Goal: Information Seeking & Learning: Learn about a topic

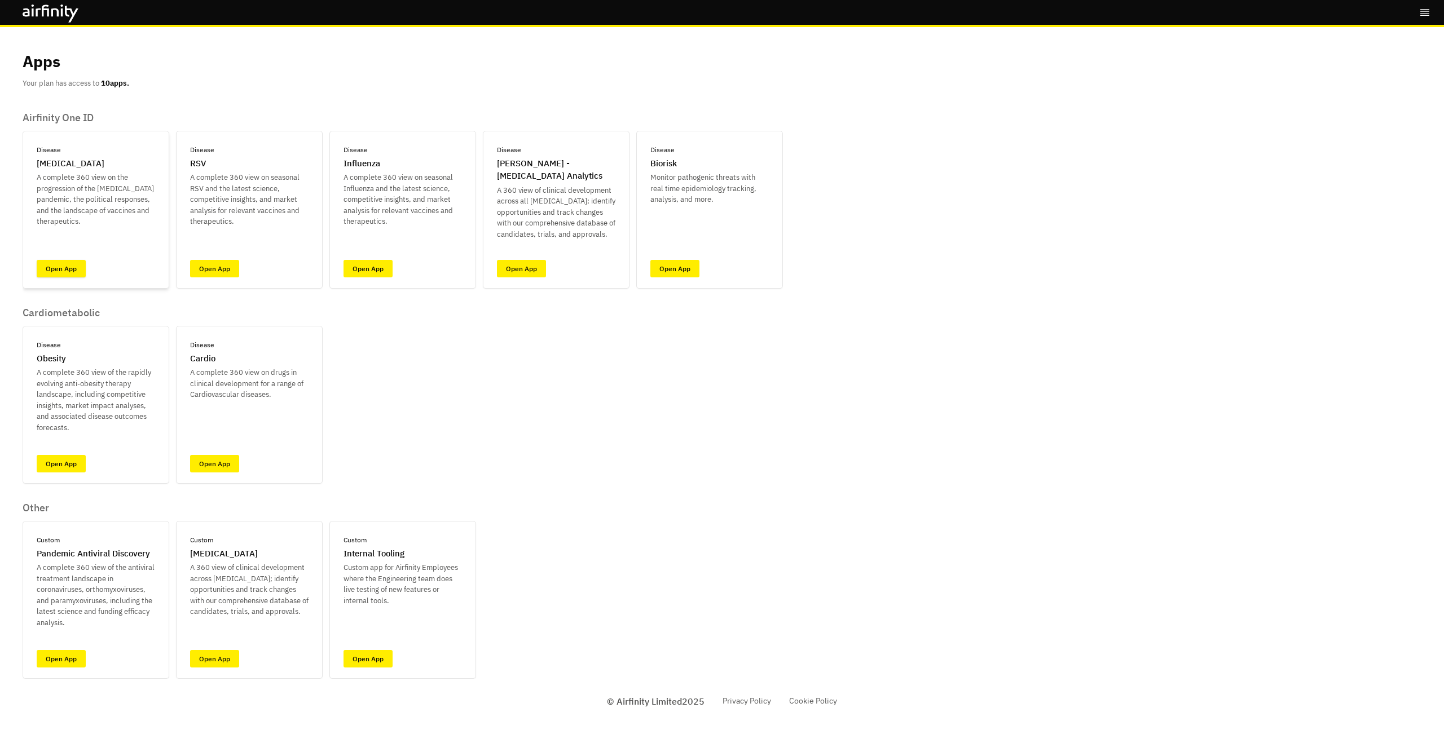
click at [53, 266] on link "Open App" at bounding box center [61, 268] width 49 height 17
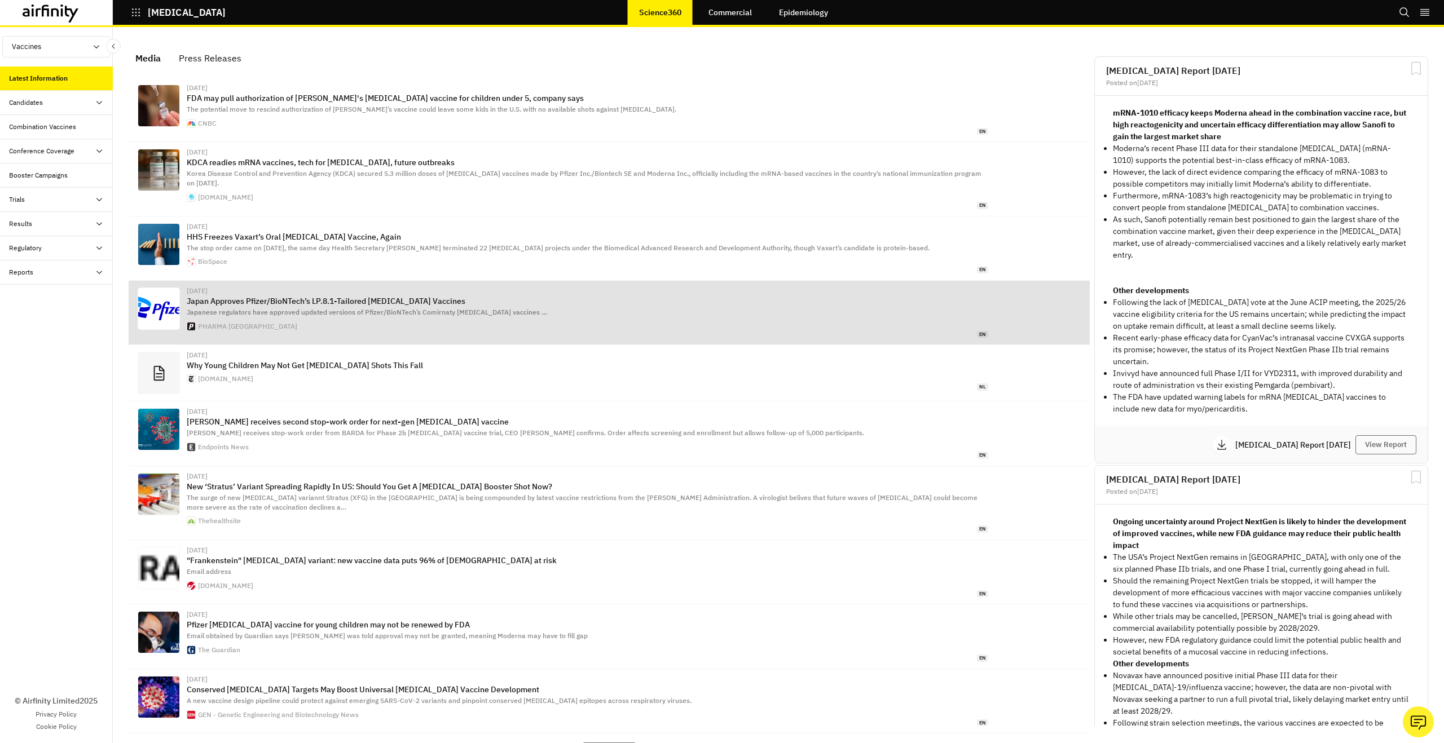
scroll to position [718, 338]
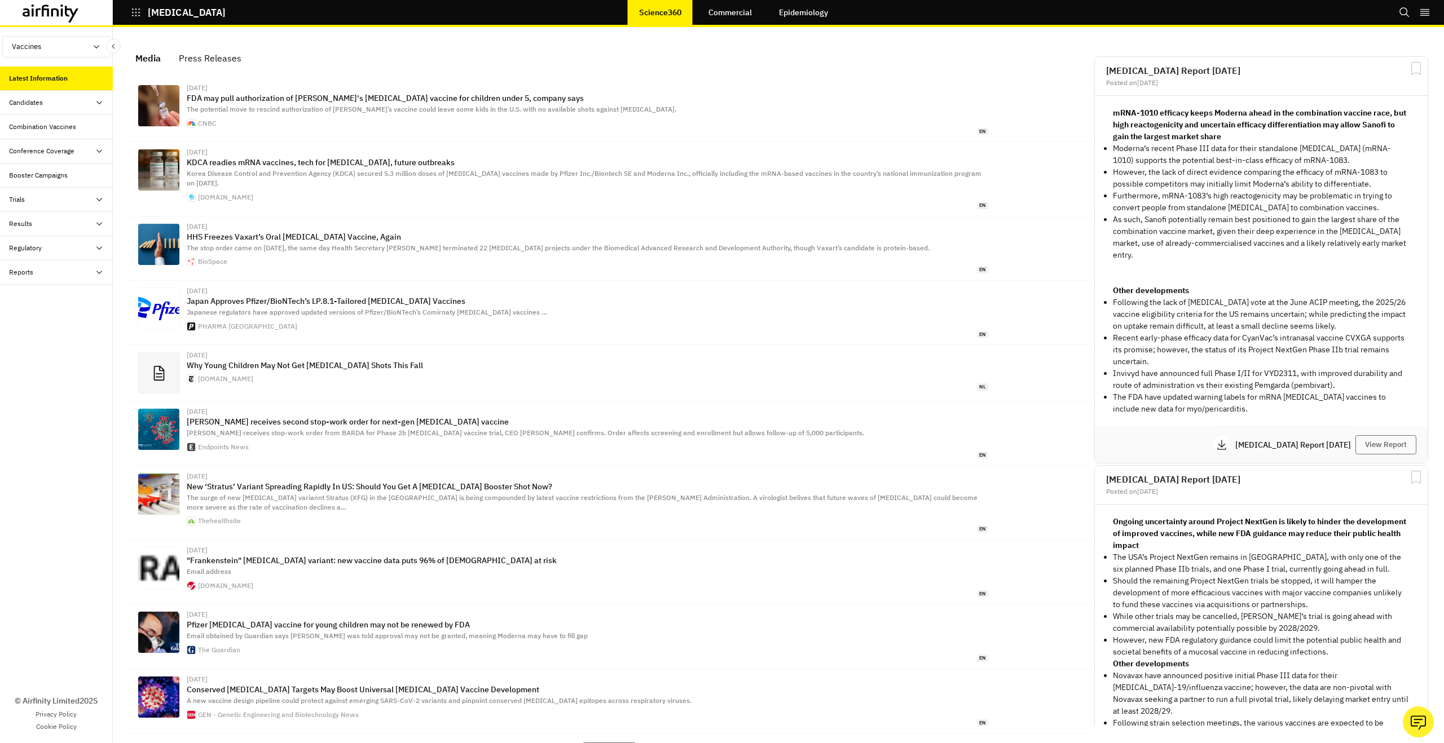
click at [88, 228] on div "Results" at bounding box center [56, 224] width 113 height 24
click at [80, 318] on div "Historical Results Data" at bounding box center [52, 317] width 68 height 10
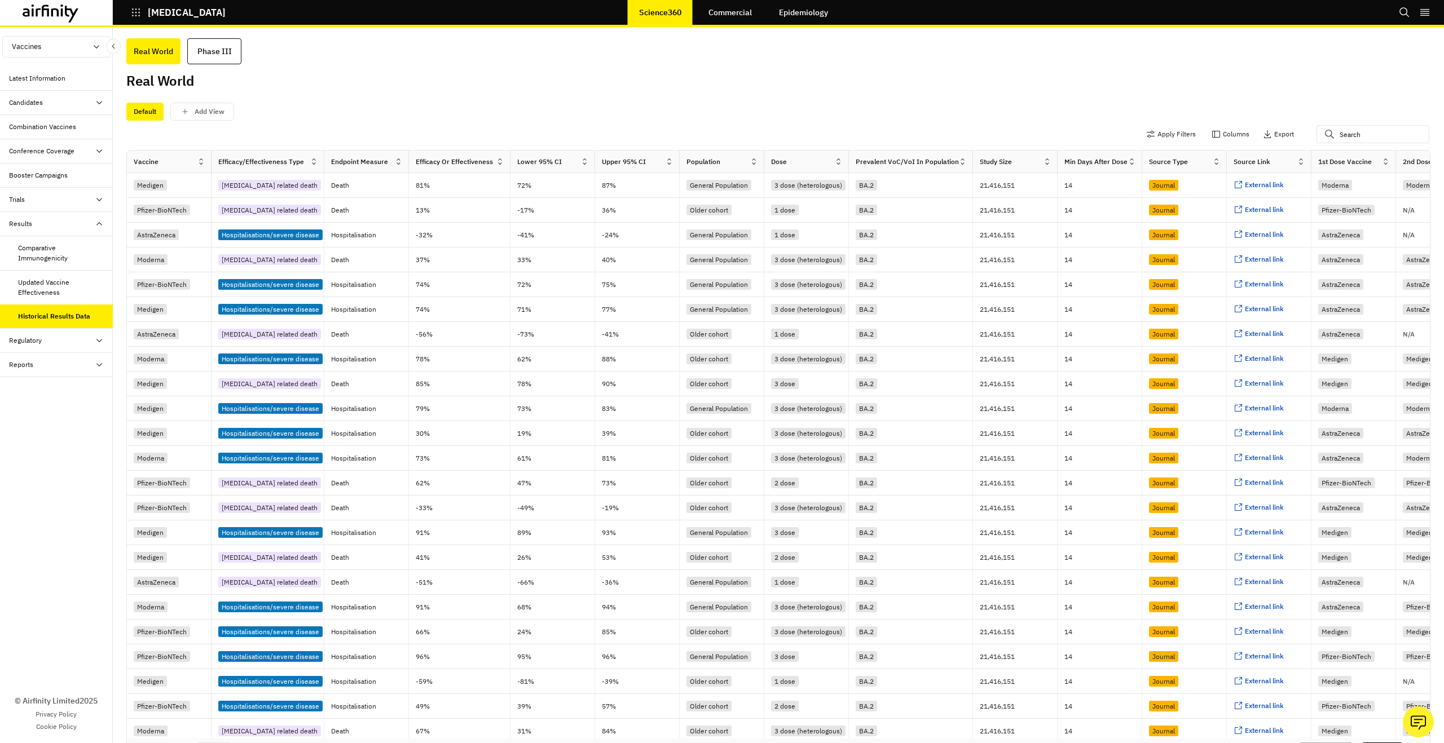
click at [77, 298] on div "Updated Vaccine Effectiveness" at bounding box center [56, 288] width 113 height 34
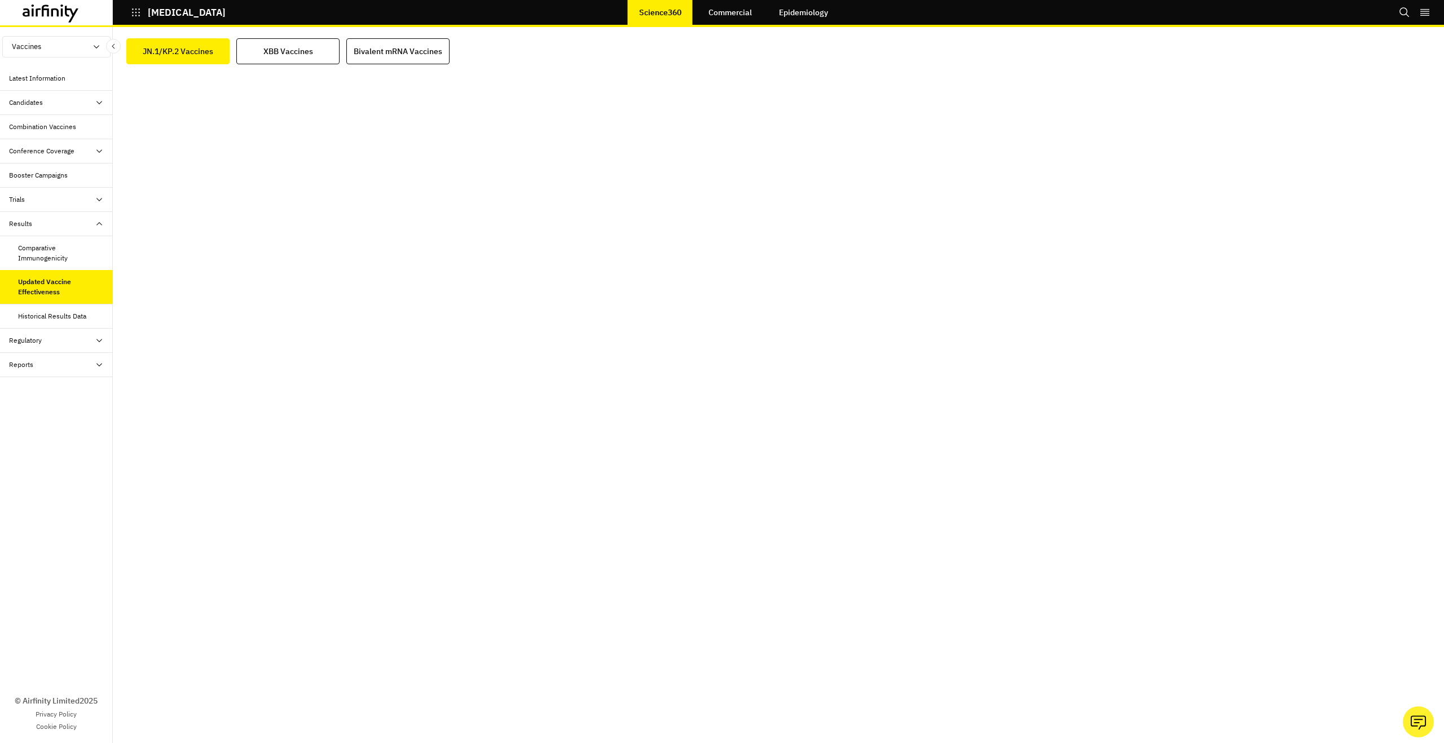
click at [822, 7] on link "Epidemiology" at bounding box center [804, 12] width 72 height 27
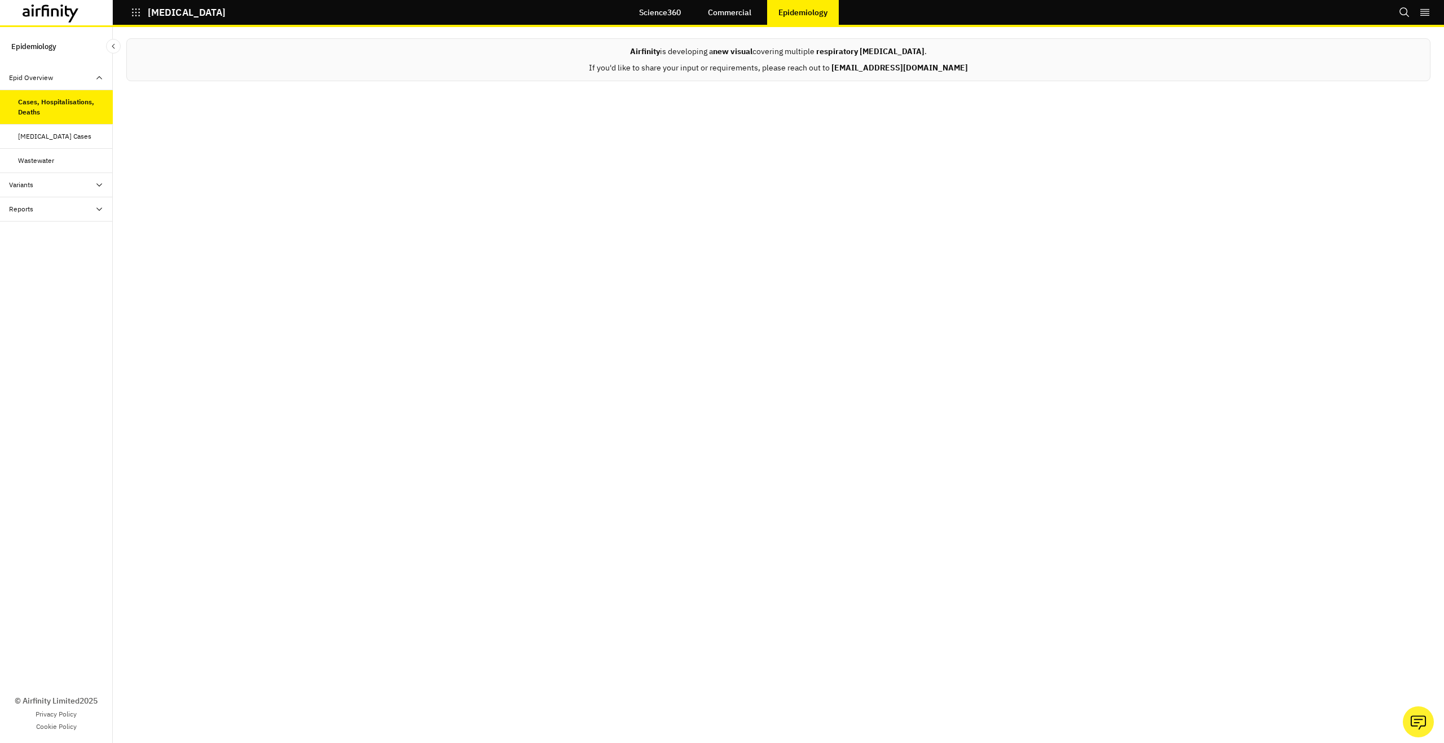
click at [667, 16] on link "Science360" at bounding box center [660, 12] width 64 height 27
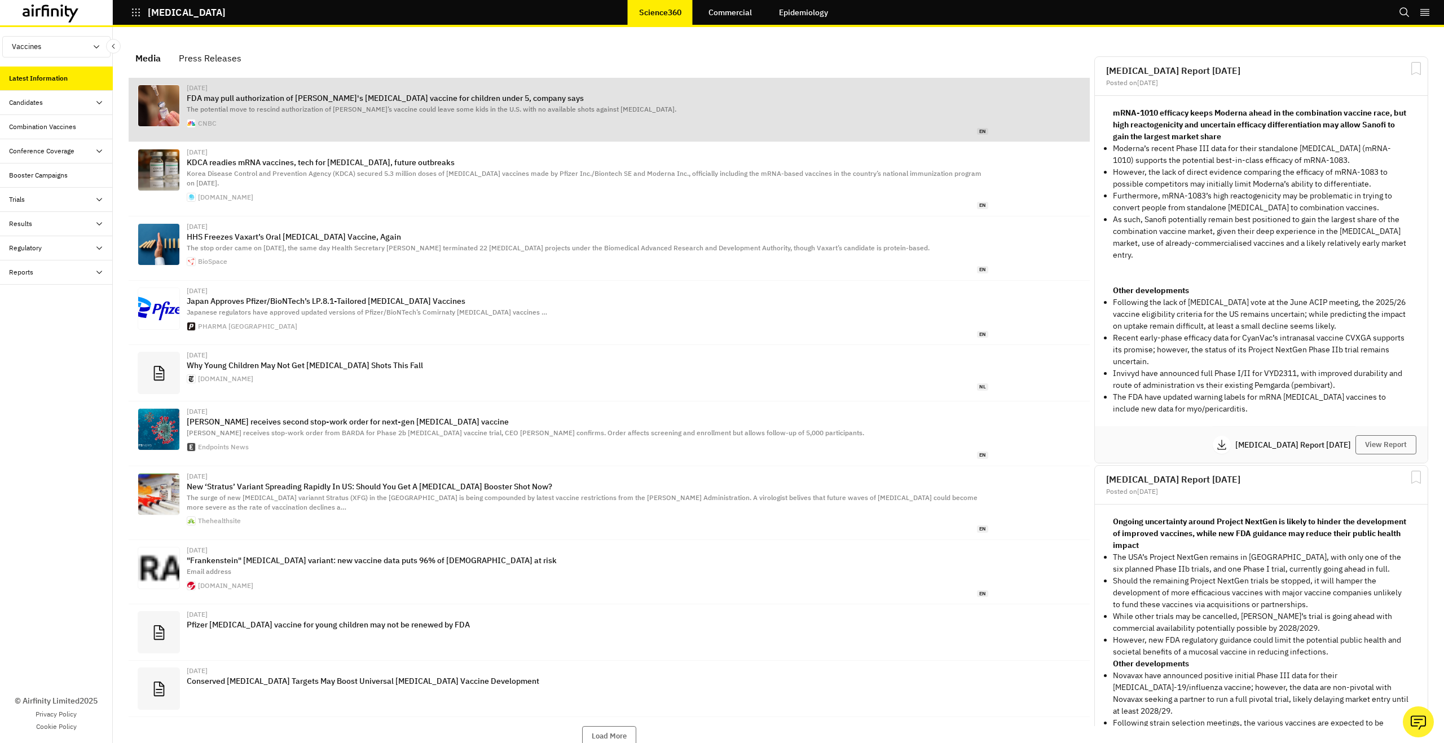
scroll to position [718, 338]
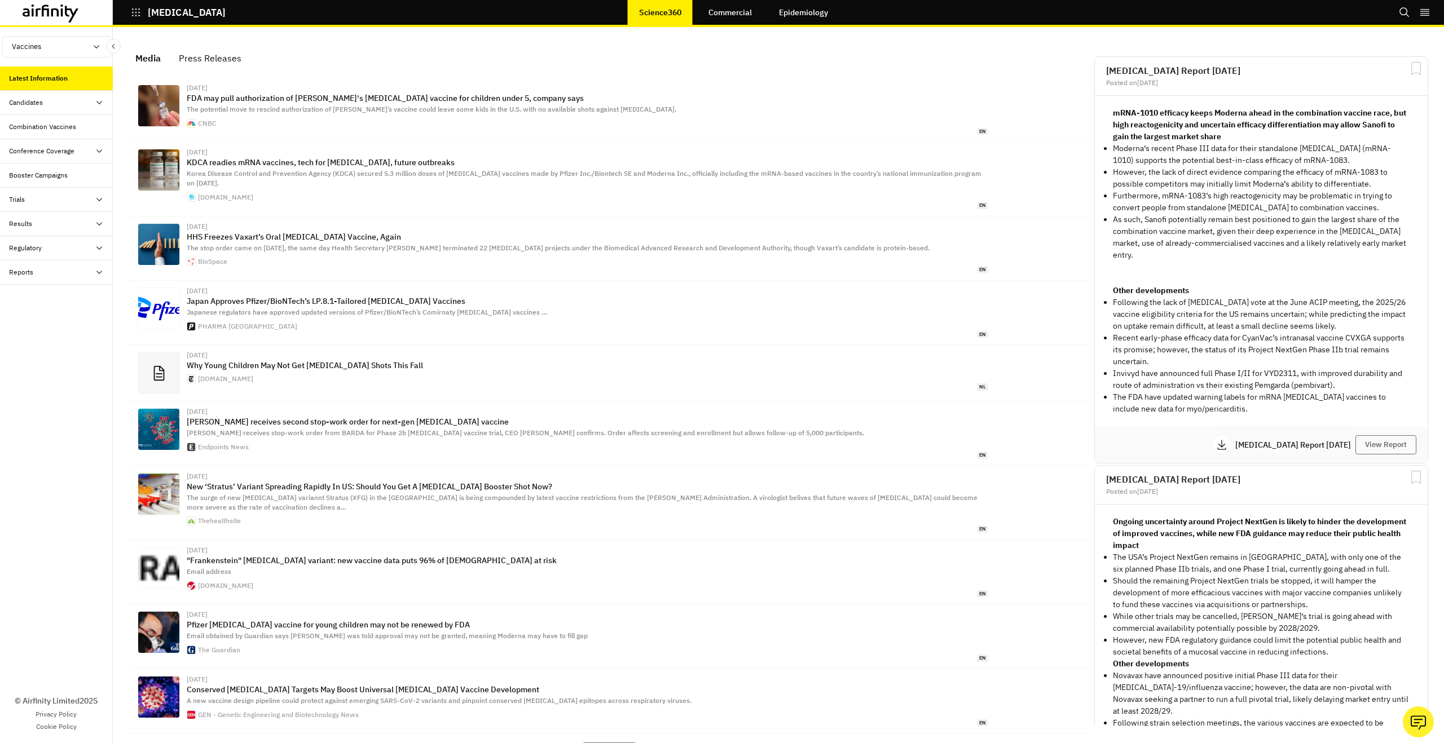
click at [71, 227] on div "Results" at bounding box center [61, 224] width 104 height 10
click at [82, 105] on div "Candidates" at bounding box center [61, 103] width 104 height 10
click at [215, 63] on div "Press Releases" at bounding box center [210, 58] width 63 height 17
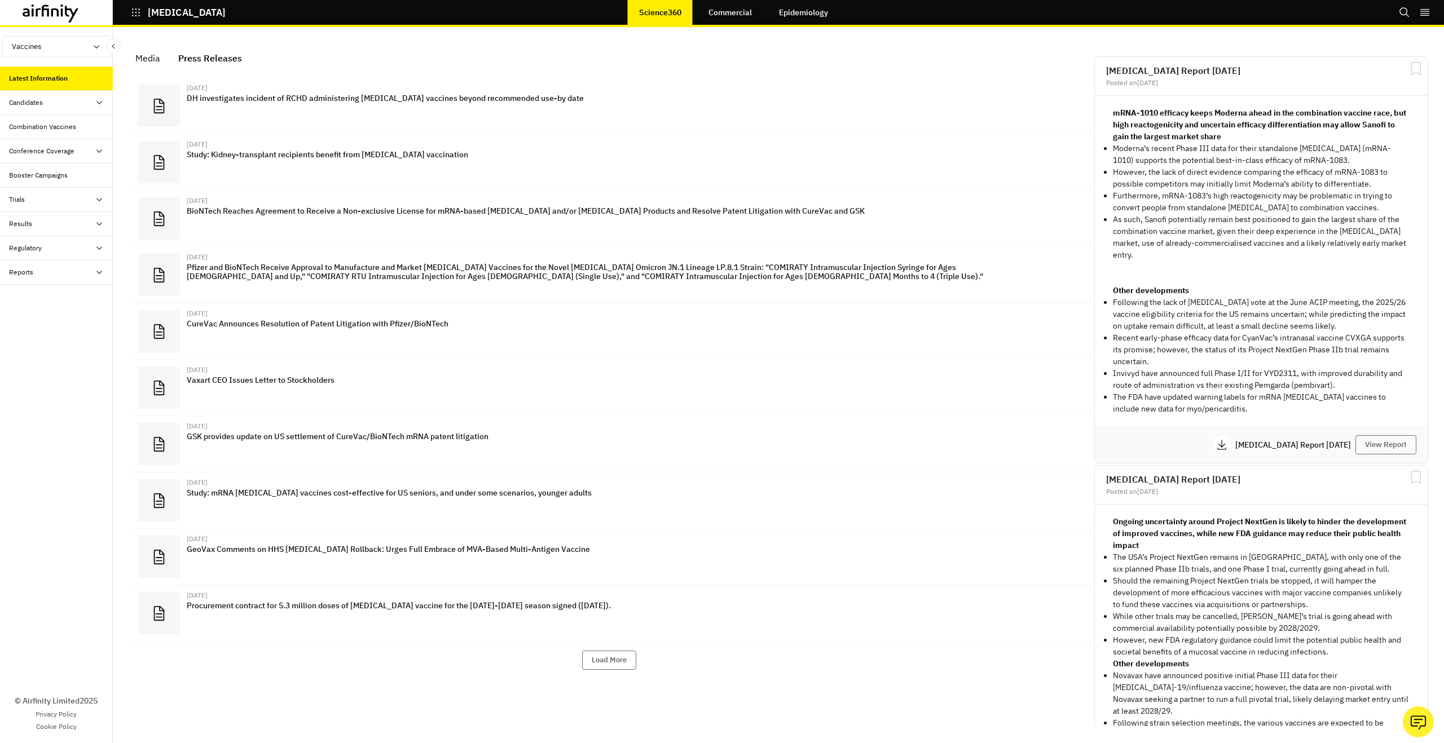
scroll to position [731, 338]
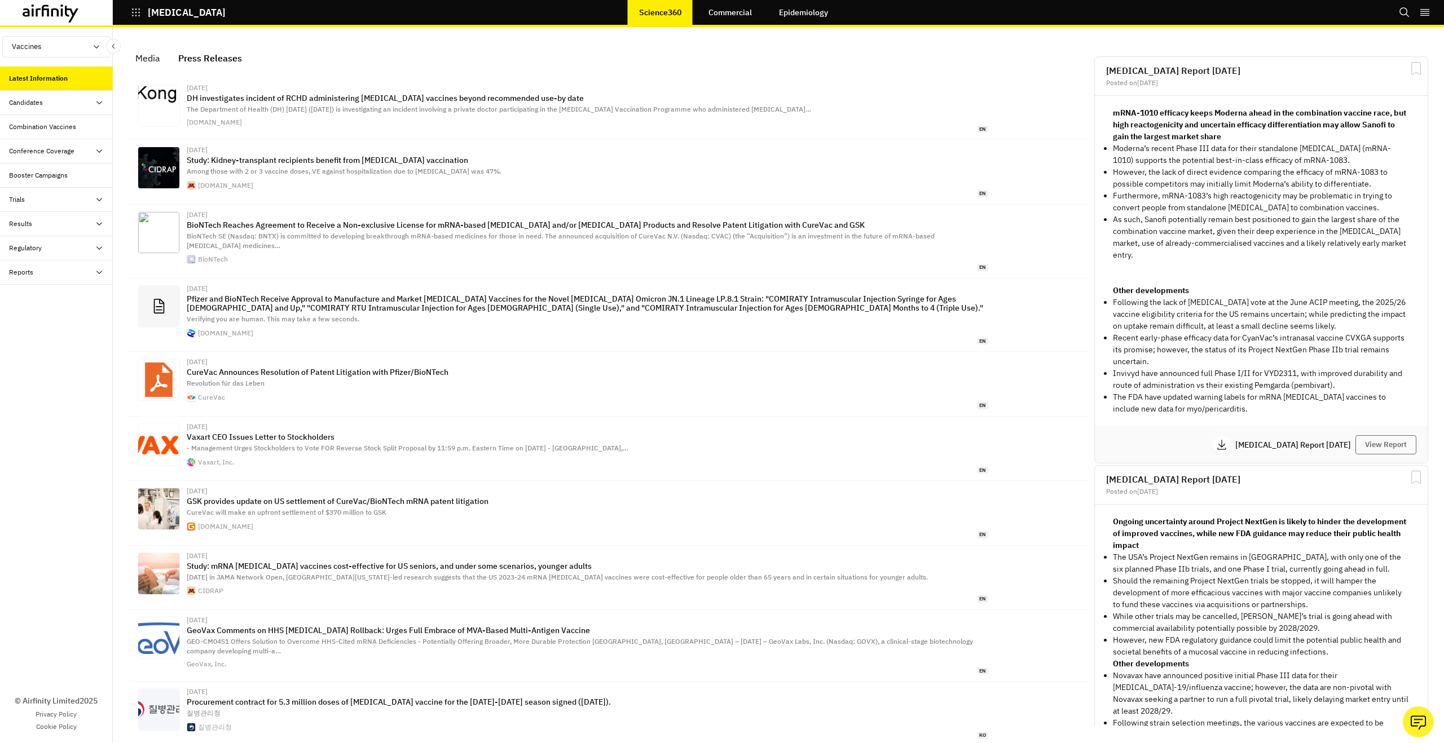
click at [72, 13] on icon at bounding box center [72, 14] width 14 height 17
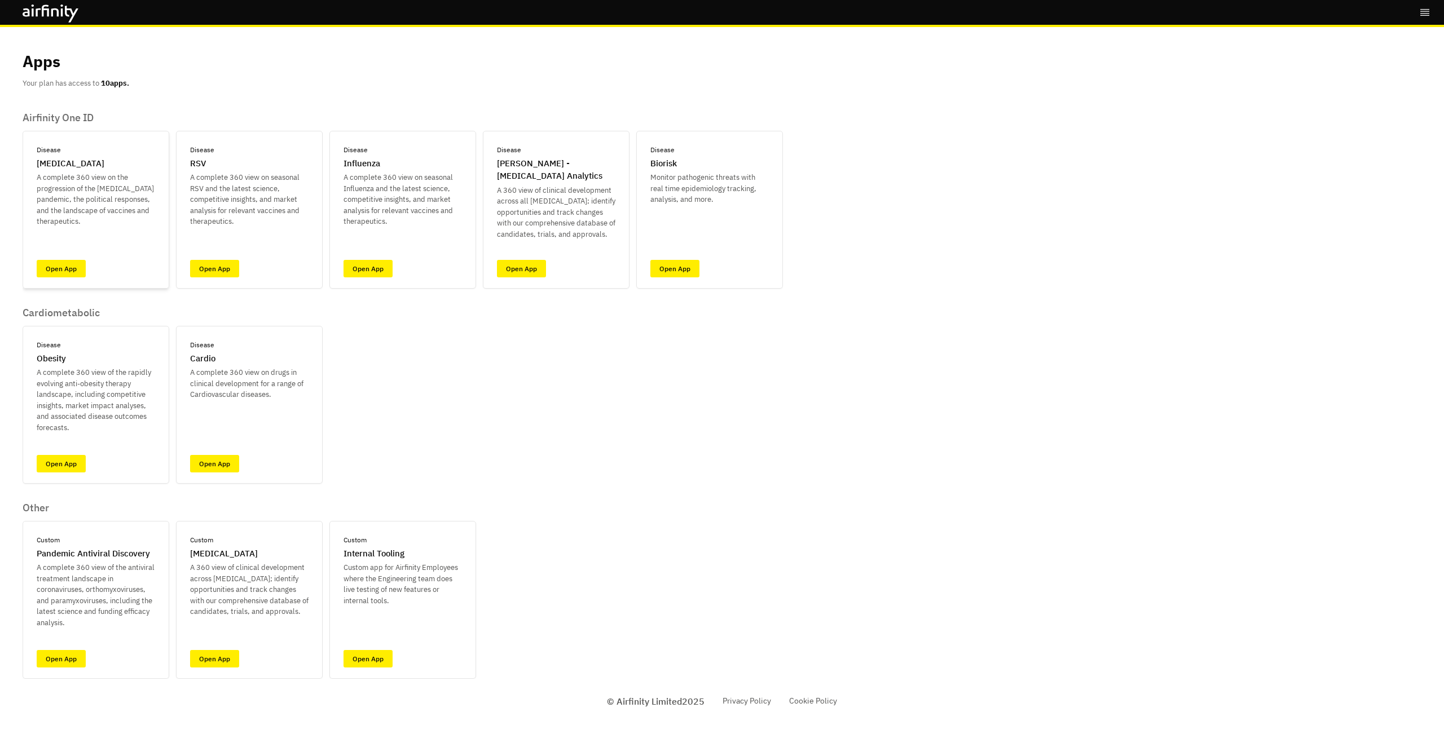
click at [51, 278] on div "Disease COVID-19 A complete 360 view on the progression of the COVID-19 pandemi…" at bounding box center [96, 210] width 147 height 158
click at [54, 267] on link "Open App" at bounding box center [61, 268] width 49 height 17
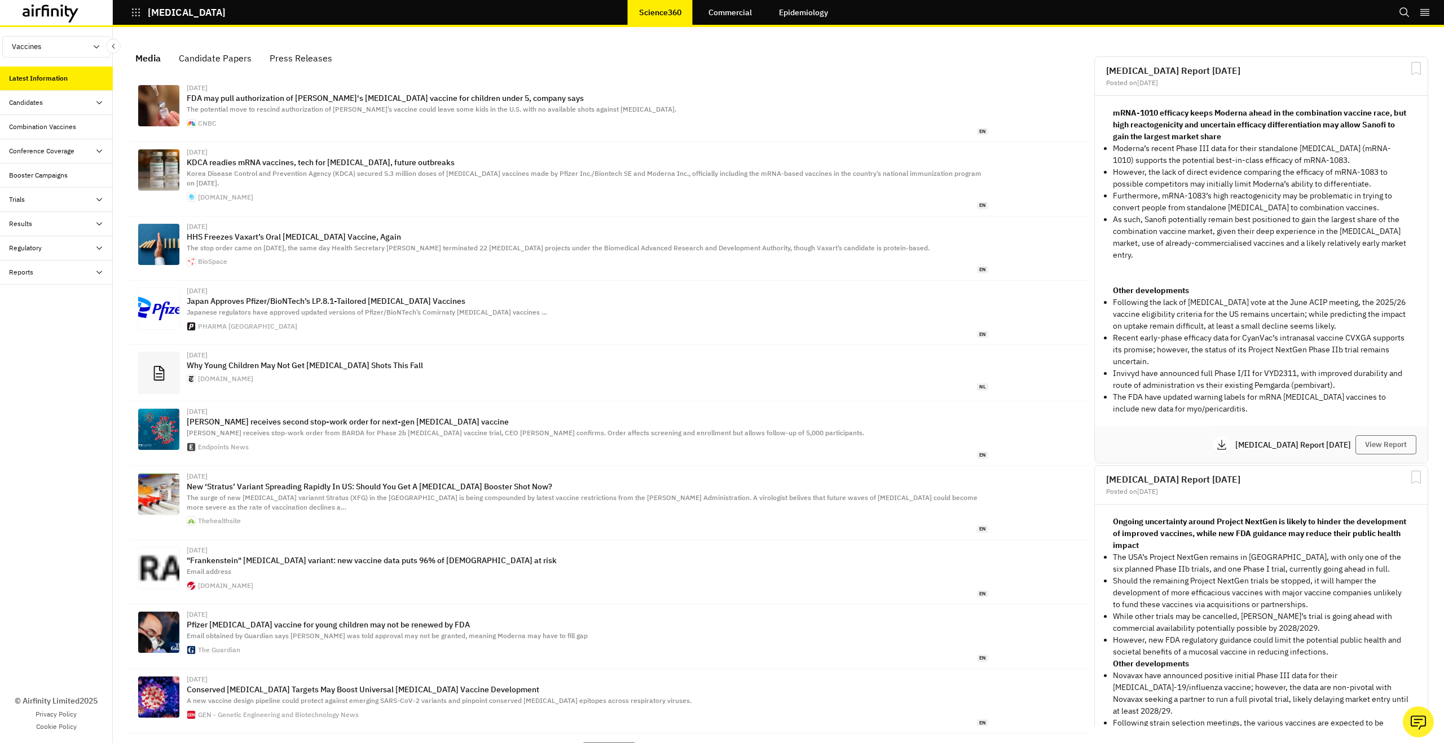
scroll to position [718, 338]
click at [73, 117] on div "Combination Vaccines" at bounding box center [56, 127] width 113 height 24
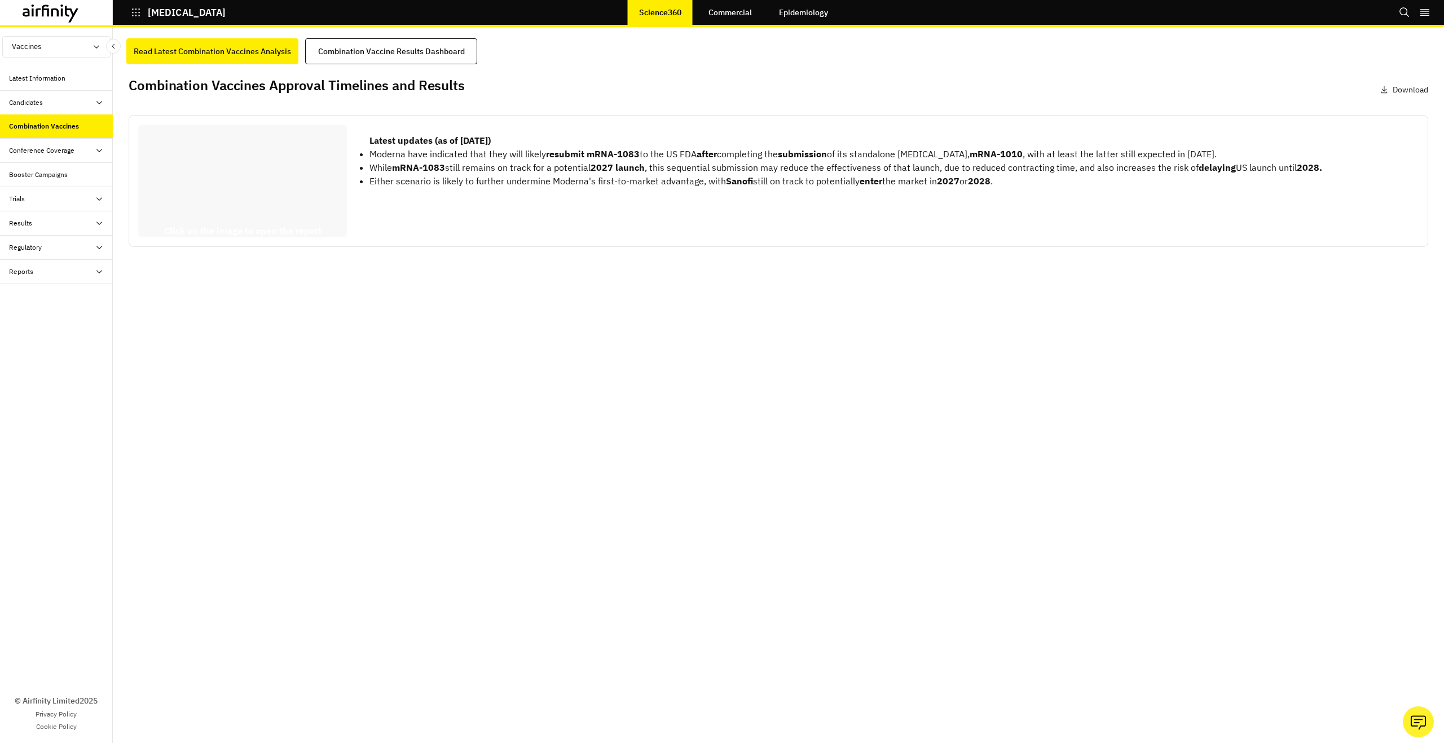
click at [72, 108] on div "Candidates" at bounding box center [56, 103] width 113 height 24
click at [73, 147] on div "Conference Coverage" at bounding box center [41, 150] width 65 height 10
click at [45, 79] on div "Latest Information" at bounding box center [37, 78] width 56 height 10
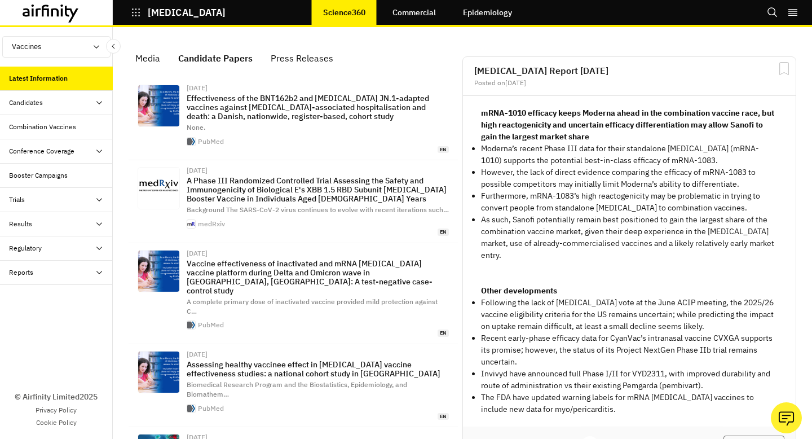
scroll to position [889, 338]
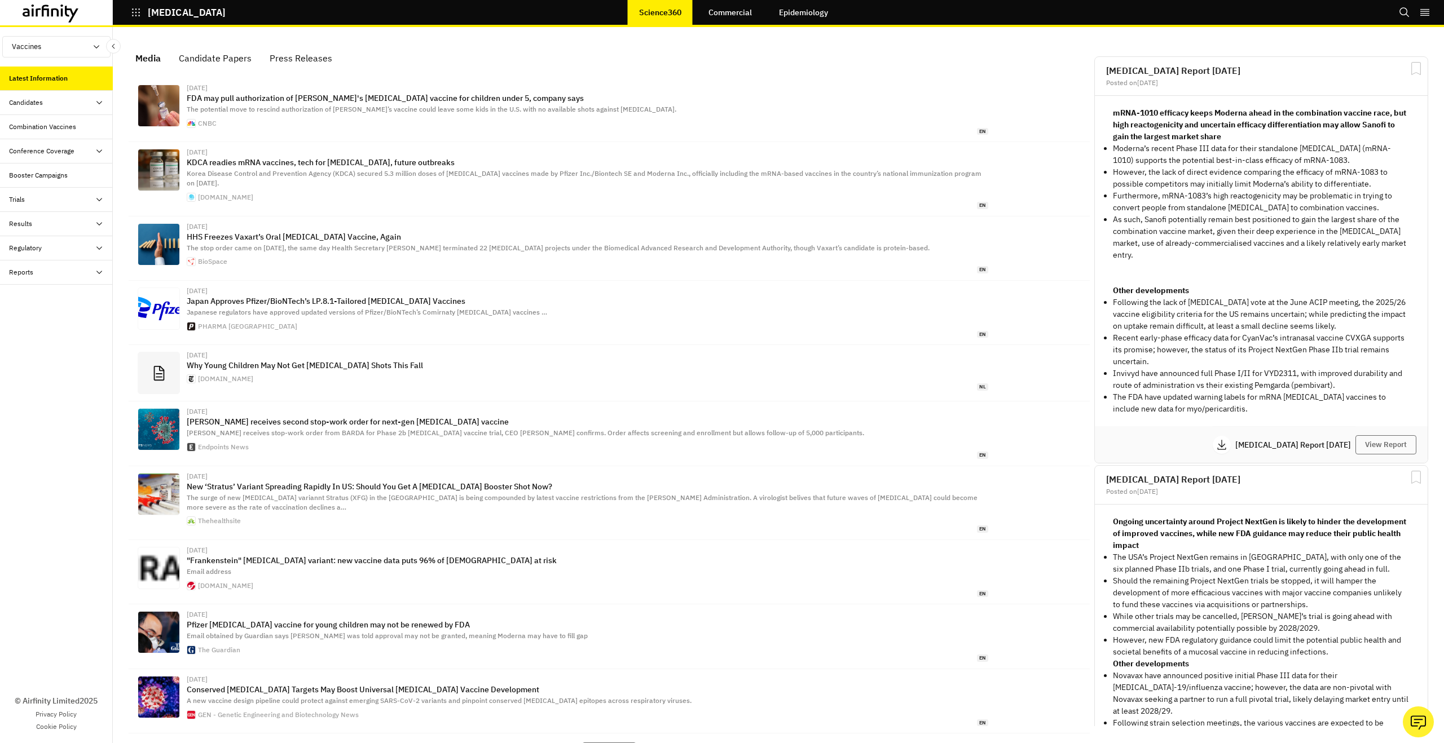
scroll to position [1, 1]
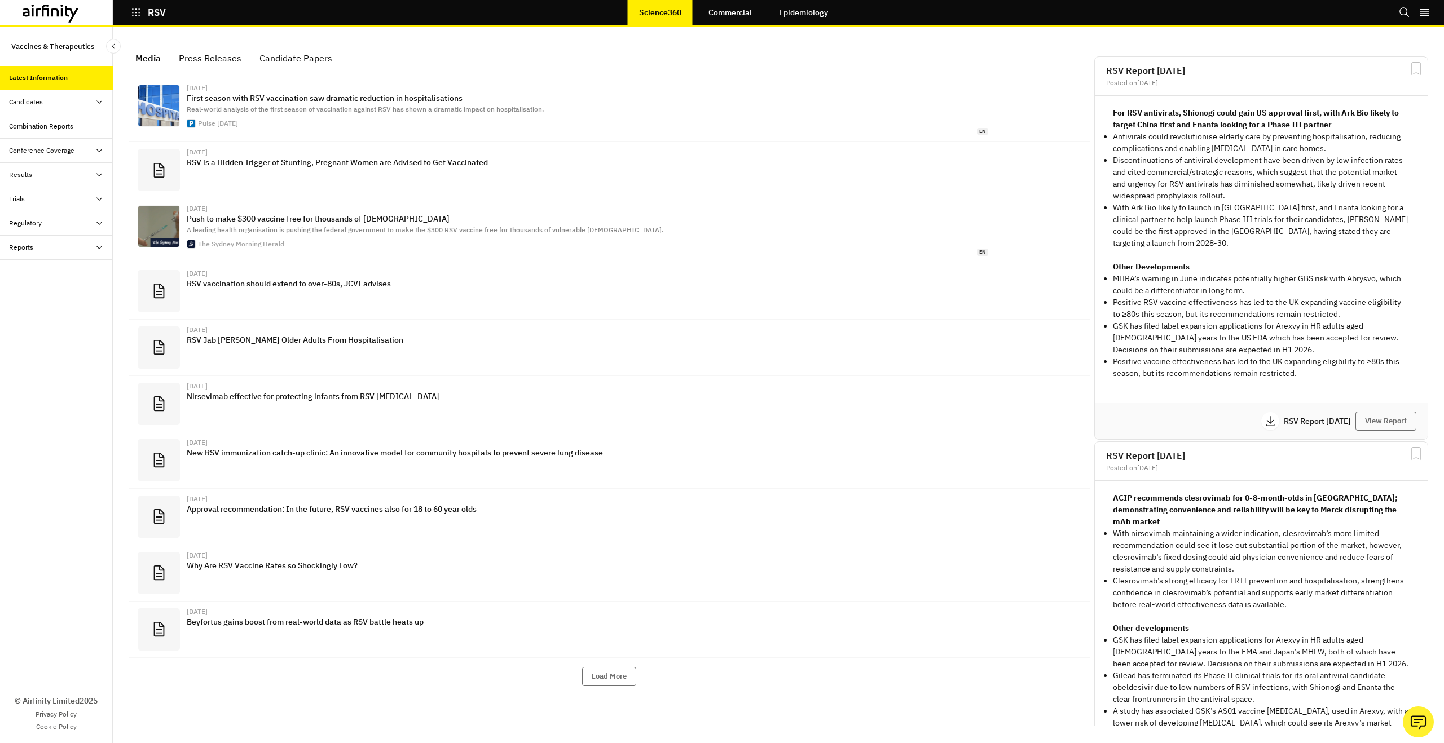
scroll to position [718, 338]
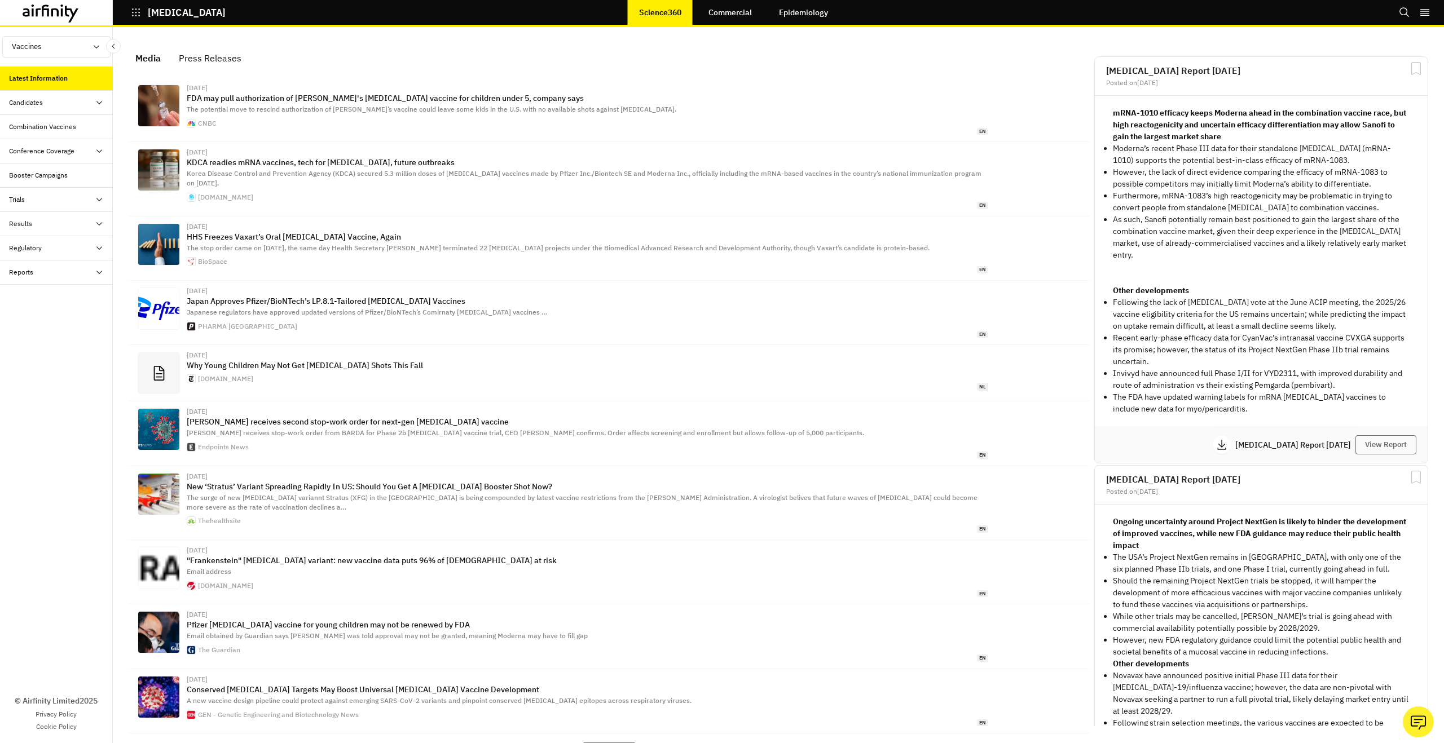
scroll to position [718, 338]
click at [76, 54] on button "Vaccines" at bounding box center [56, 46] width 108 height 21
click at [75, 90] on link "Therapeutics" at bounding box center [56, 89] width 107 height 21
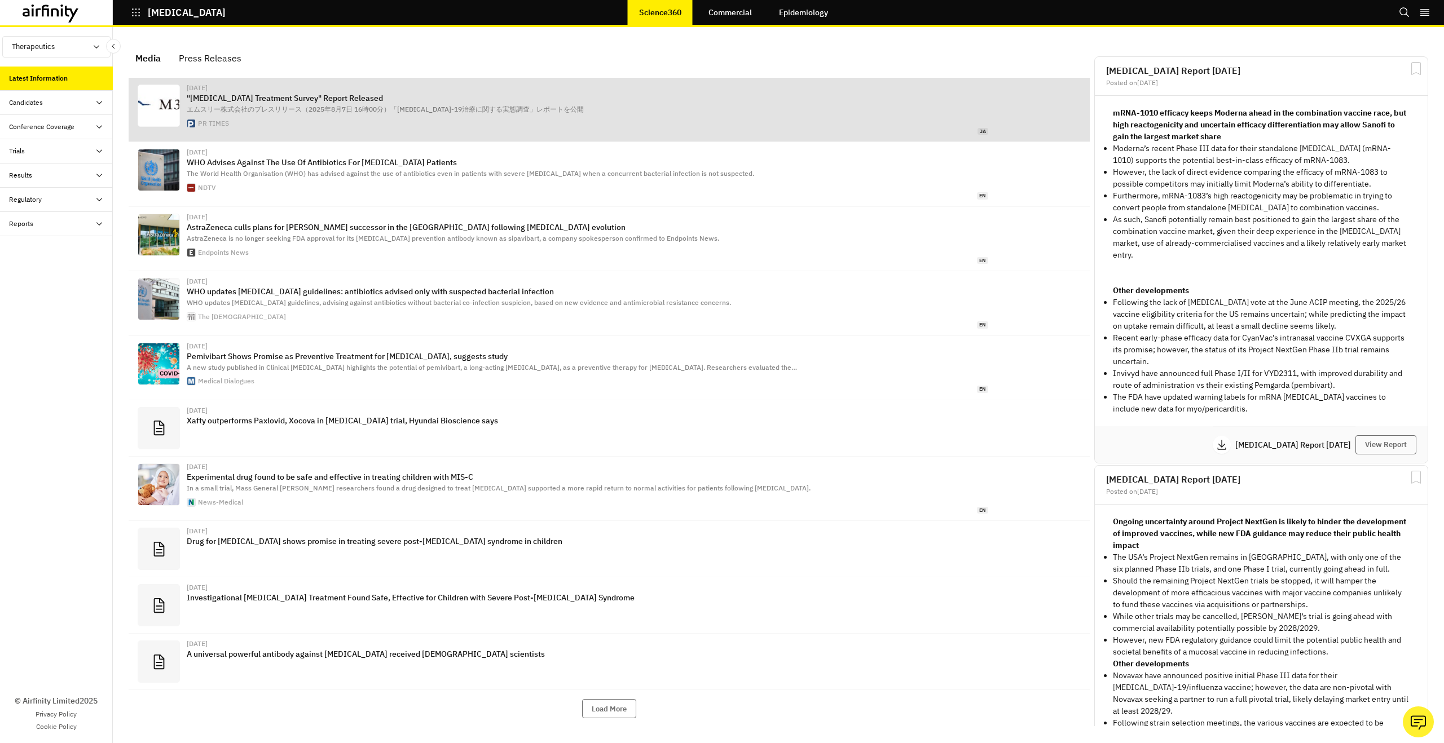
scroll to position [1, 1]
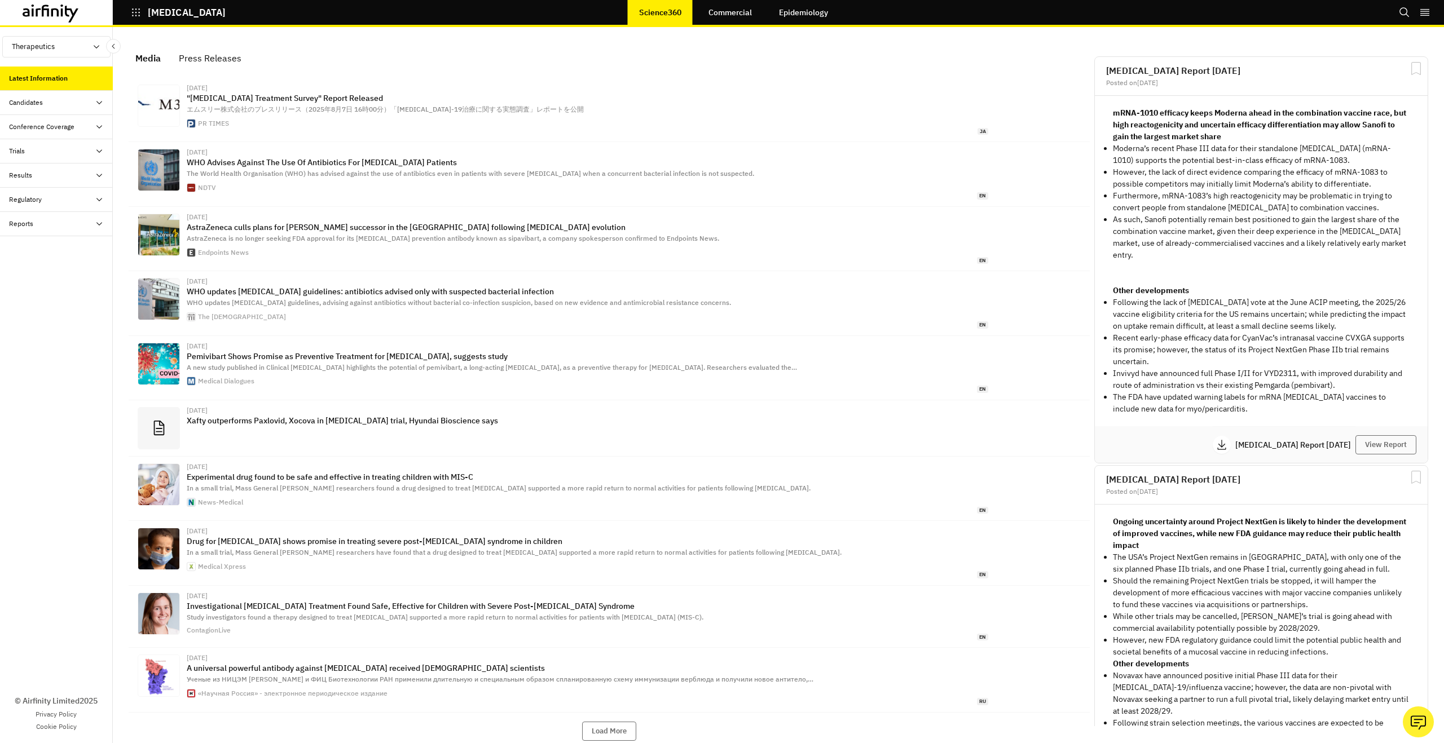
click at [69, 20] on icon at bounding box center [51, 14] width 56 height 18
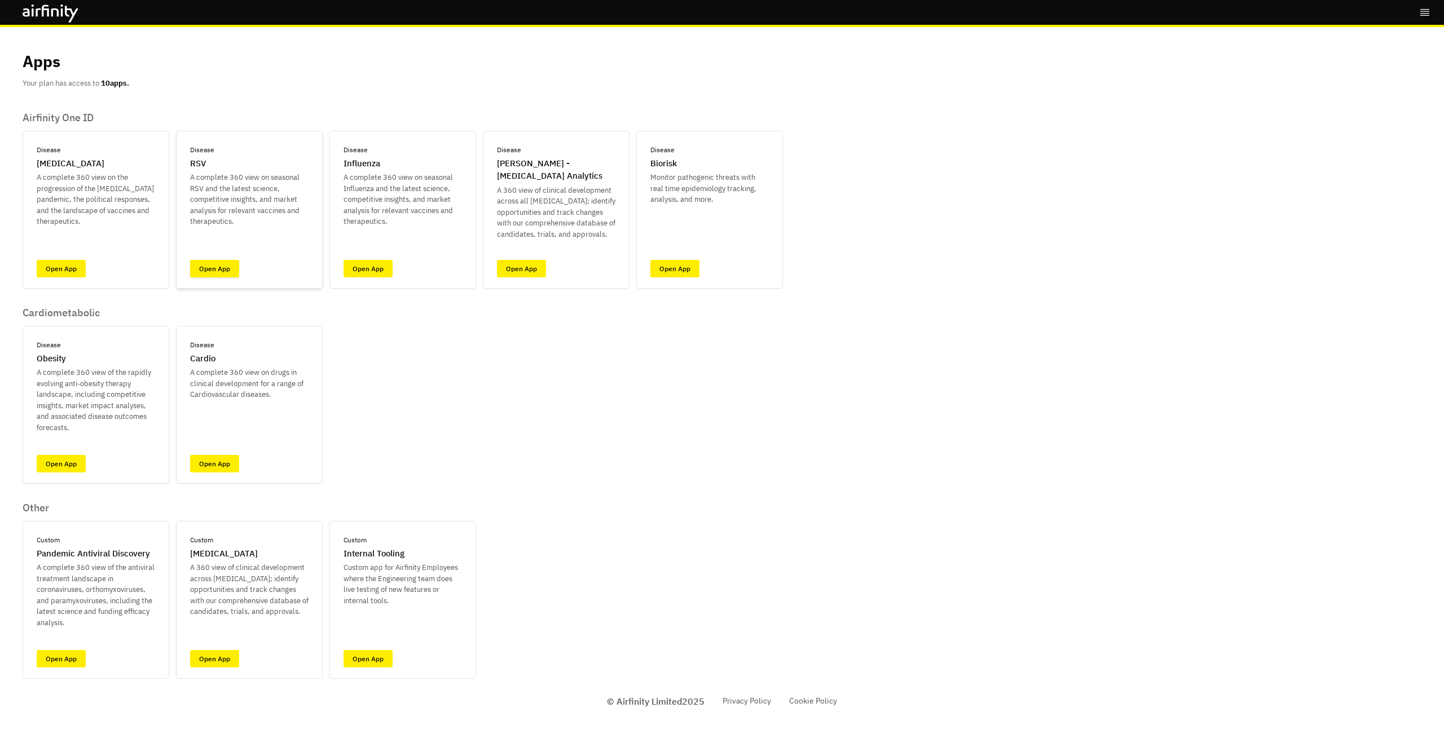
click at [217, 267] on link "Open App" at bounding box center [214, 268] width 49 height 17
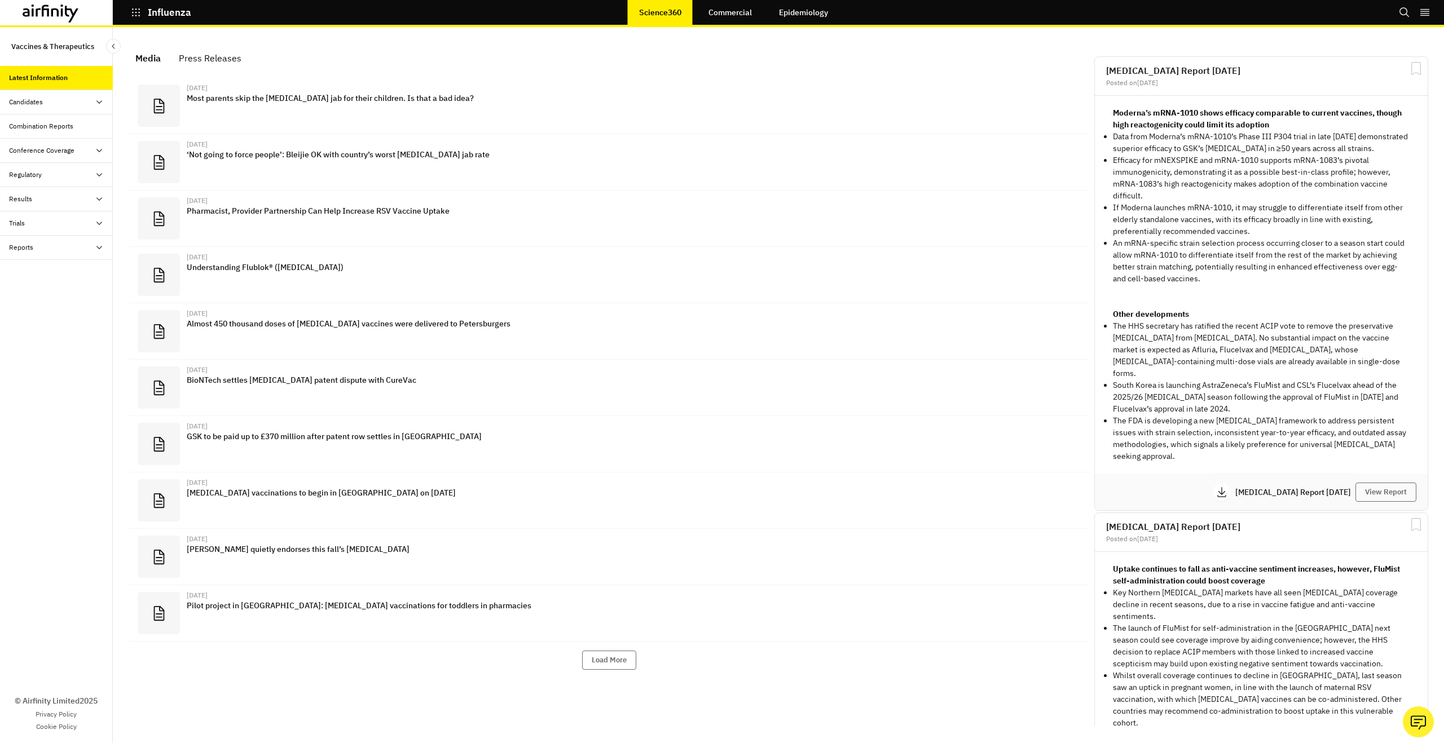
scroll to position [726, 338]
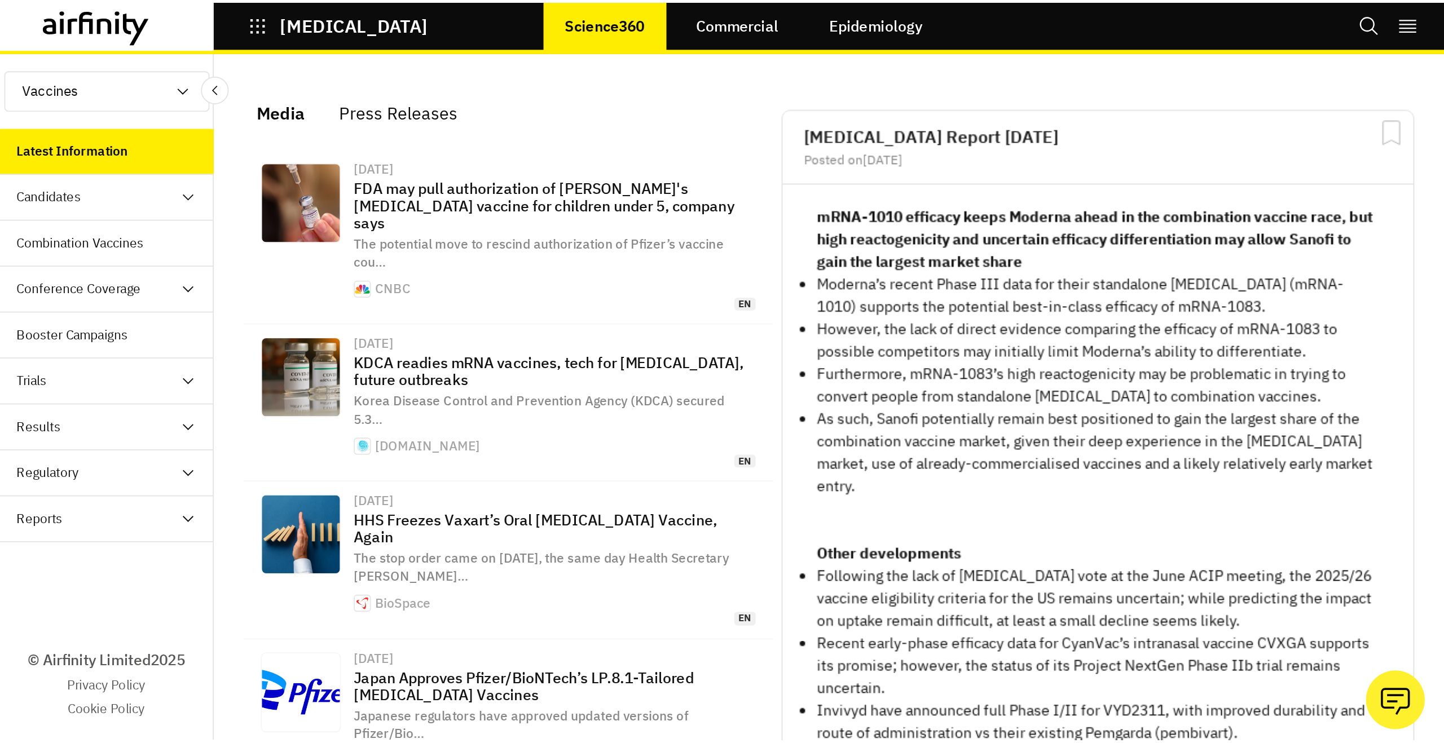
scroll to position [790, 338]
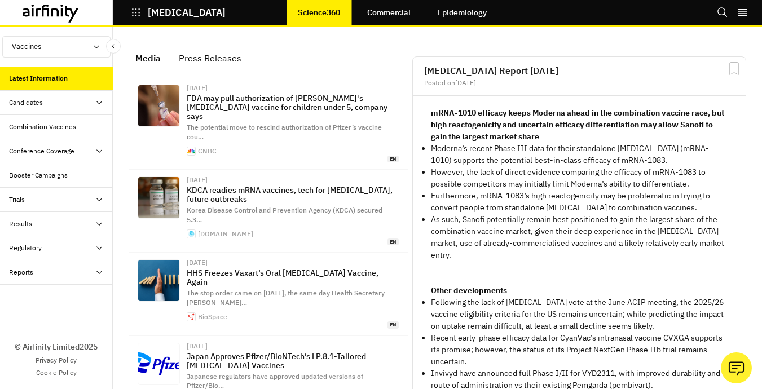
click at [56, 198] on div "Trials" at bounding box center [61, 200] width 104 height 10
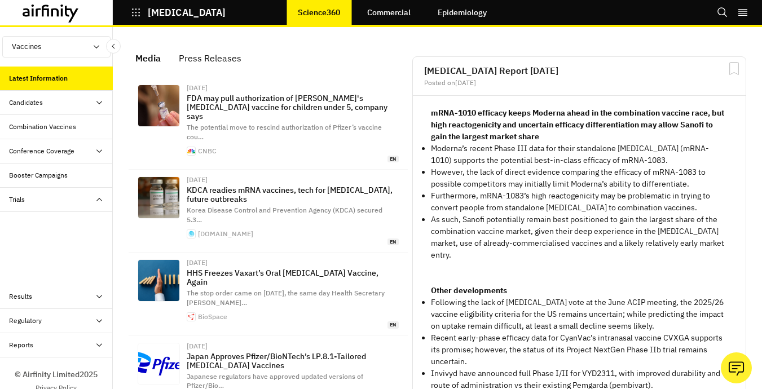
click at [56, 198] on div "Trials" at bounding box center [61, 200] width 104 height 10
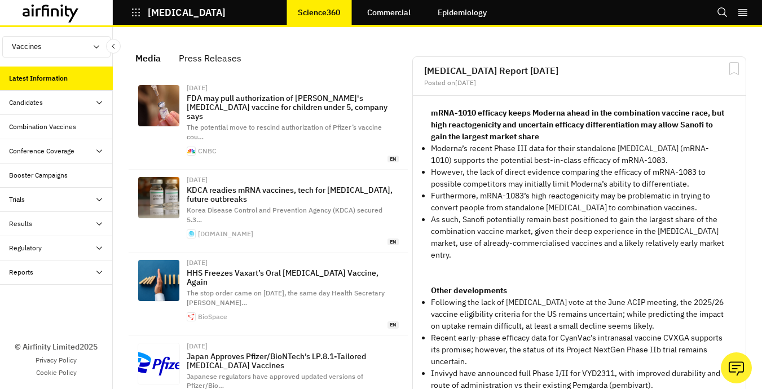
click at [55, 223] on div "Results" at bounding box center [61, 224] width 104 height 10
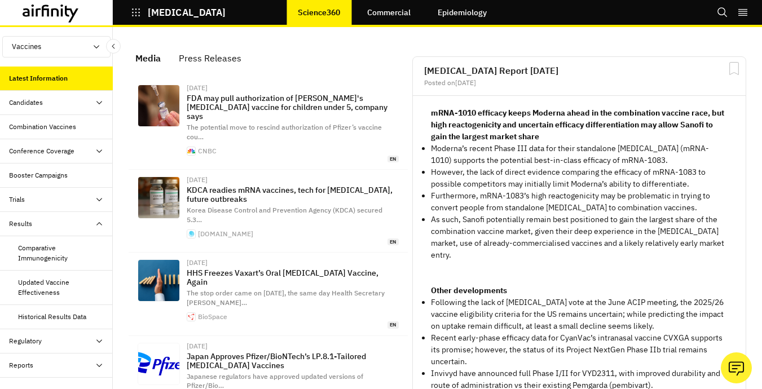
click at [56, 288] on div "Updated Vaccine Effectiveness" at bounding box center [61, 287] width 86 height 20
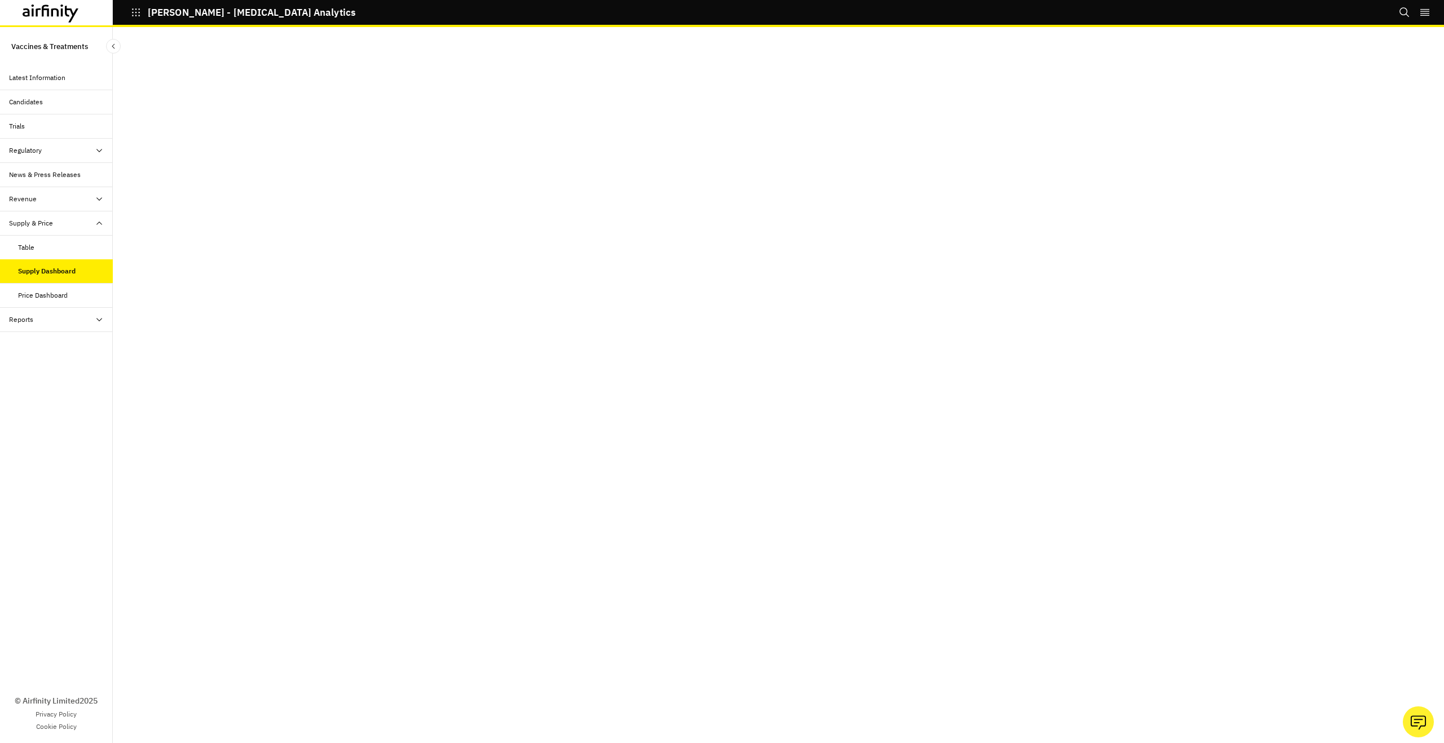
click at [78, 251] on div "Table" at bounding box center [65, 247] width 95 height 10
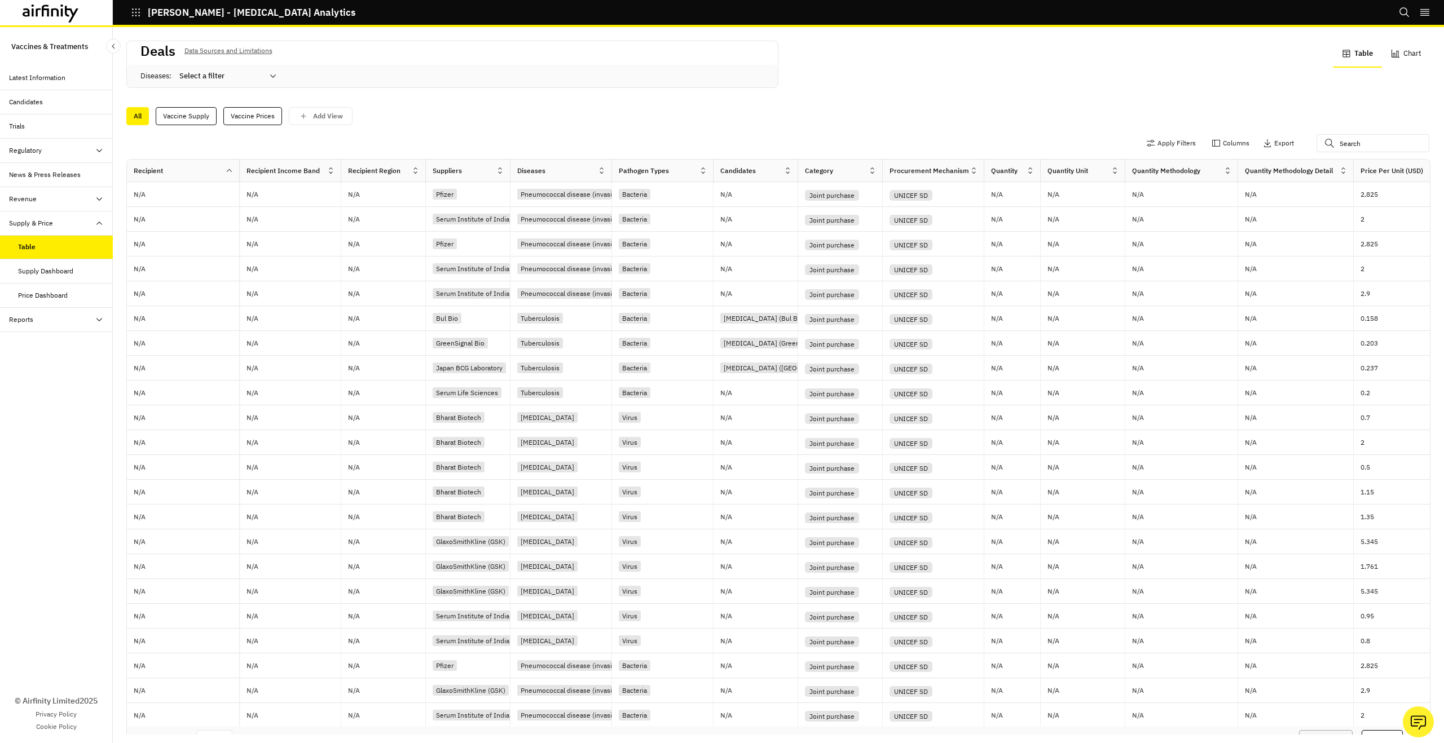
click at [52, 104] on div "Candidates" at bounding box center [61, 102] width 104 height 10
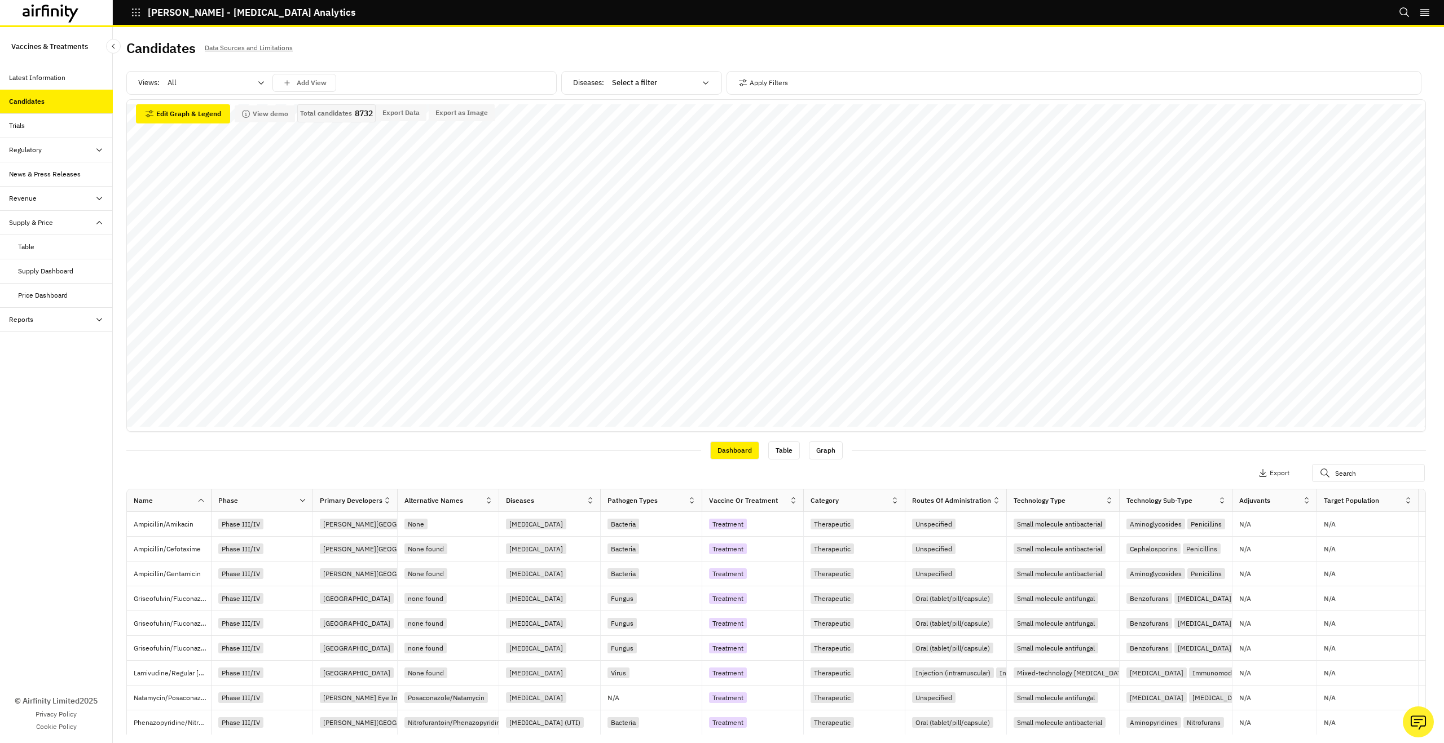
click at [43, 10] on icon at bounding box center [51, 14] width 56 height 18
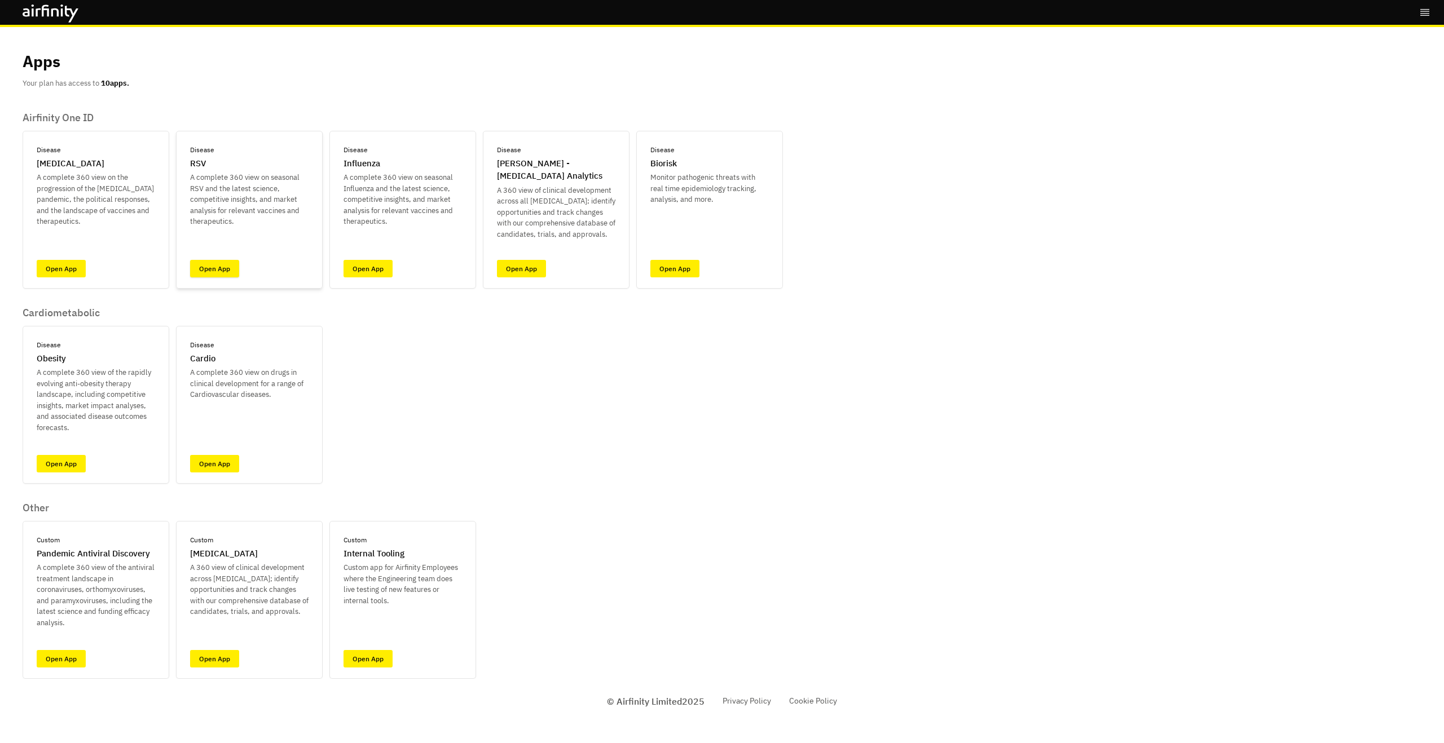
click at [219, 264] on link "Open App" at bounding box center [214, 268] width 49 height 17
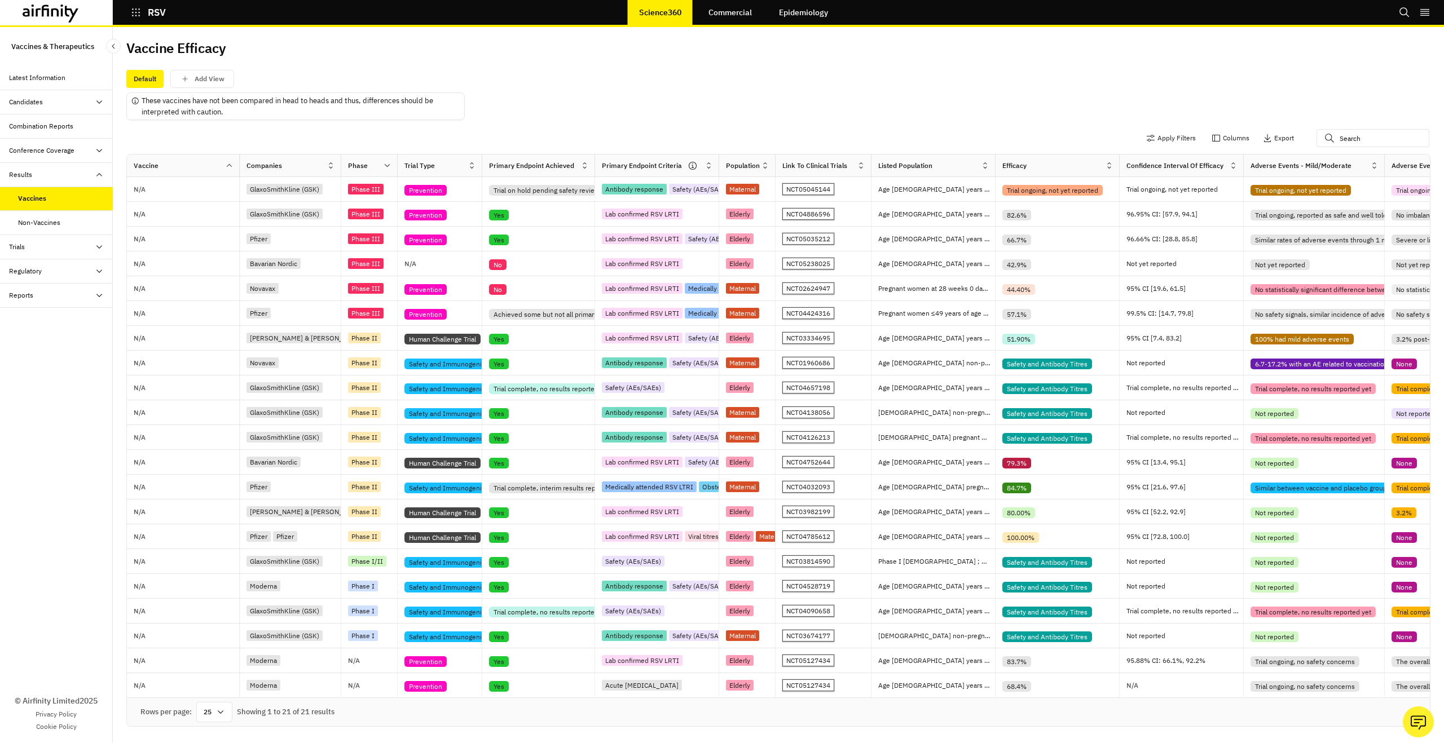
click at [722, 17] on link "Commercial" at bounding box center [730, 12] width 66 height 27
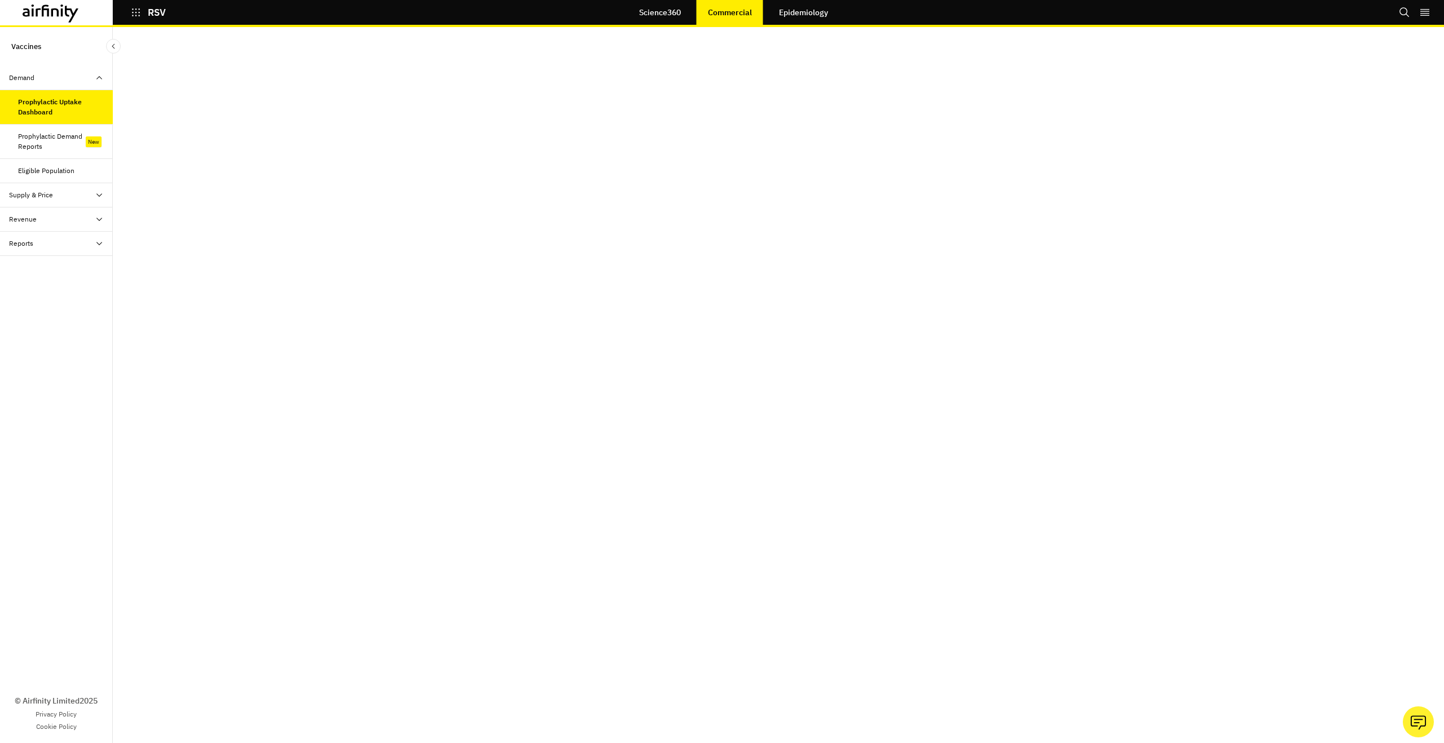
click at [75, 226] on div "Revenue" at bounding box center [56, 220] width 113 height 24
click at [70, 245] on div "Table" at bounding box center [65, 244] width 95 height 10
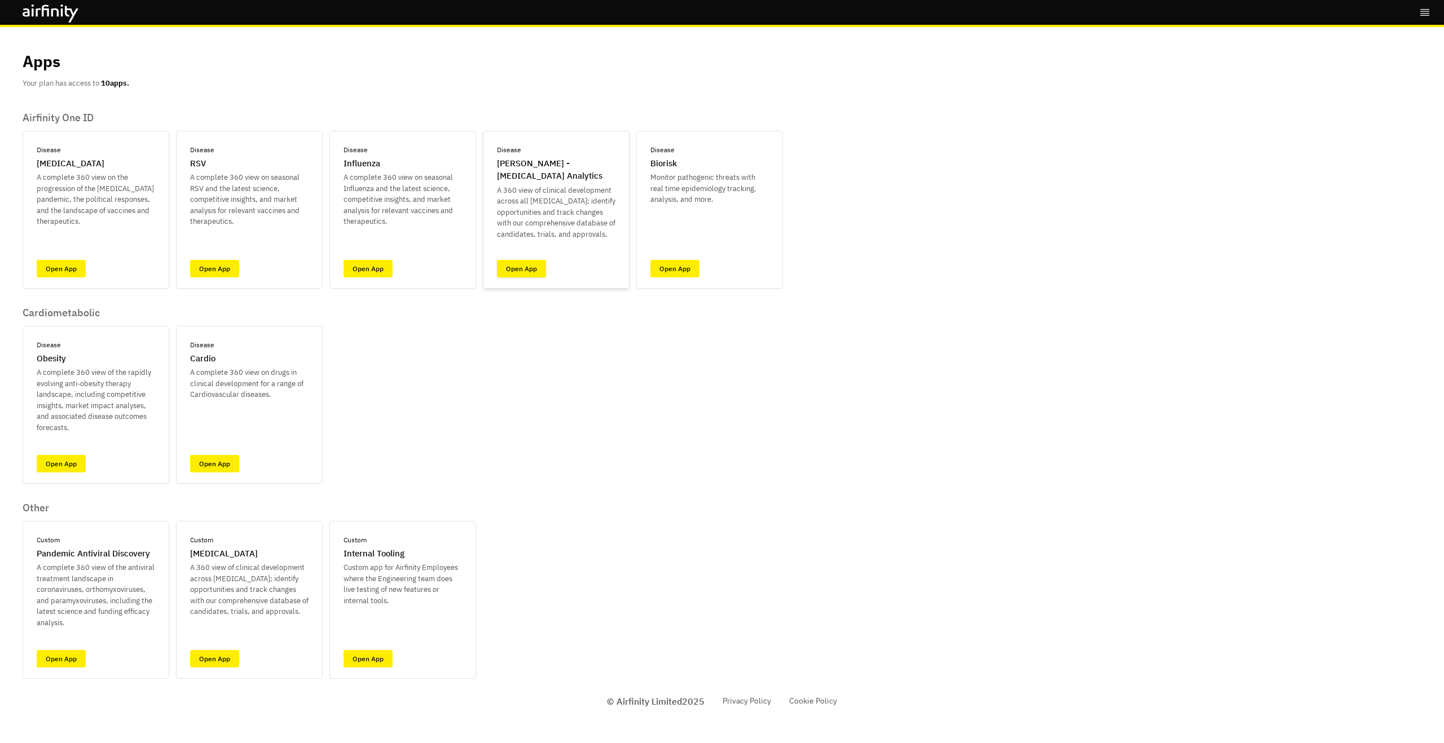
click at [532, 270] on link "Open App" at bounding box center [521, 268] width 49 height 17
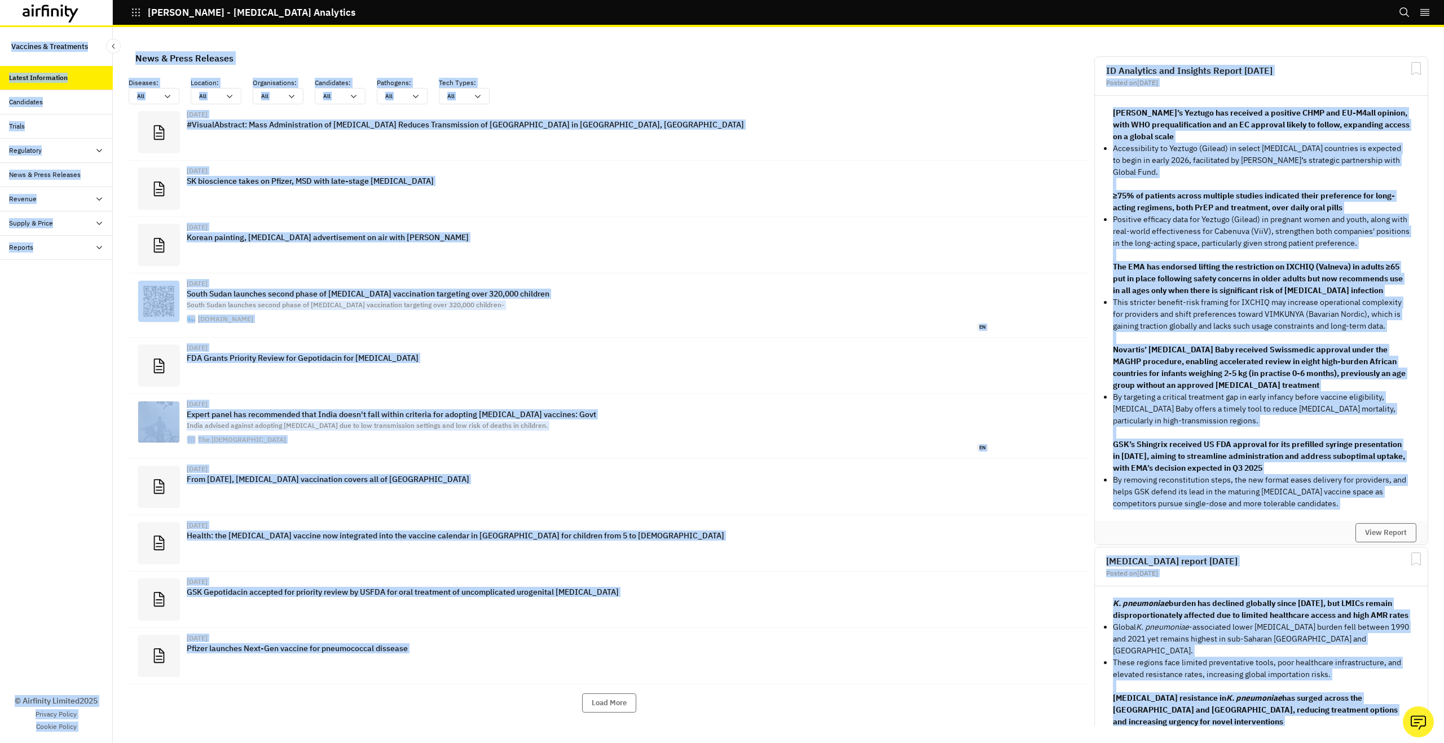
scroll to position [734, 338]
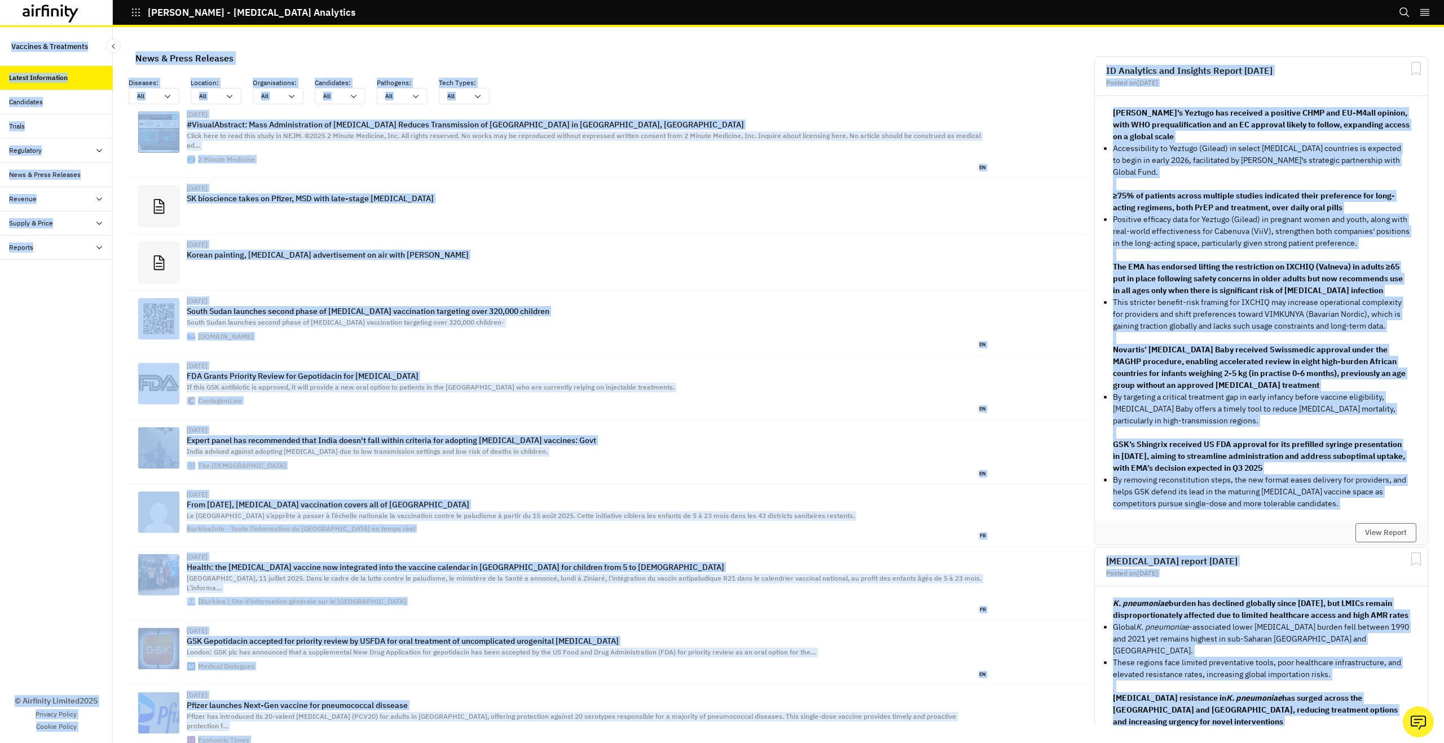
click at [622, 76] on div "Diseases : All All Location : All All Organisations : All All Candidates : All …" at bounding box center [608, 438] width 965 height 735
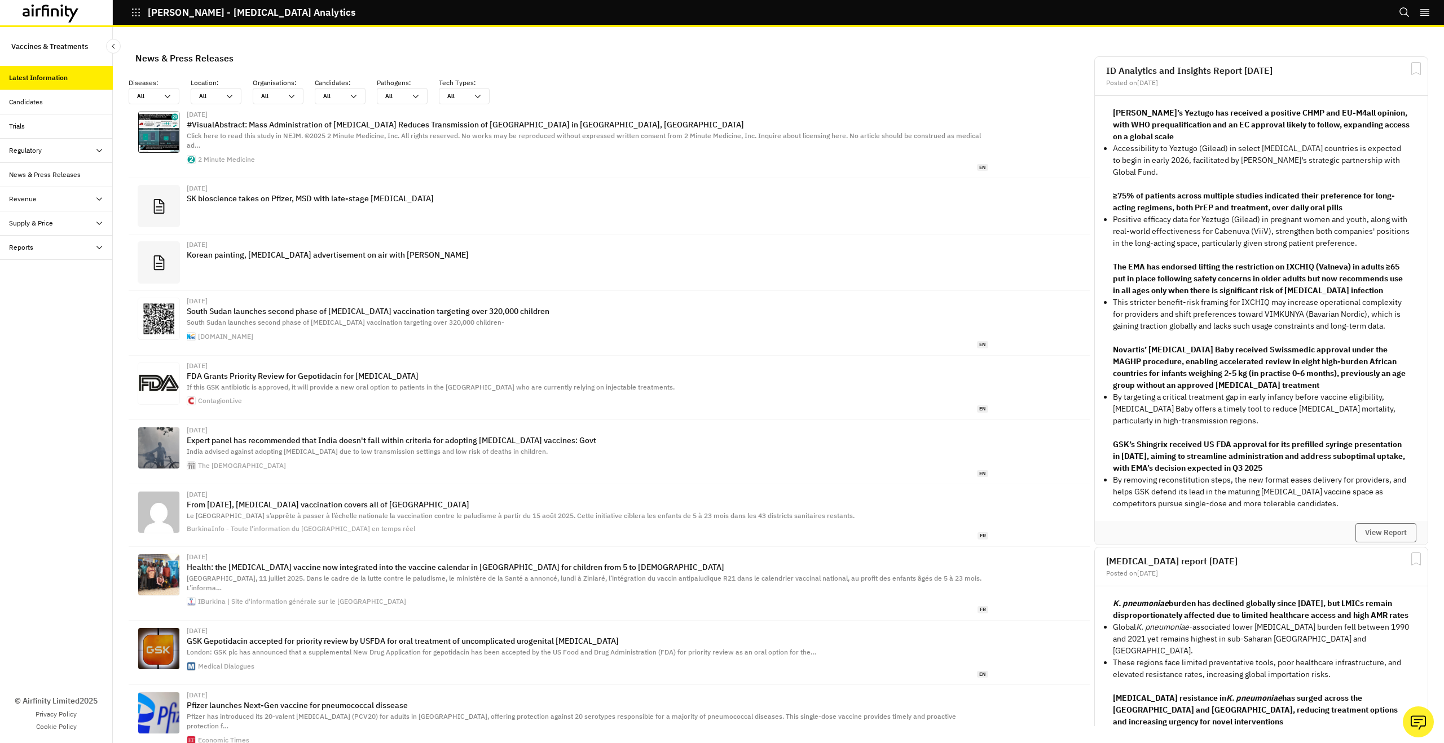
click at [60, 20] on icon at bounding box center [51, 14] width 56 height 18
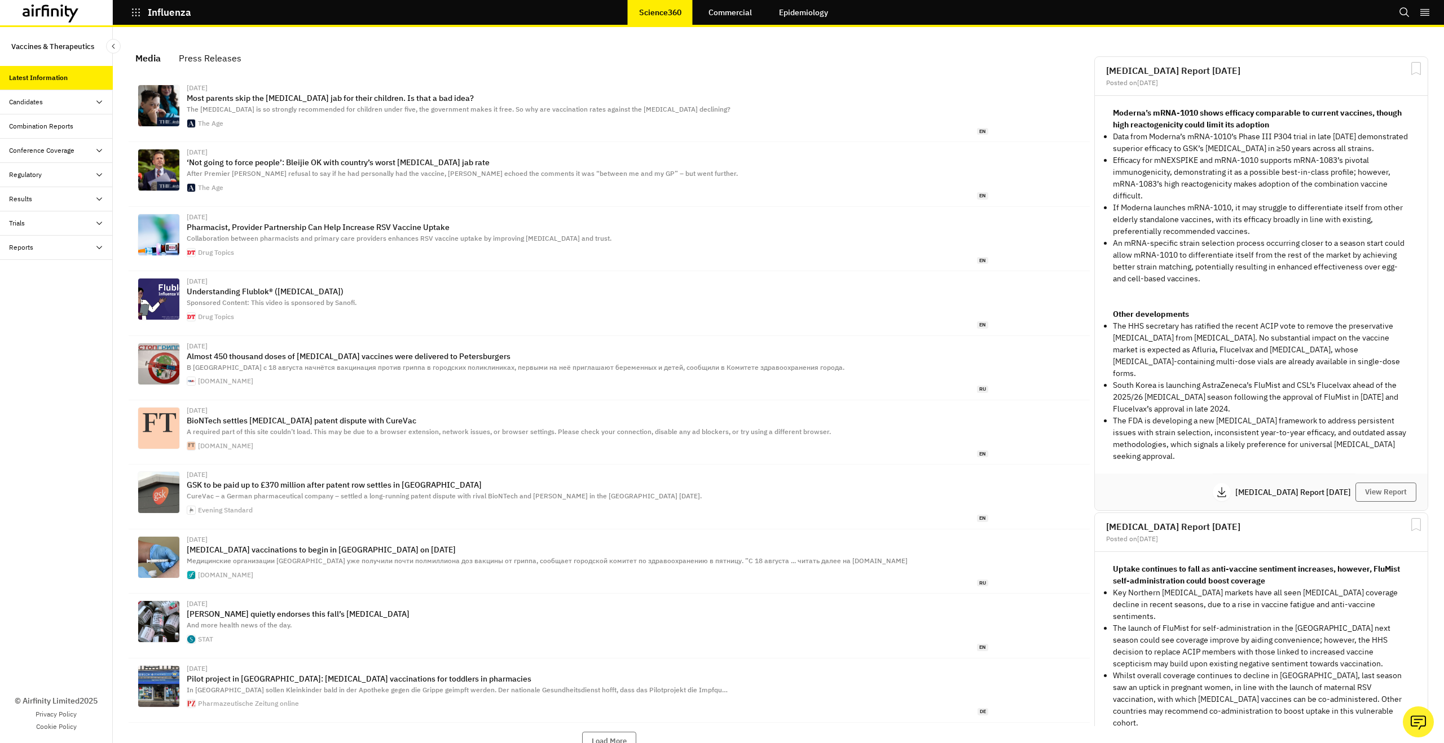
scroll to position [726, 338]
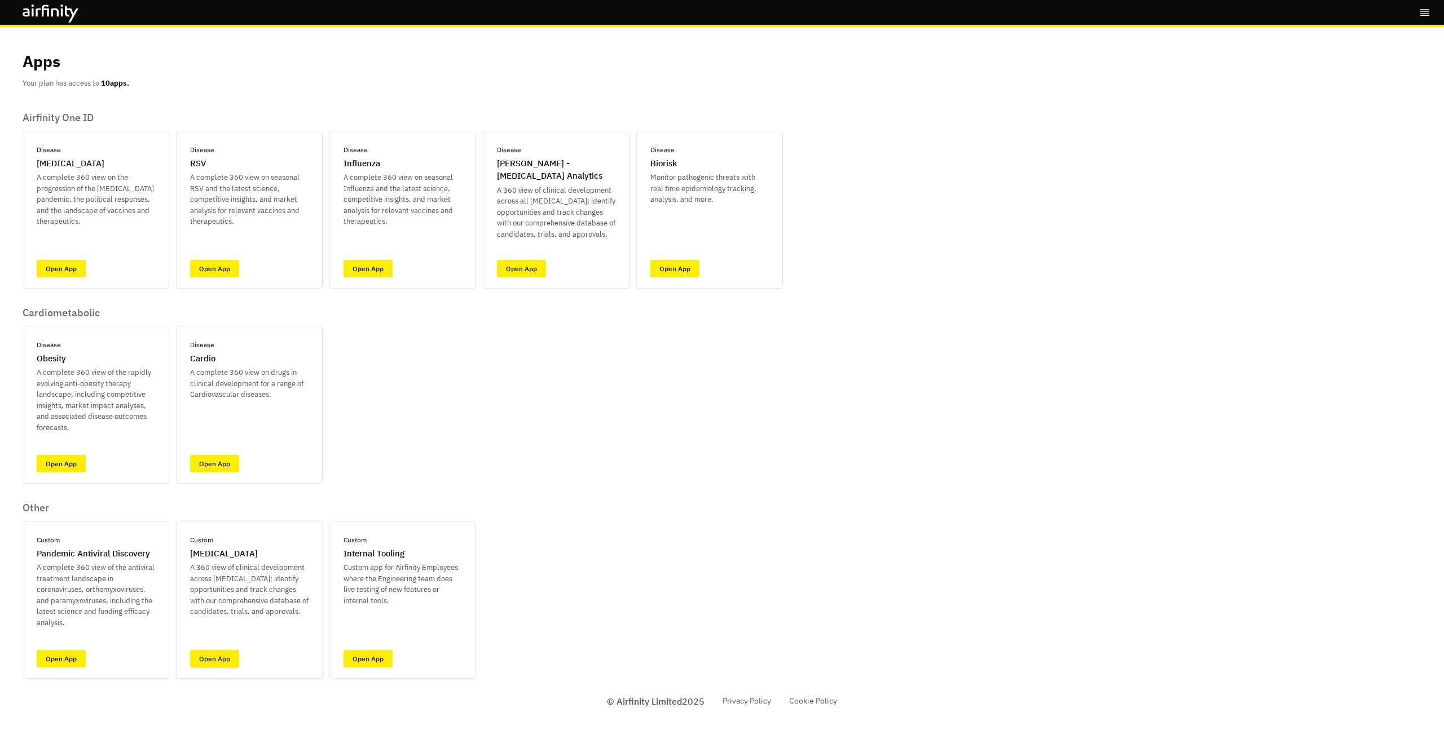
click at [204, 659] on link "Open App" at bounding box center [214, 658] width 49 height 17
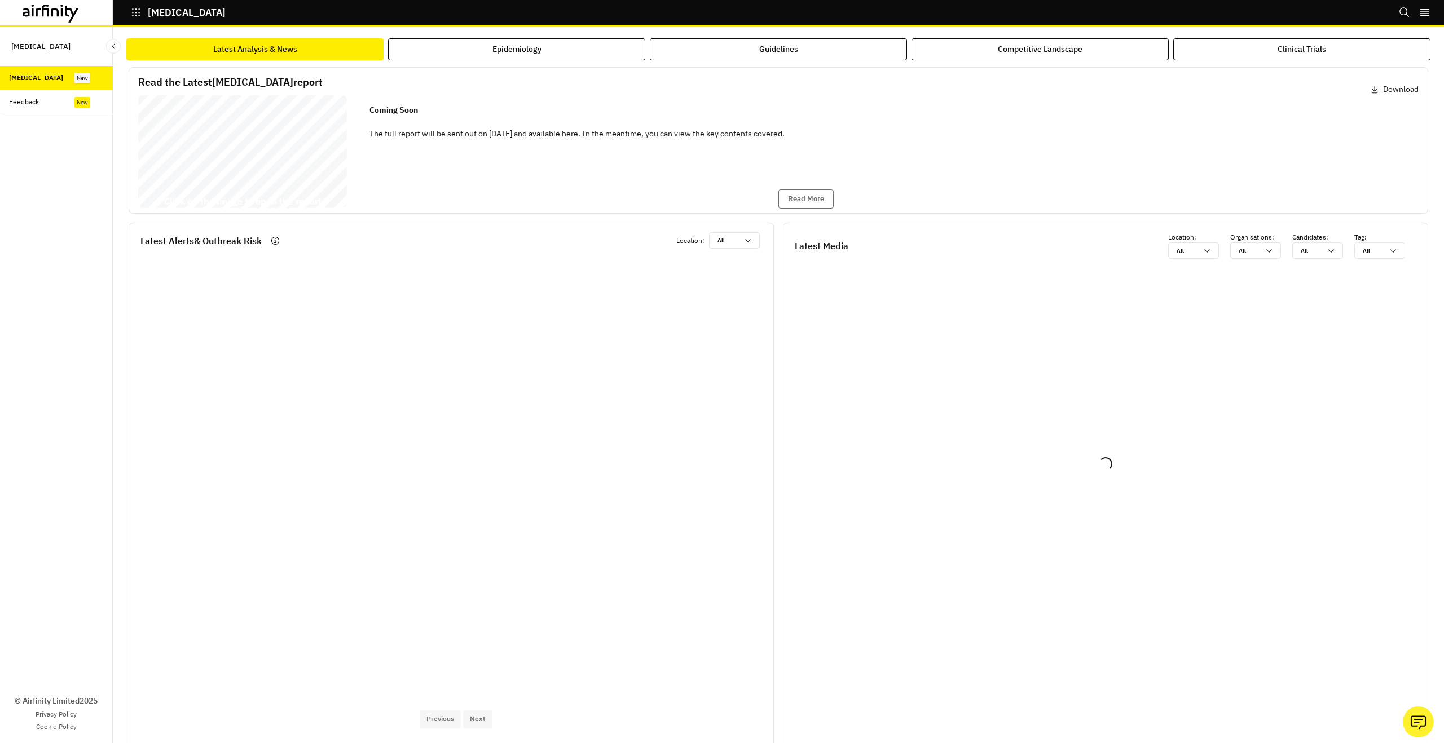
click at [25, 102] on div "Feedback" at bounding box center [24, 102] width 30 height 10
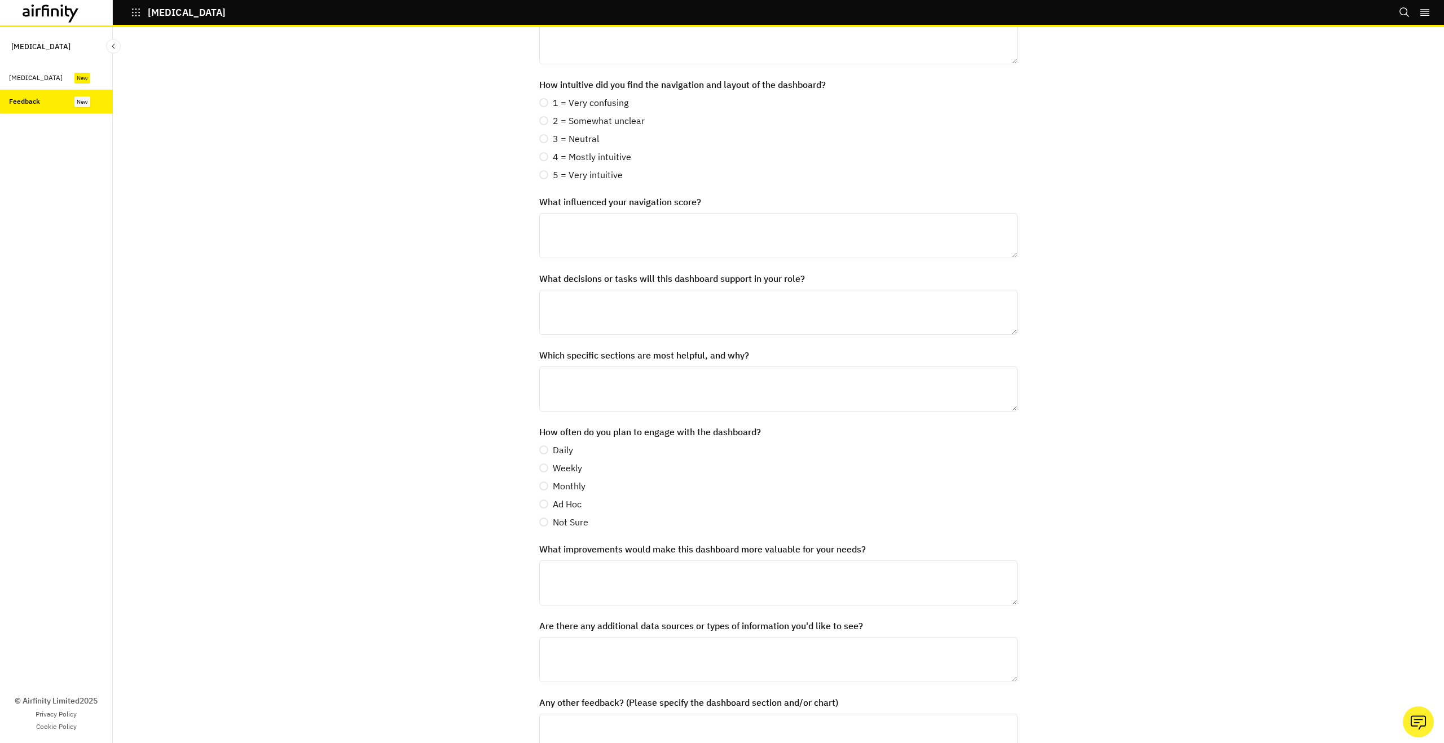
scroll to position [209, 0]
drag, startPoint x: 560, startPoint y: 272, endPoint x: 825, endPoint y: 273, distance: 265.1
click at [825, 273] on label "What decisions or tasks will this dashboard support in your role?" at bounding box center [774, 276] width 471 height 14
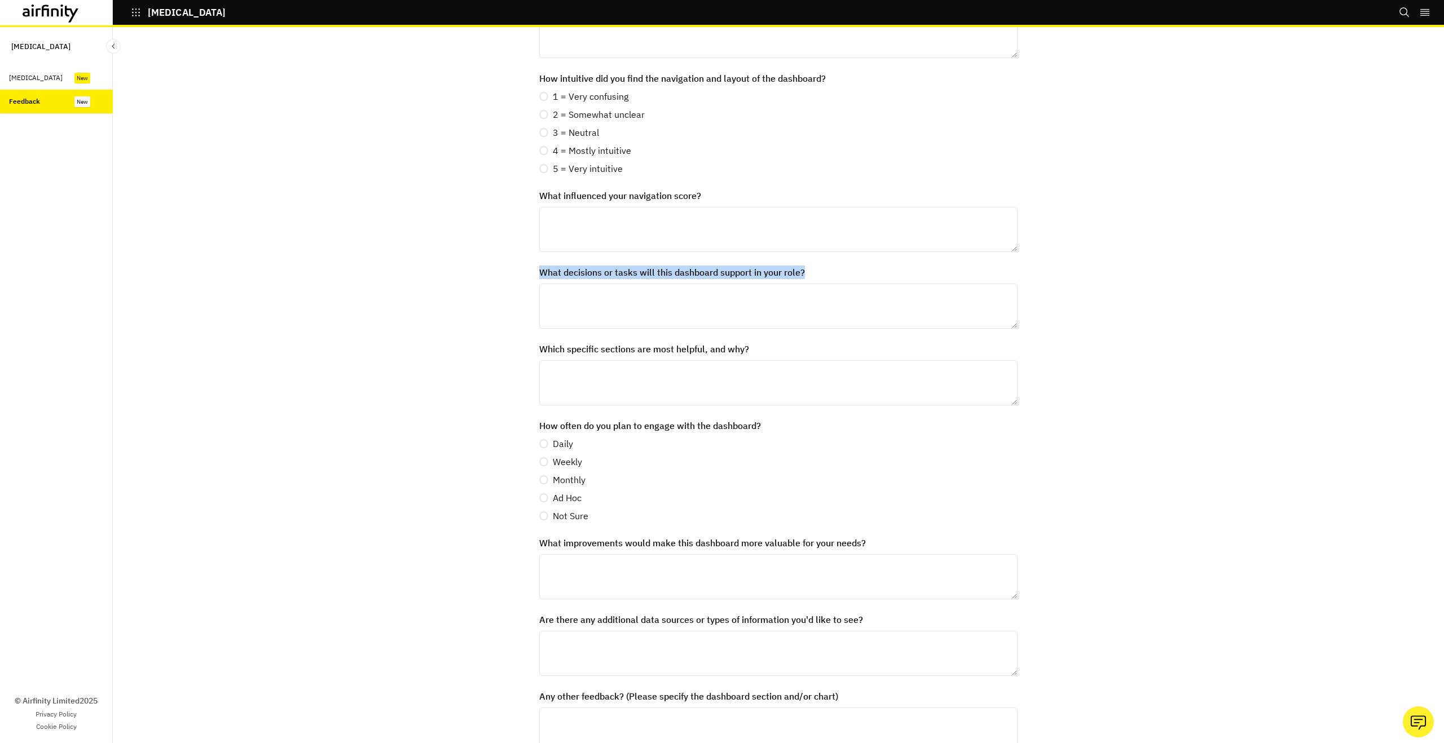
click at [16, 79] on div "Botulism" at bounding box center [36, 78] width 54 height 10
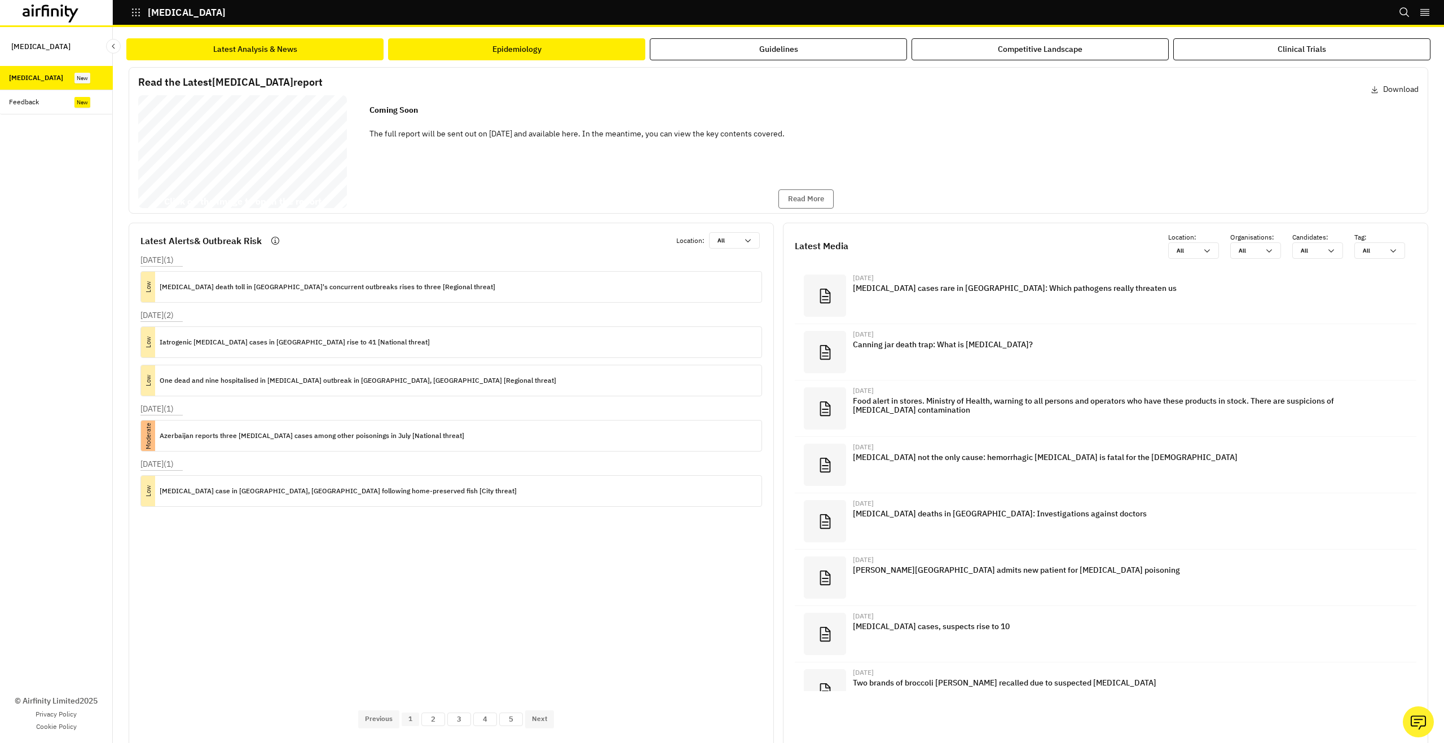
click at [488, 56] on button "Epidemiology" at bounding box center [516, 49] width 257 height 22
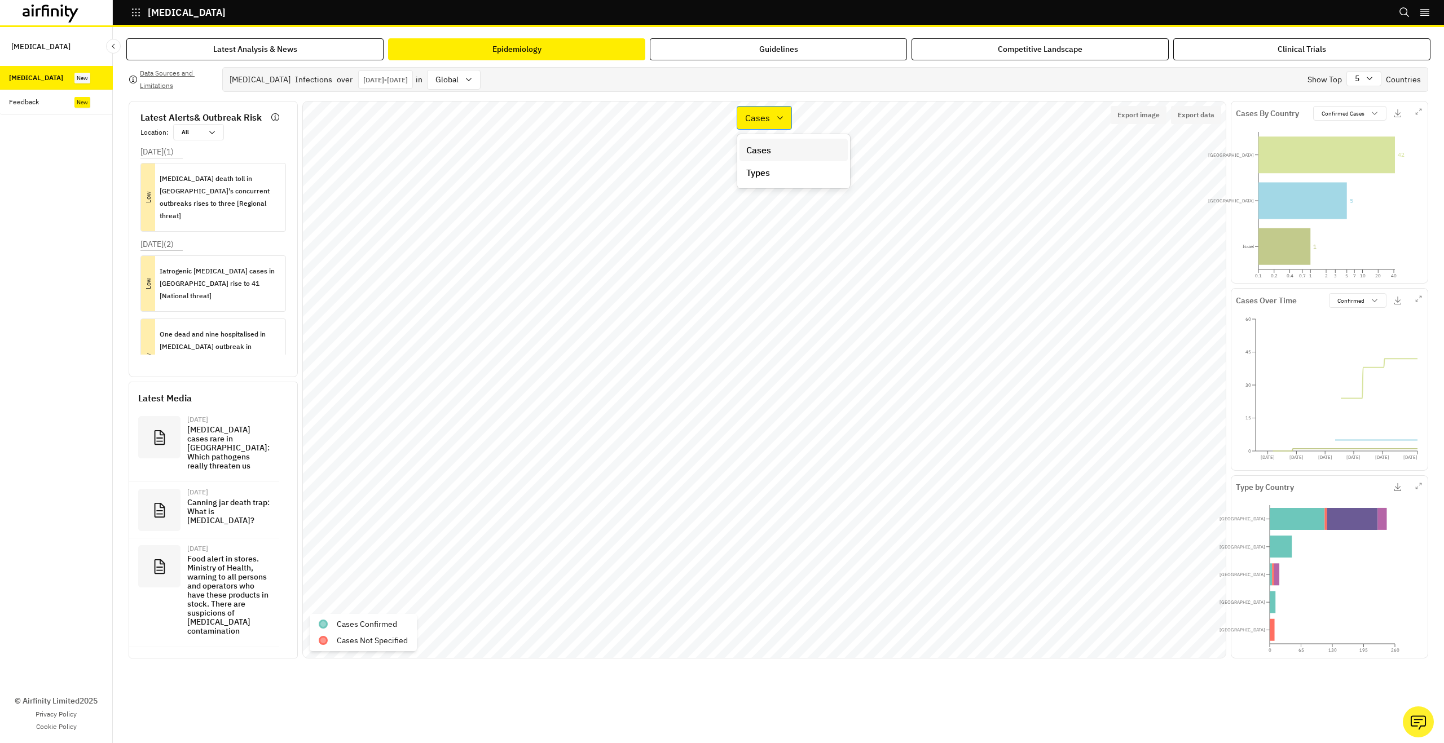
click at [775, 126] on div "Cases" at bounding box center [764, 118] width 55 height 24
click at [781, 169] on div "Types" at bounding box center [793, 173] width 95 height 14
click at [774, 114] on div "Types" at bounding box center [756, 118] width 37 height 16
click at [777, 145] on div "Cases" at bounding box center [793, 150] width 95 height 14
click at [1119, 277] on div "Country : Japan Location : Japan Cases : 1 Dates : Feb 3, 2025 - Feb 9, 2025" at bounding box center [1138, 309] width 169 height 65
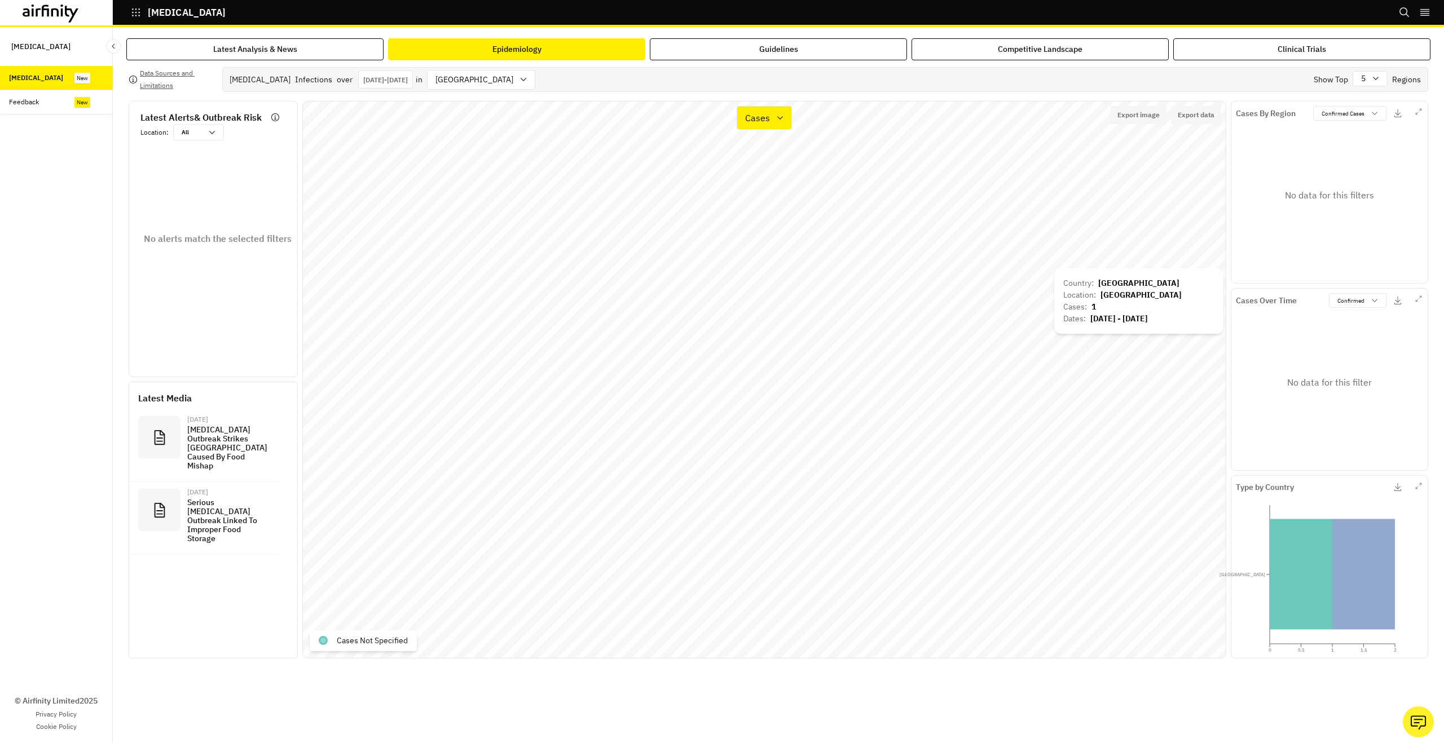
click at [1117, 274] on div "Country : Japan Location : Japan Cases : 1 Dates : Feb 3, 2025 - Feb 9, 2025" at bounding box center [1138, 300] width 169 height 65
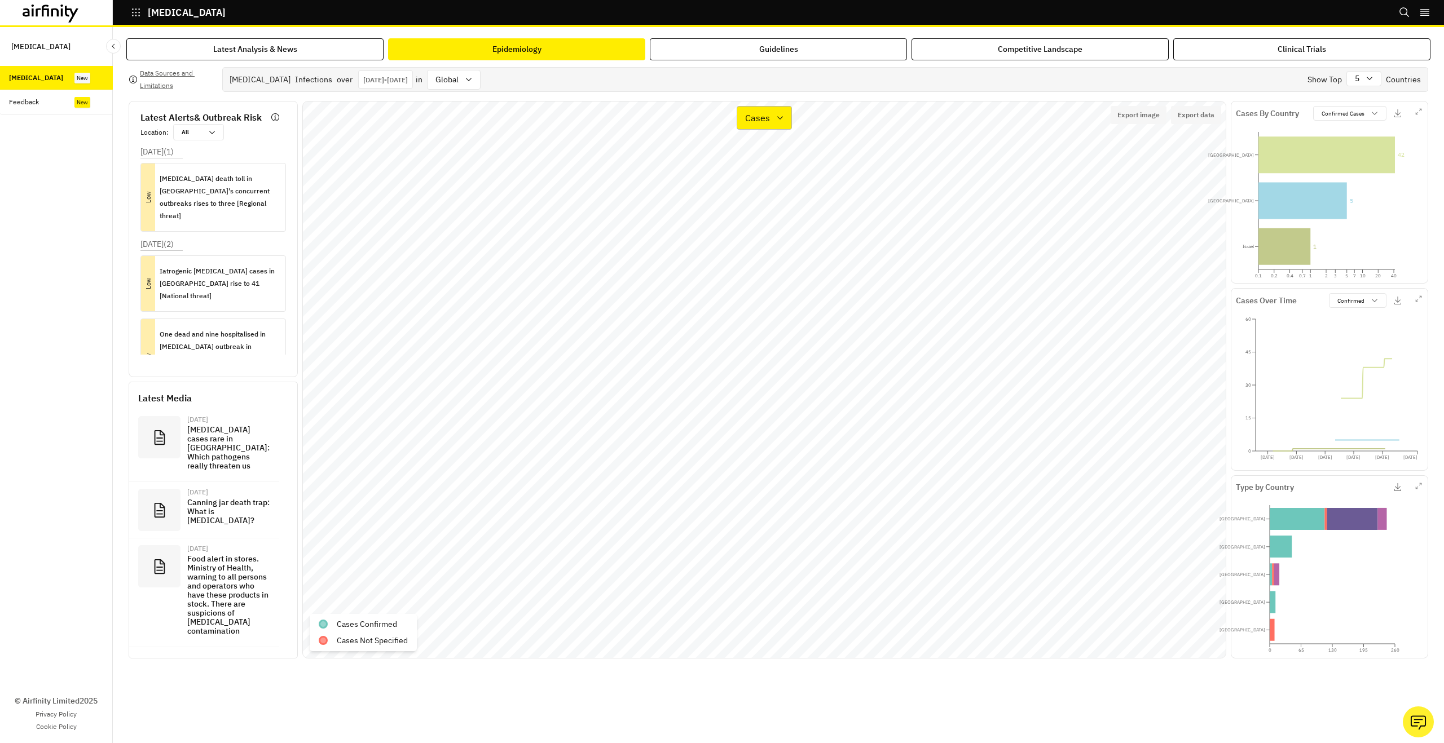
click at [775, 122] on div "Cases" at bounding box center [764, 118] width 55 height 24
click at [786, 167] on div "Types" at bounding box center [793, 173] width 95 height 14
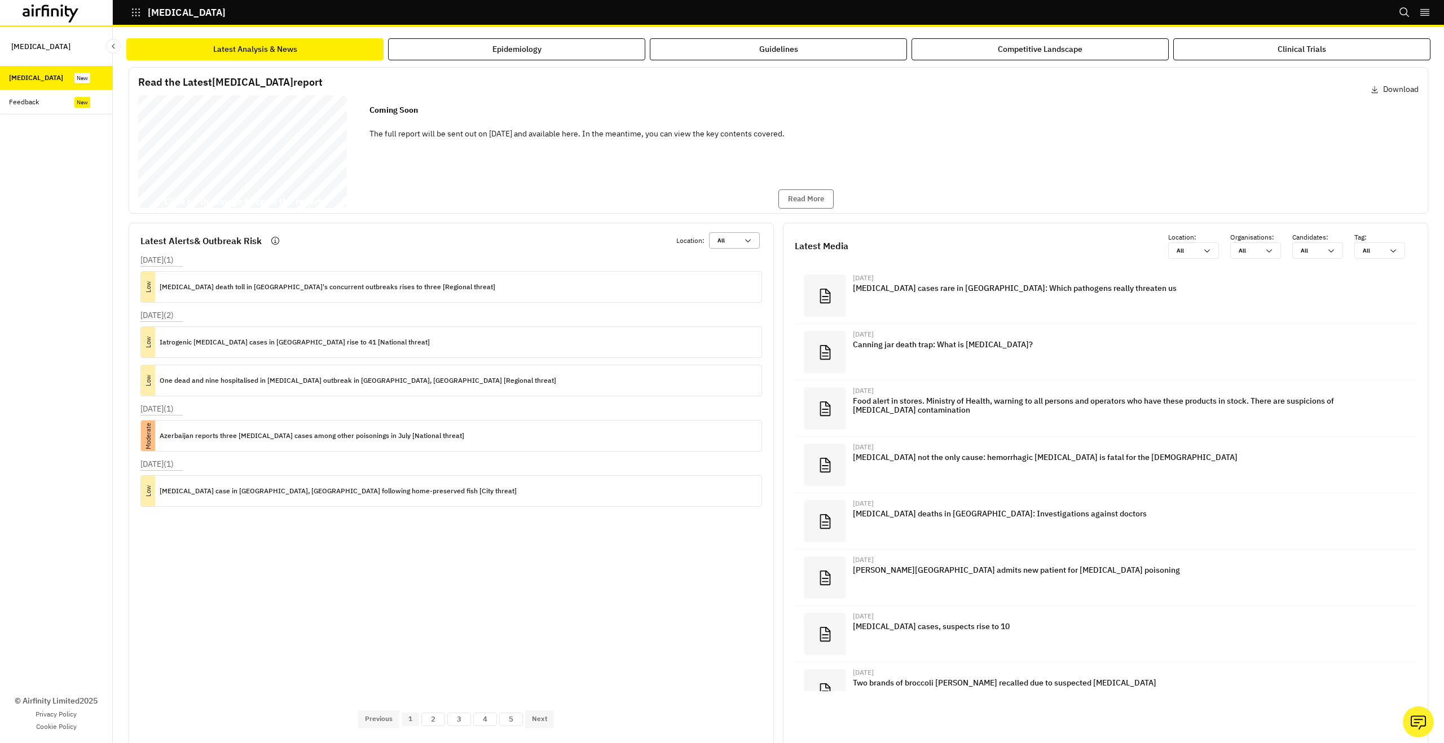
click at [735, 243] on div at bounding box center [727, 240] width 20 height 11
type input "b"
type input "br"
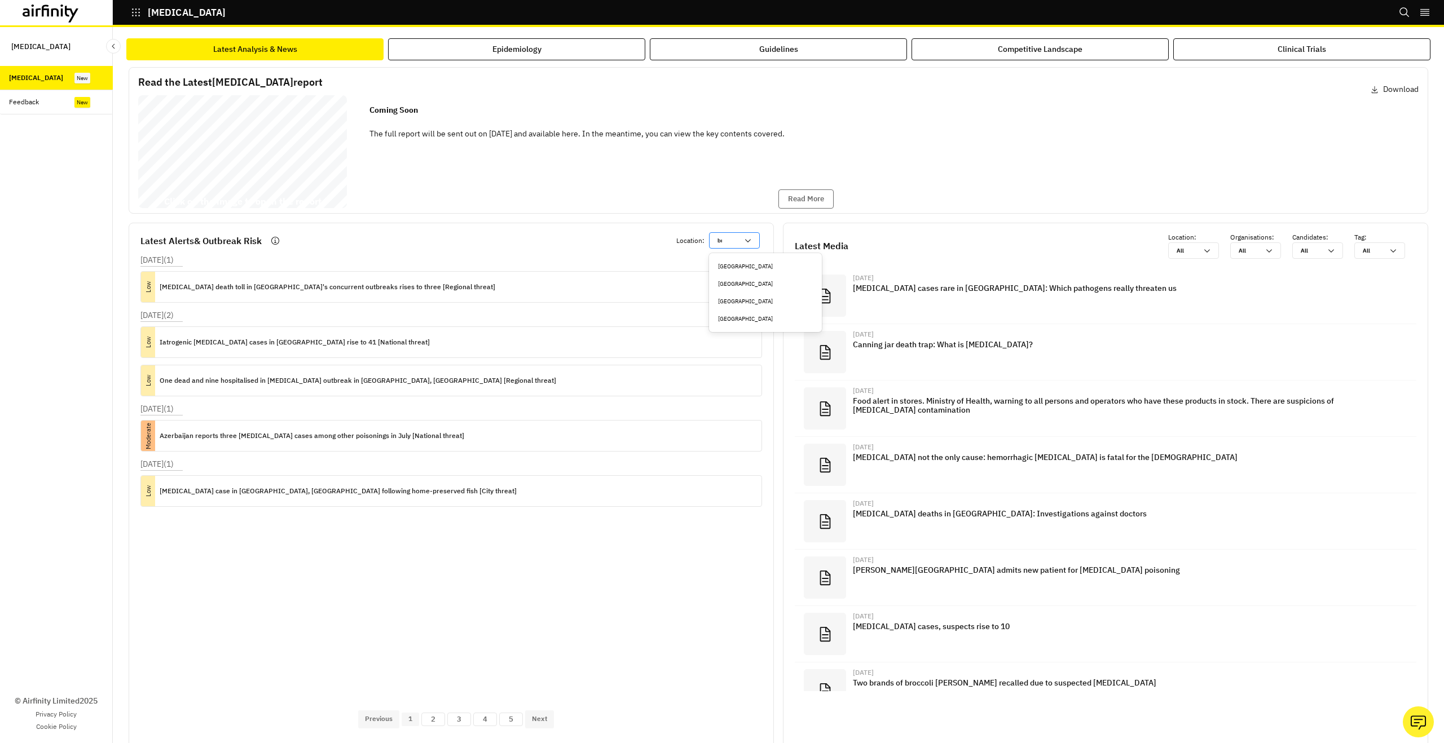
type input "bra"
type input "braz"
click at [748, 261] on div "Brazil" at bounding box center [765, 266] width 108 height 17
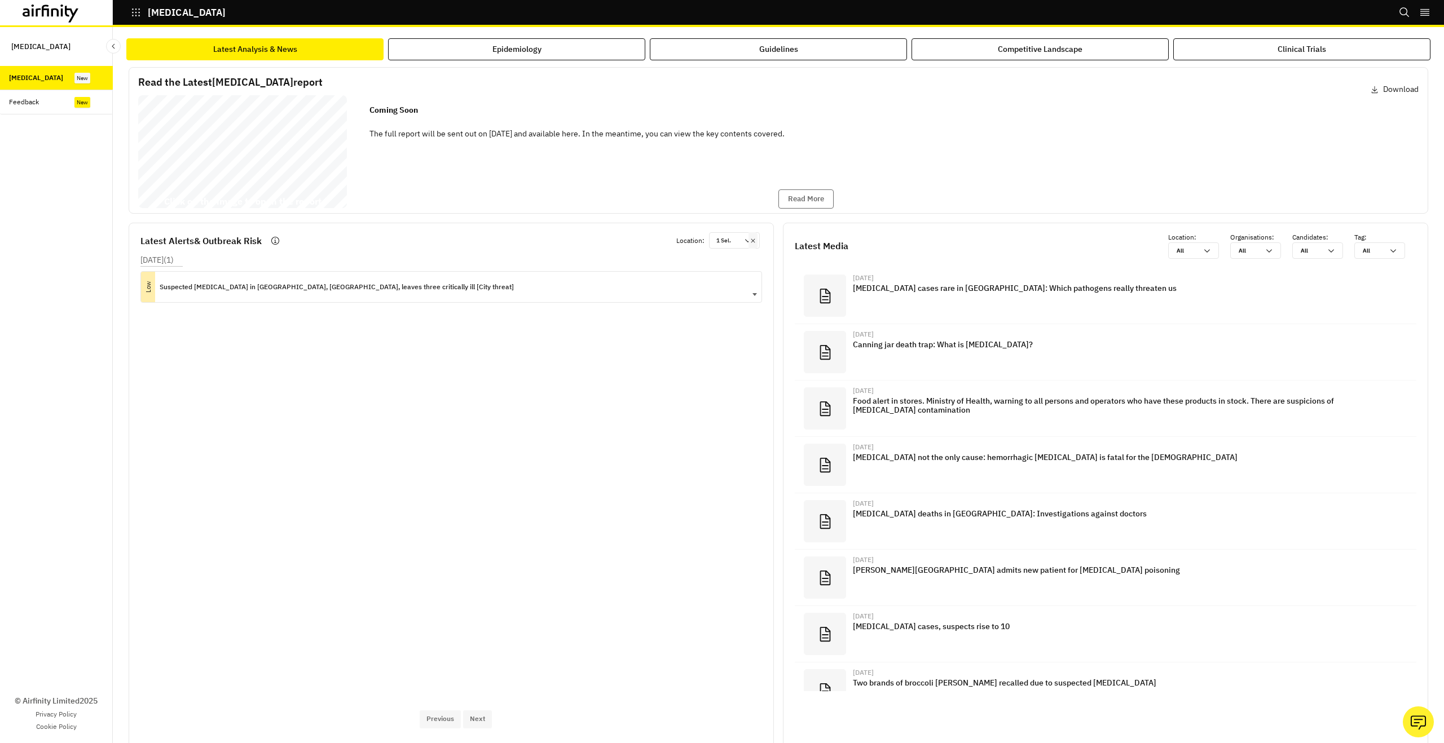
click at [690, 283] on div "Low Suspected botulism food poisoning in Belo Horizonte, Brazil, leaves three c…" at bounding box center [450, 287] width 621 height 32
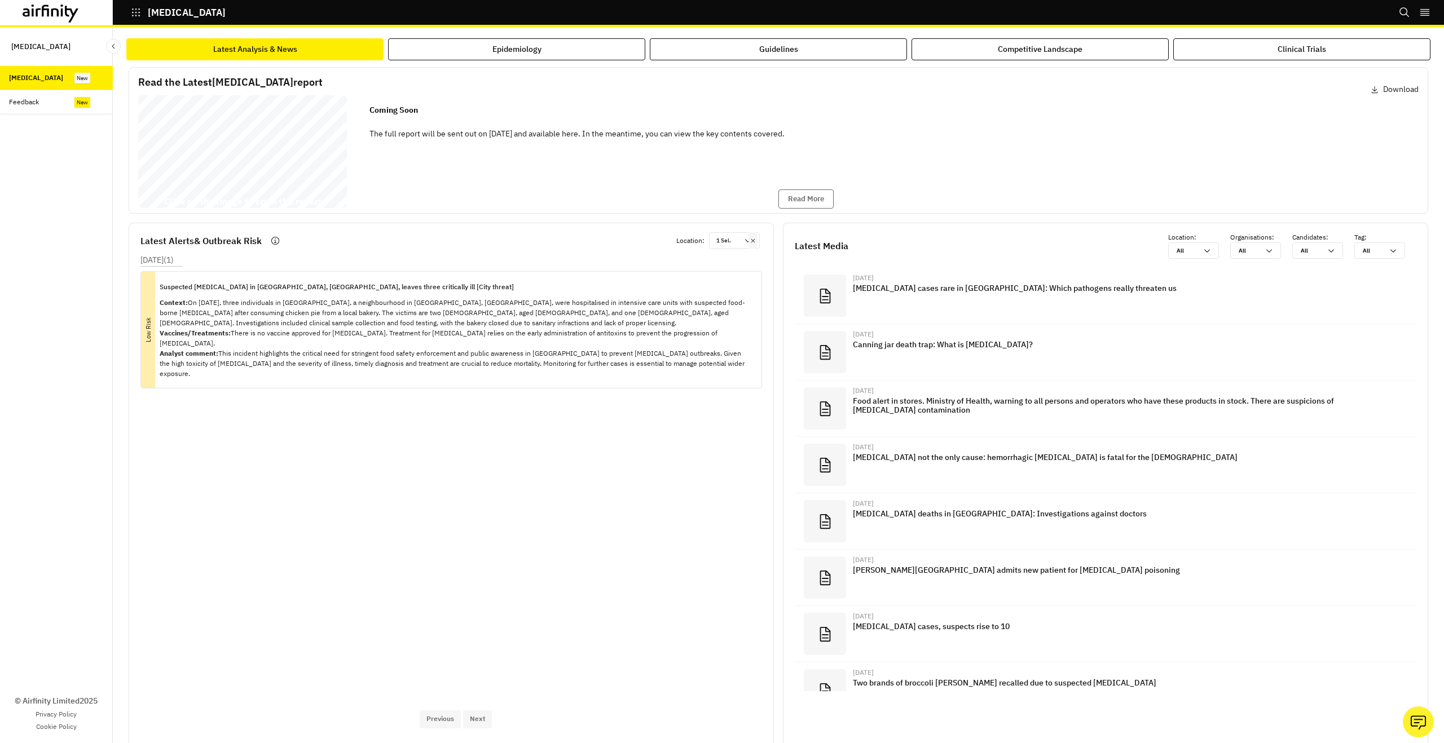
click at [752, 244] on icon at bounding box center [753, 240] width 8 height 9
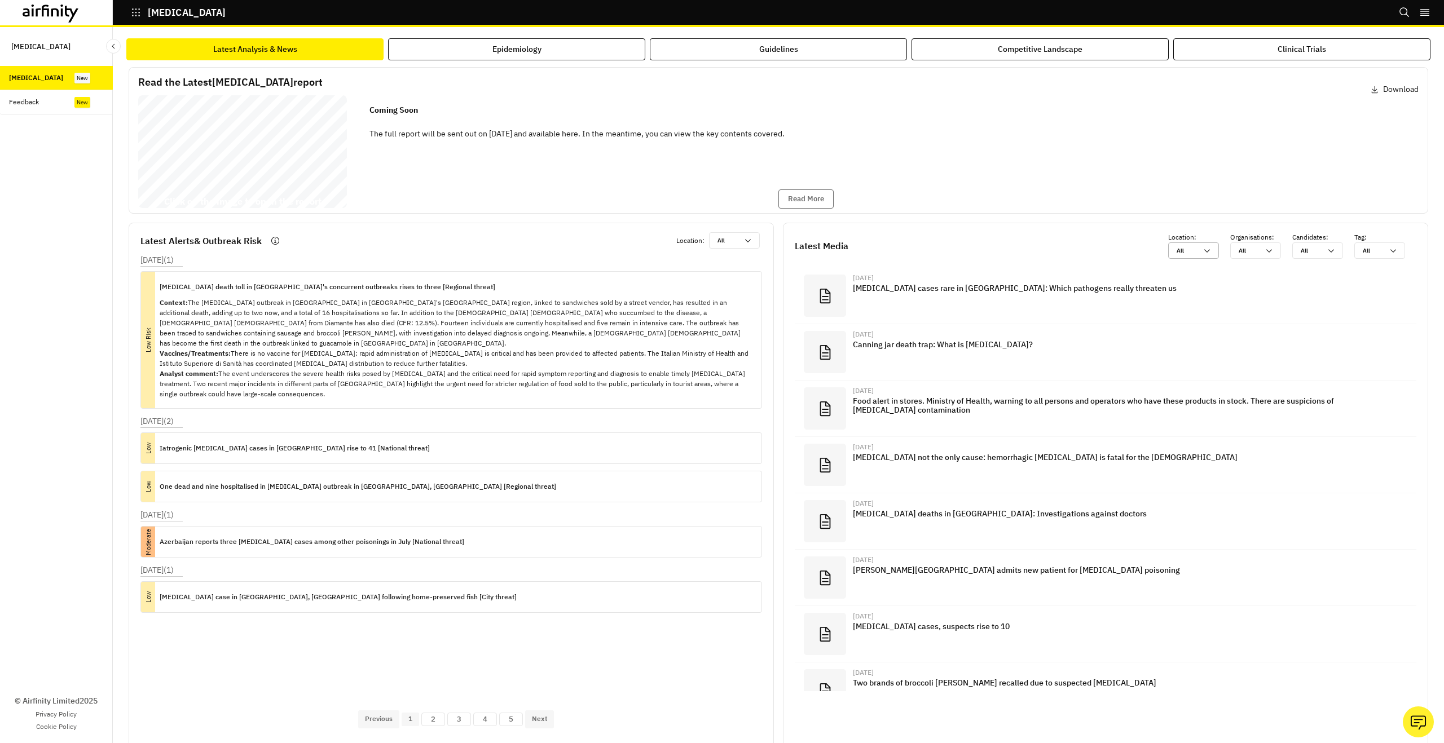
click at [1206, 254] on icon at bounding box center [1206, 250] width 9 height 9
type input "b"
type input "br"
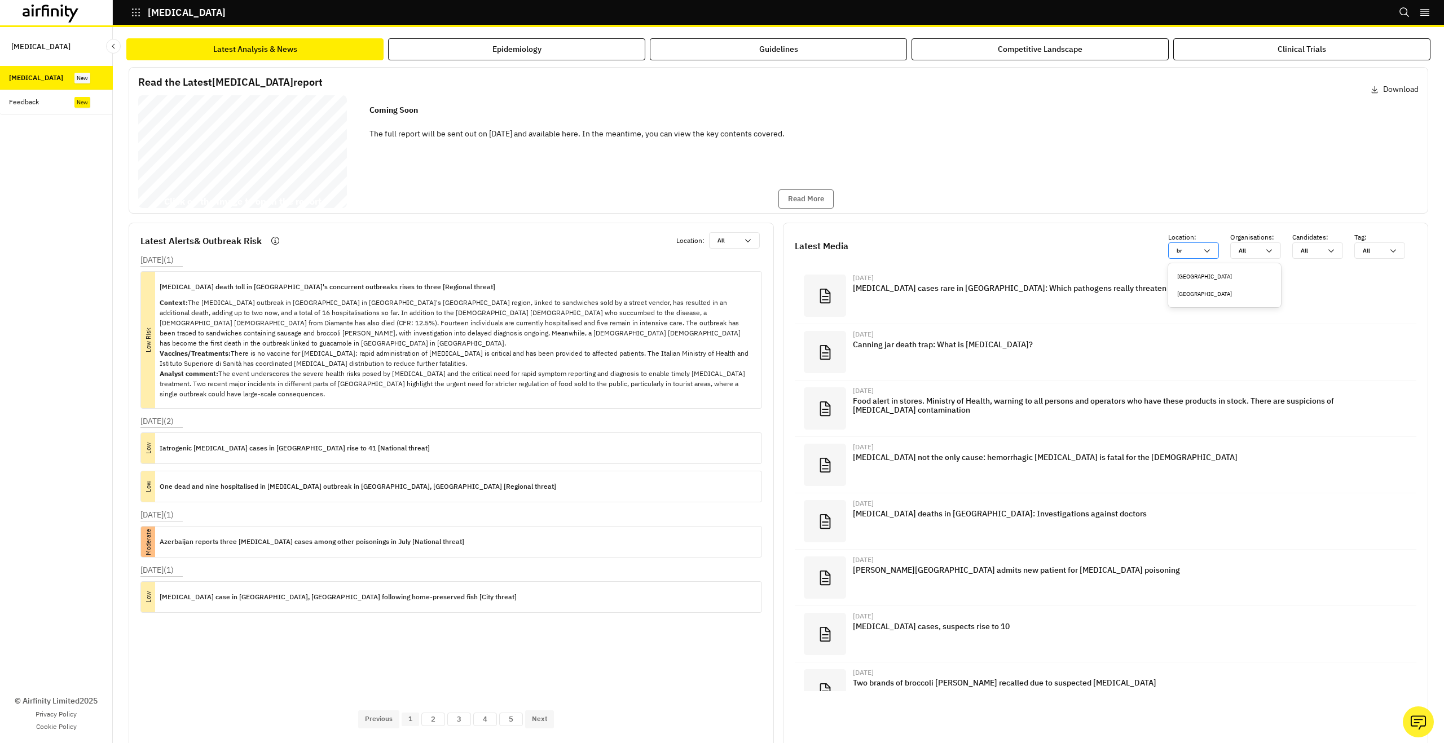
type input "bra"
click at [1209, 275] on div "Brazil" at bounding box center [1224, 276] width 95 height 8
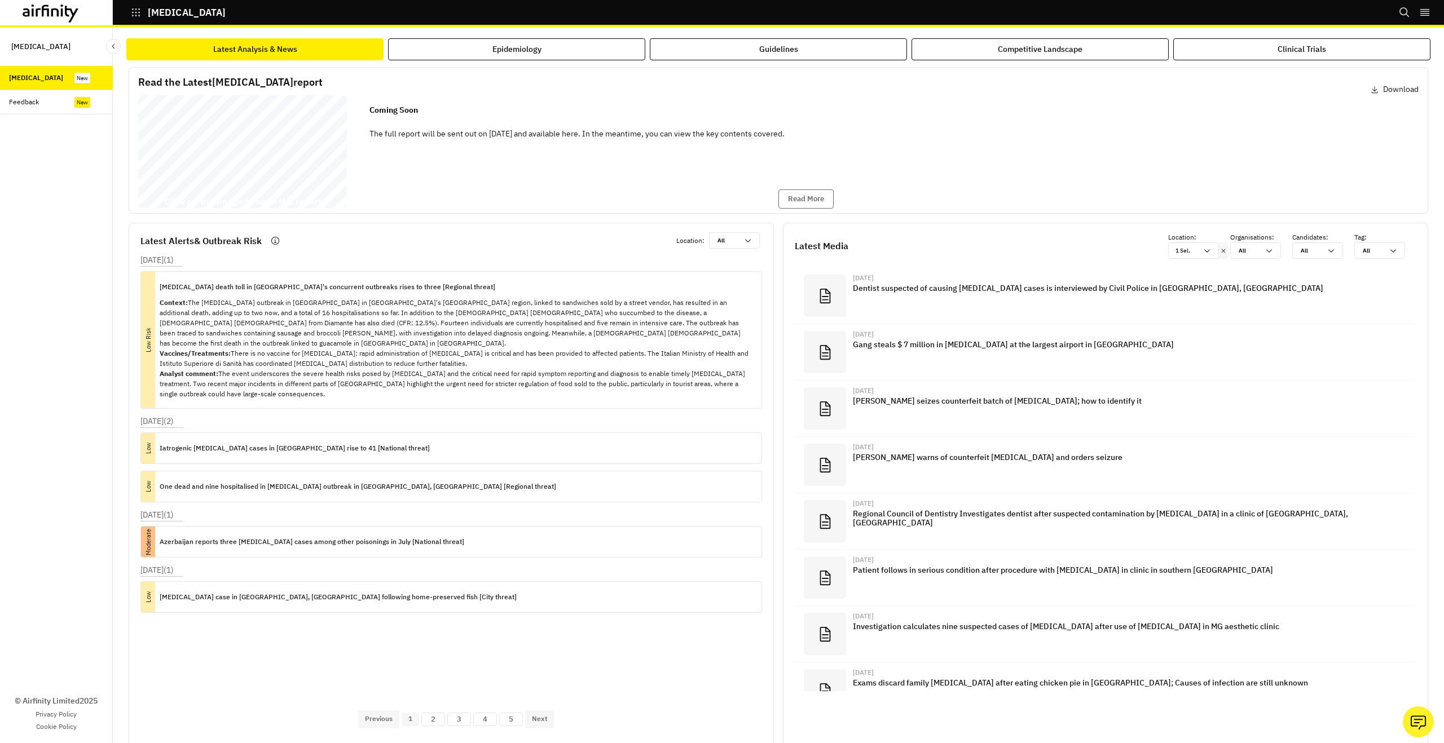
click at [1223, 255] on div at bounding box center [1223, 250] width 9 height 16
click at [1224, 253] on icon at bounding box center [1223, 250] width 8 height 9
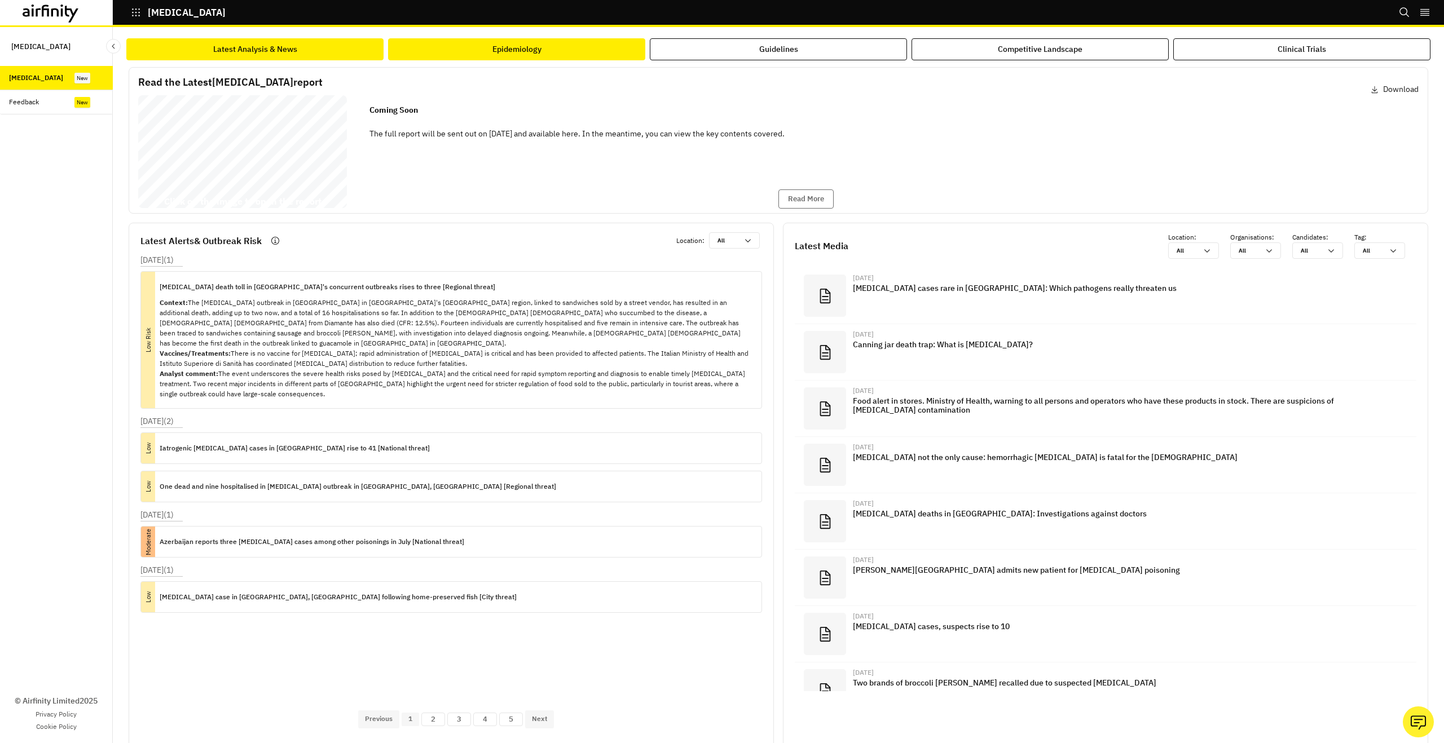
click at [559, 50] on button "Epidemiology" at bounding box center [516, 49] width 257 height 22
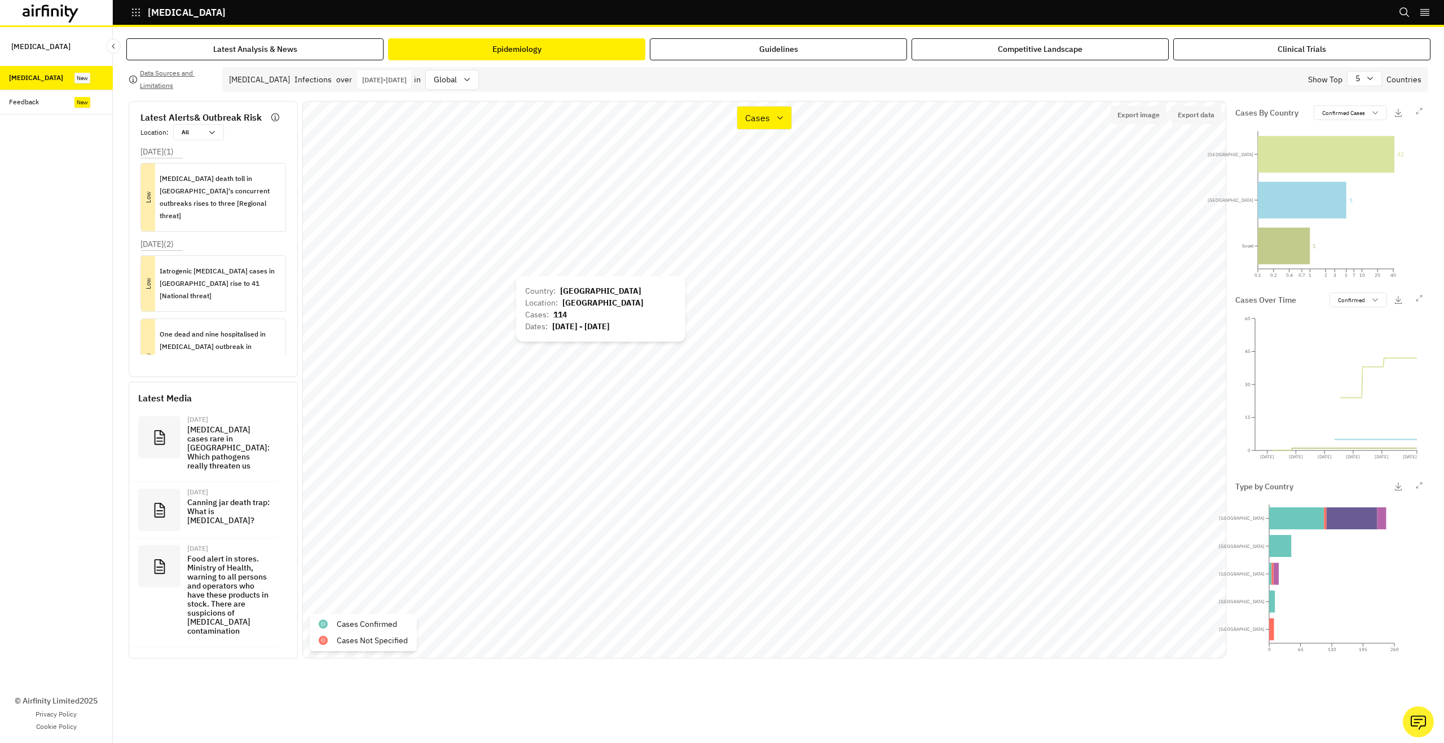
click at [518, 277] on div "Country : United States of America Location : United States of America Cases : …" at bounding box center [600, 308] width 169 height 65
click at [773, 116] on div "Cases" at bounding box center [756, 118] width 38 height 16
click at [781, 178] on div "Types" at bounding box center [793, 173] width 95 height 14
click at [421, 587] on div "Foodborne botulism" at bounding box center [377, 592] width 131 height 16
click at [420, 608] on p "foodborne botulism (BoNT/C)" at bounding box center [384, 608] width 95 height 12
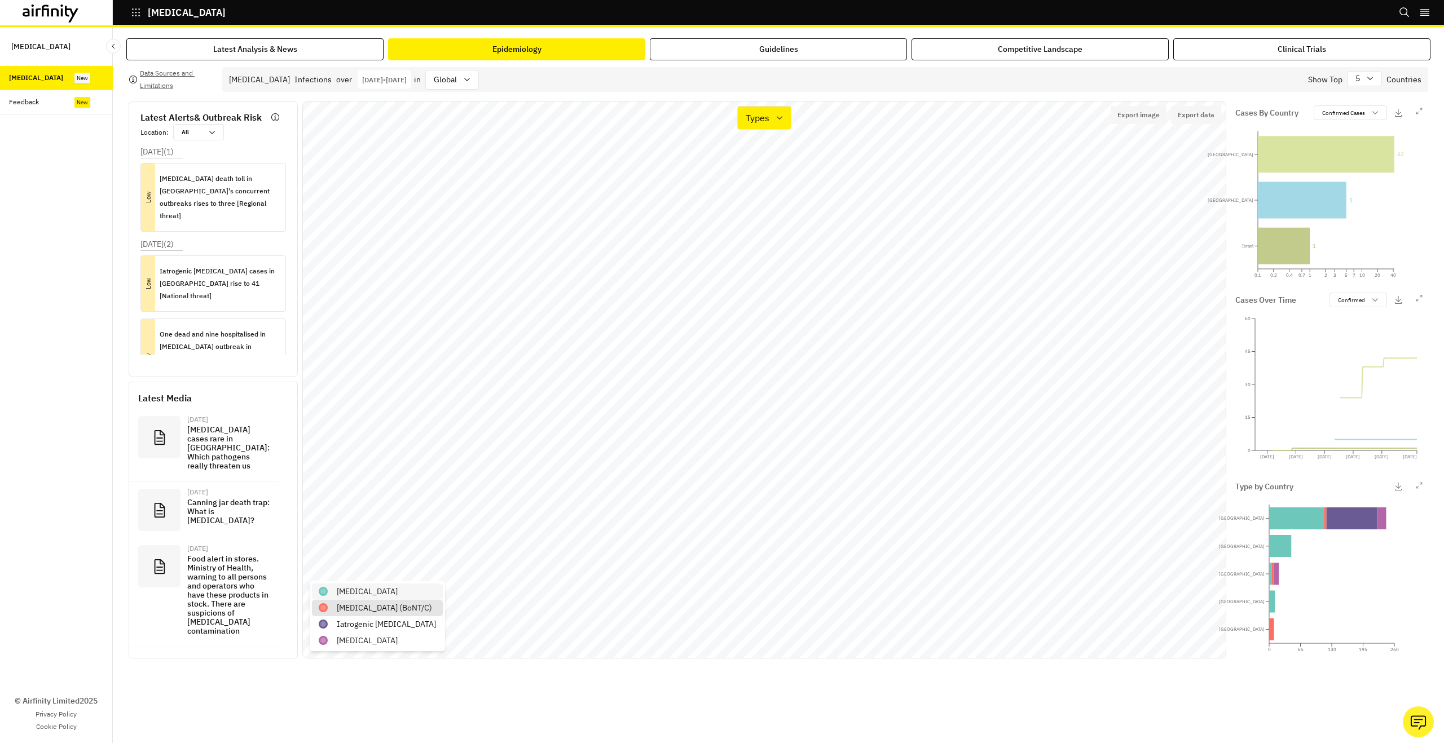
click at [419, 596] on div "Foodborne botulism" at bounding box center [377, 592] width 131 height 16
click at [416, 612] on p "foodborne botulism (BoNT/C)" at bounding box center [384, 608] width 95 height 12
click at [416, 620] on div "Iatrogenic botulism" at bounding box center [377, 624] width 131 height 16
click at [417, 641] on div "Infant botulism" at bounding box center [377, 641] width 131 height 16
click at [417, 630] on div "Iatrogenic botulism" at bounding box center [377, 624] width 131 height 16
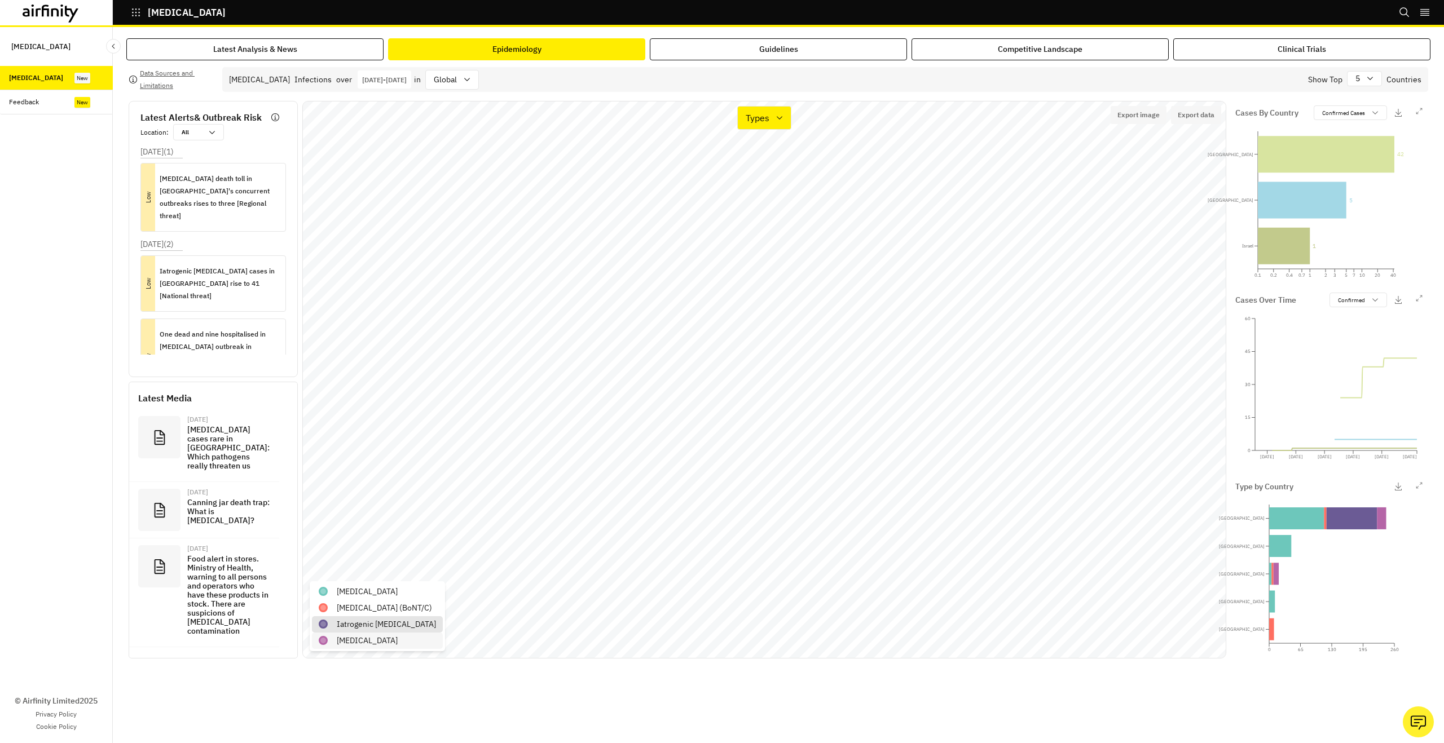
click at [417, 640] on div "Infant botulism" at bounding box center [377, 641] width 131 height 16
click at [422, 627] on div "Iatrogenic botulism" at bounding box center [377, 624] width 131 height 16
drag, startPoint x: 749, startPoint y: 121, endPoint x: 754, endPoint y: 129, distance: 9.4
click at [749, 120] on p "Types" at bounding box center [758, 118] width 24 height 14
click at [757, 141] on div "Cases" at bounding box center [793, 150] width 108 height 23
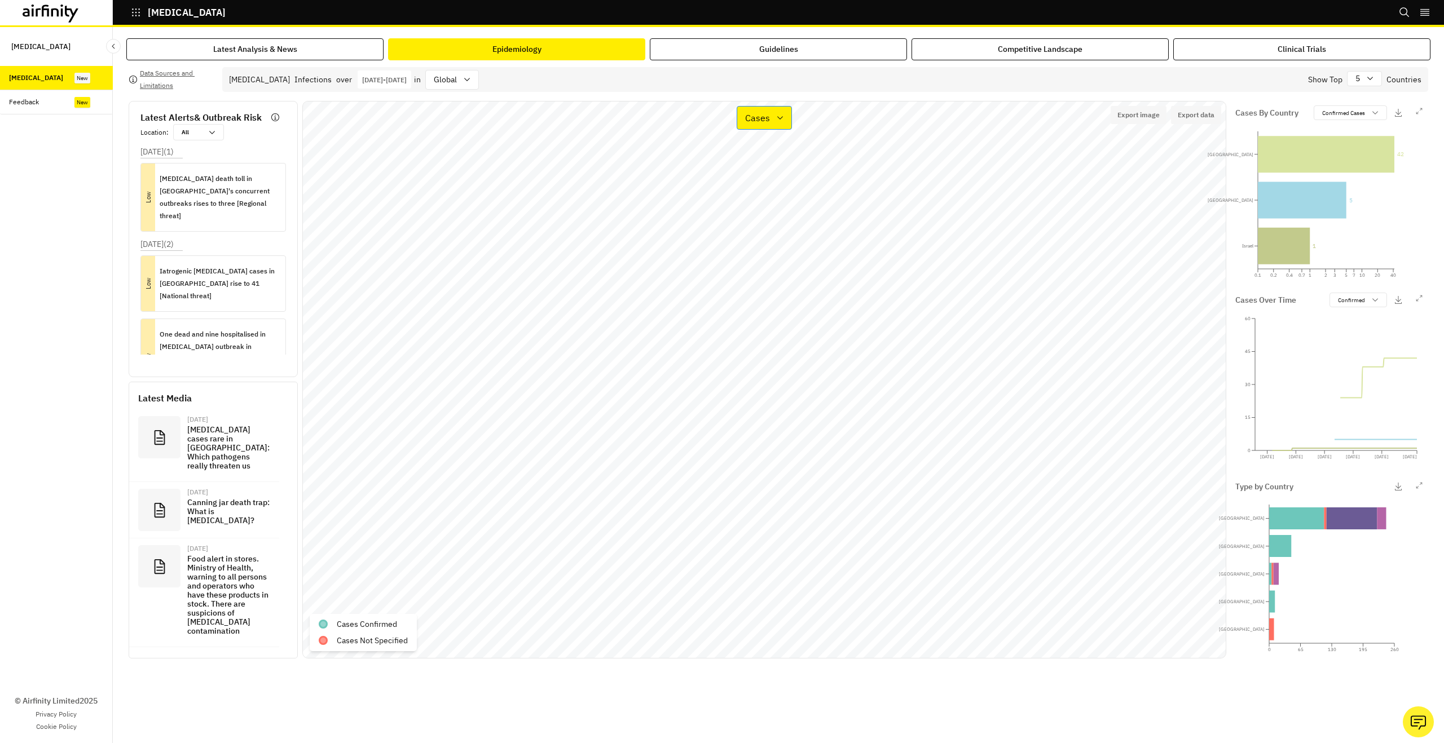
click at [770, 118] on div "Cases" at bounding box center [756, 118] width 38 height 16
click at [302, 56] on button "Latest Analysis & News" at bounding box center [254, 49] width 257 height 22
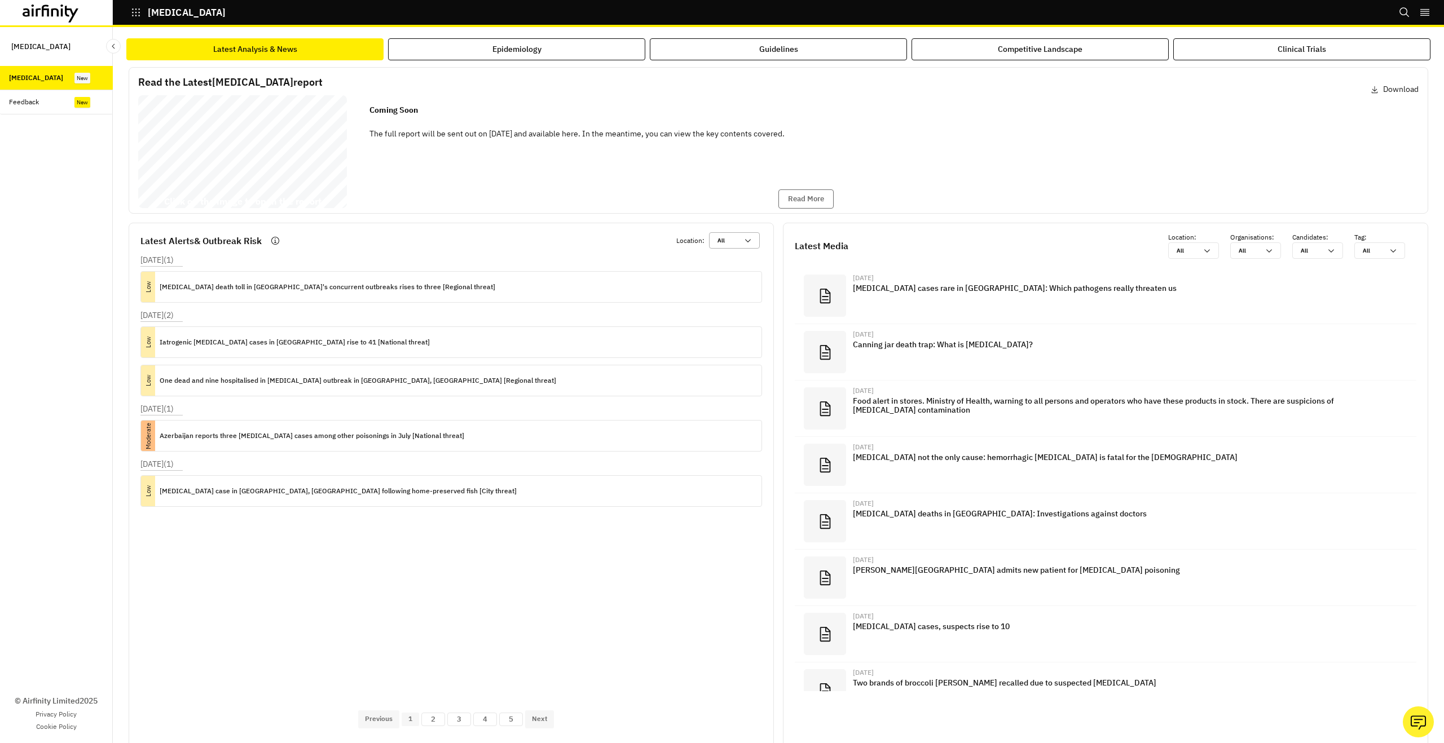
click at [719, 238] on div at bounding box center [727, 240] width 20 height 11
type input "u"
type input "uu"
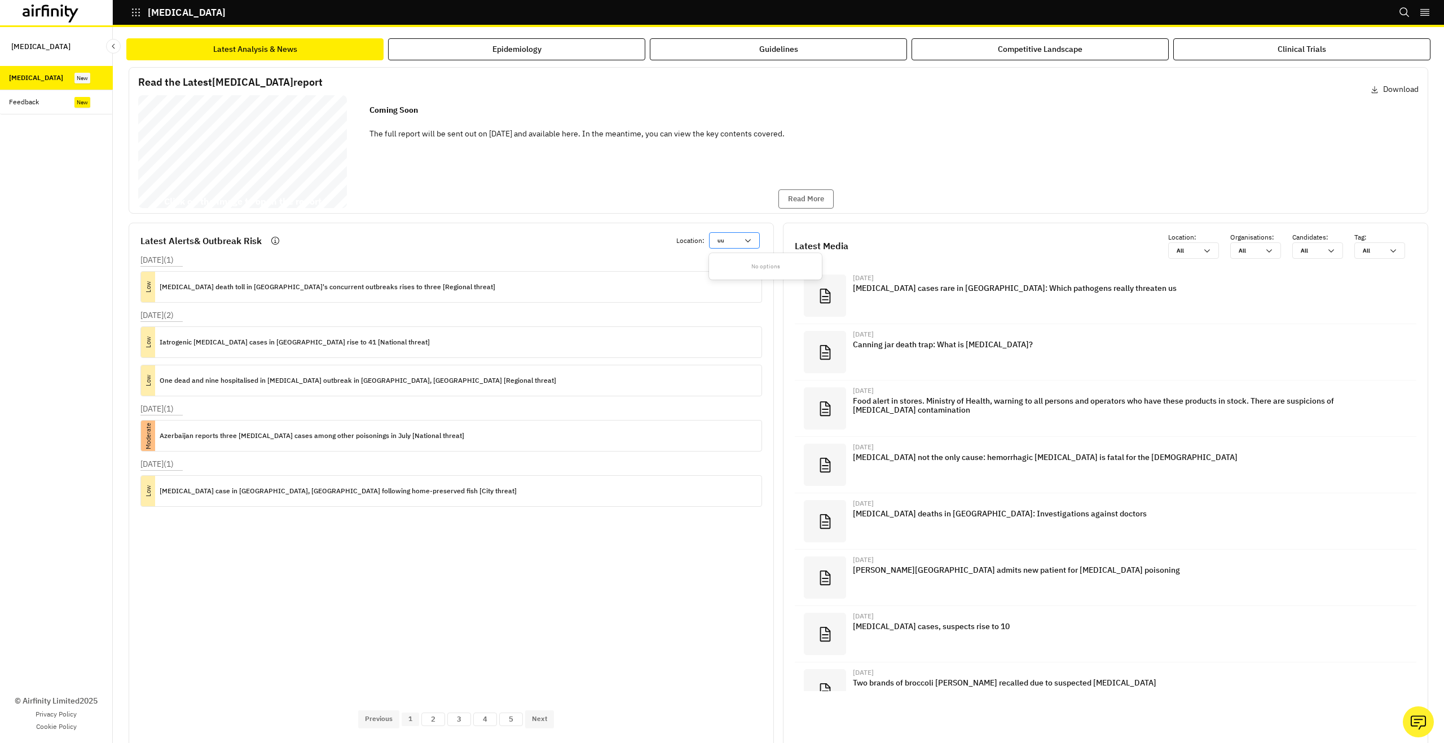
type input "u"
click at [757, 409] on div "United States" at bounding box center [765, 406] width 95 height 8
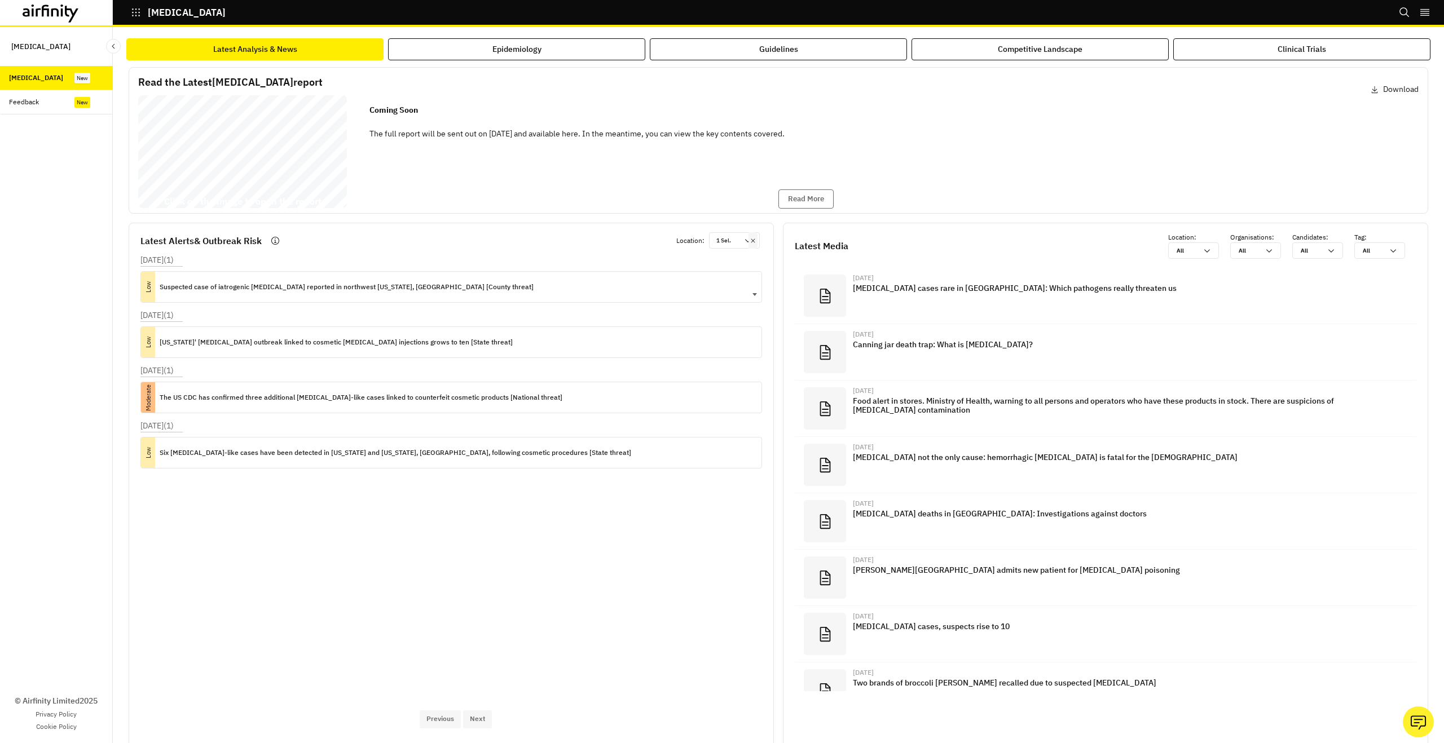
click at [325, 289] on p "Suspected case of iatrogenic botulism reported in northwest Oregon, US [County …" at bounding box center [347, 287] width 374 height 12
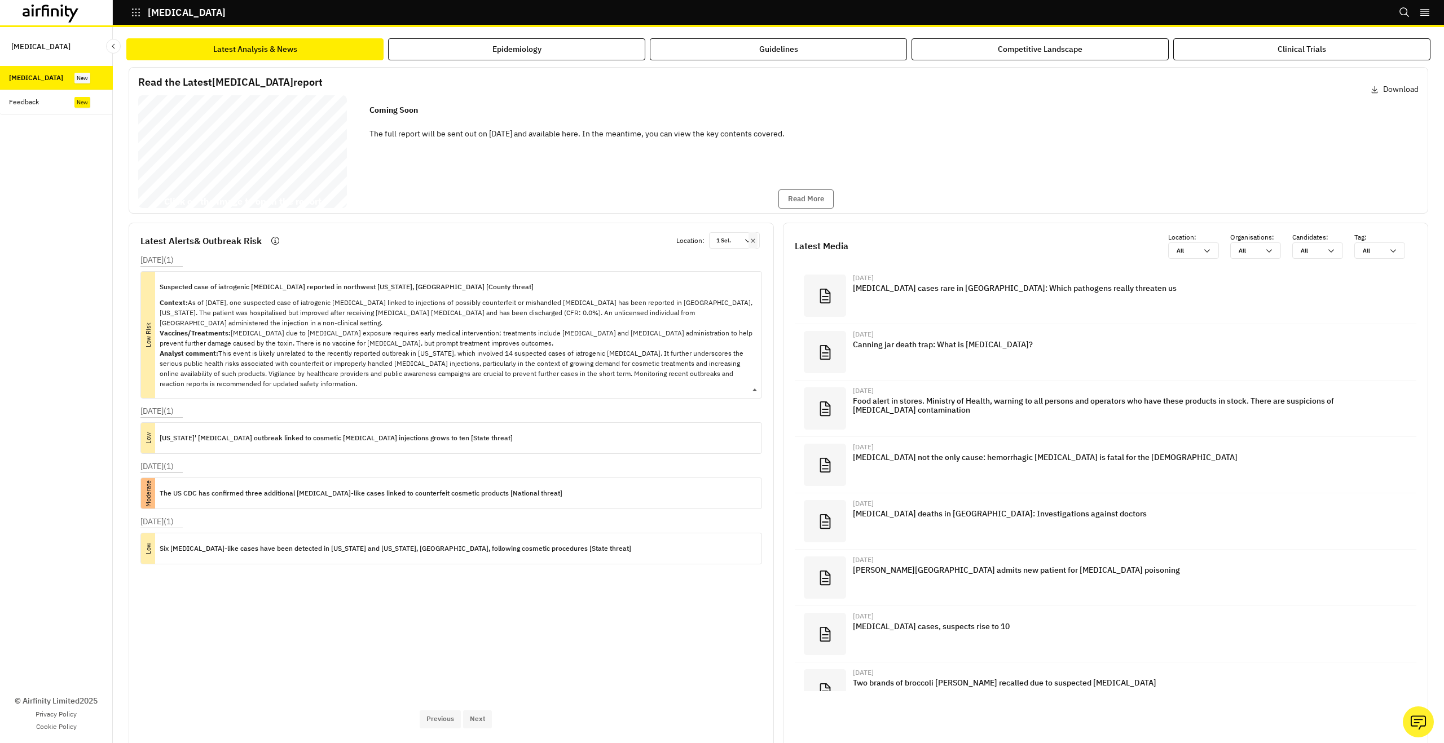
click at [325, 350] on p "Context: As of 18 June 2025, one suspected case of iatrogenic botulism linked t…" at bounding box center [456, 343] width 593 height 91
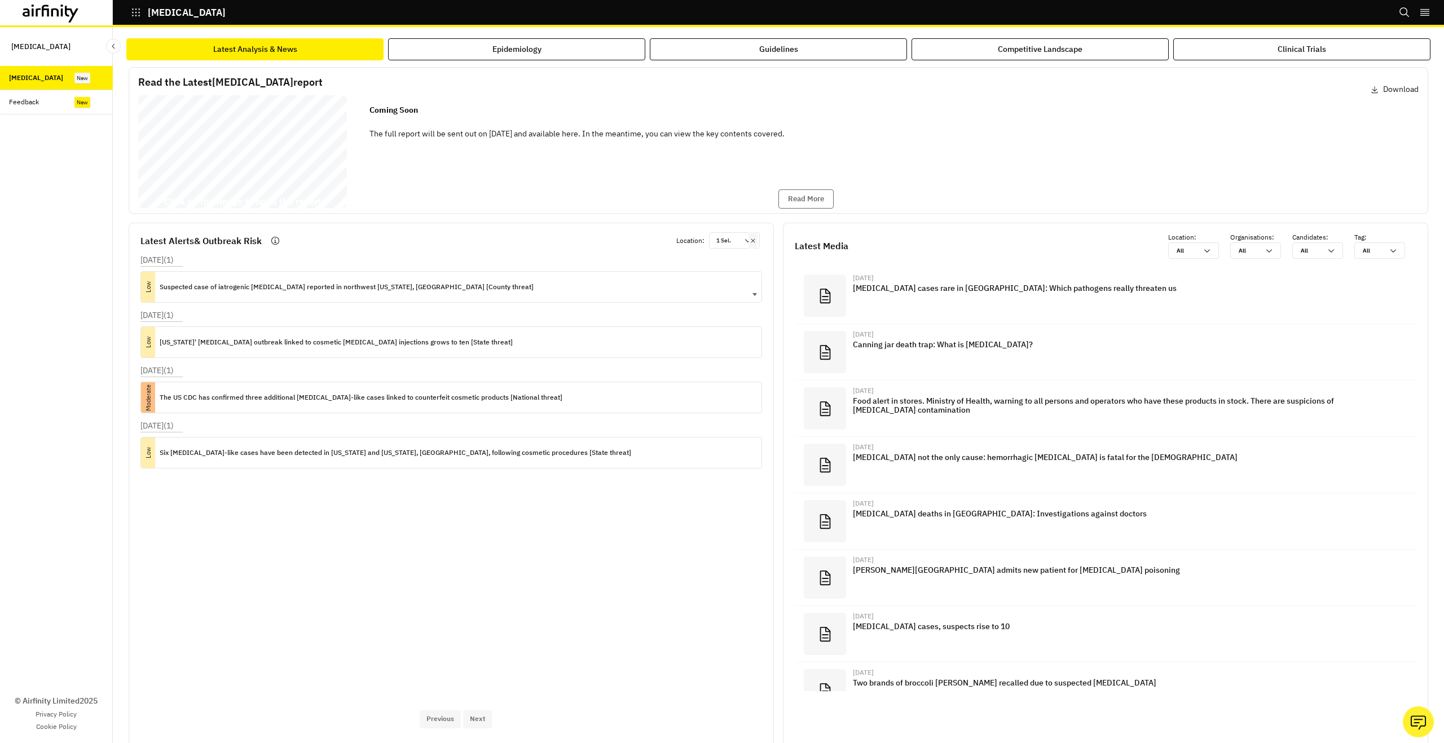
click at [330, 341] on p "Massachusetts' botulism outbreak linked to cosmetic Botox injections grows to t…" at bounding box center [336, 342] width 353 height 12
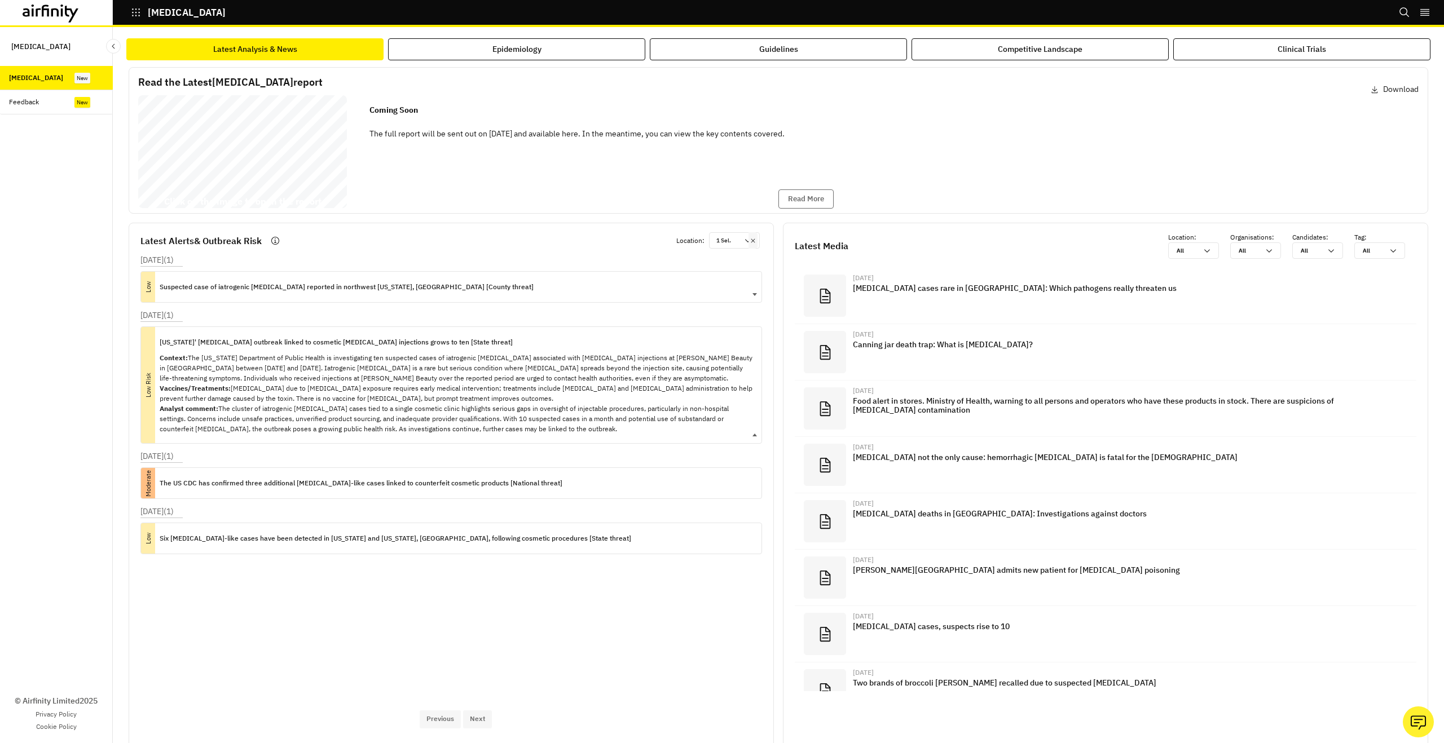
click at [330, 341] on p "Massachusetts' botulism outbreak linked to cosmetic Botox injections grows to t…" at bounding box center [336, 342] width 353 height 12
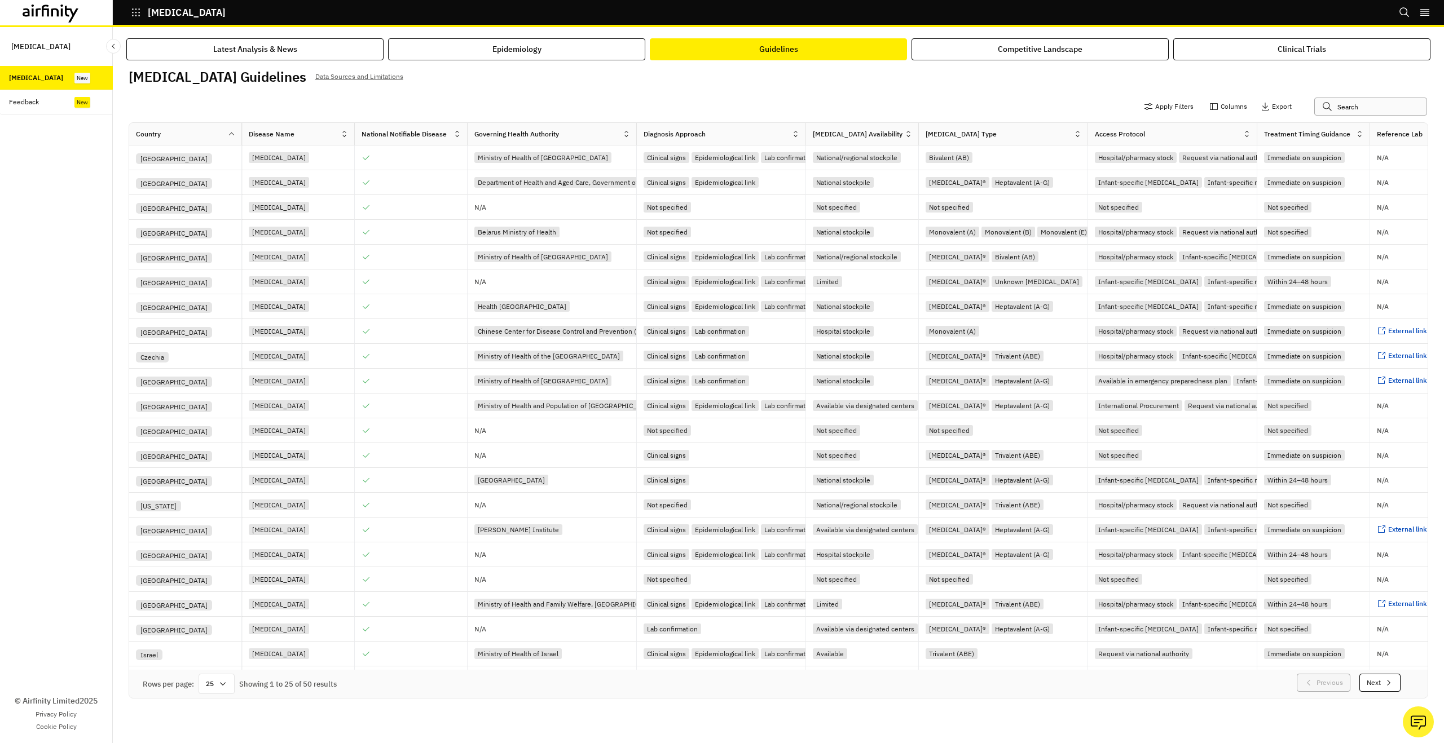
click at [1366, 109] on input "text" at bounding box center [1370, 107] width 113 height 18
type input "japan"
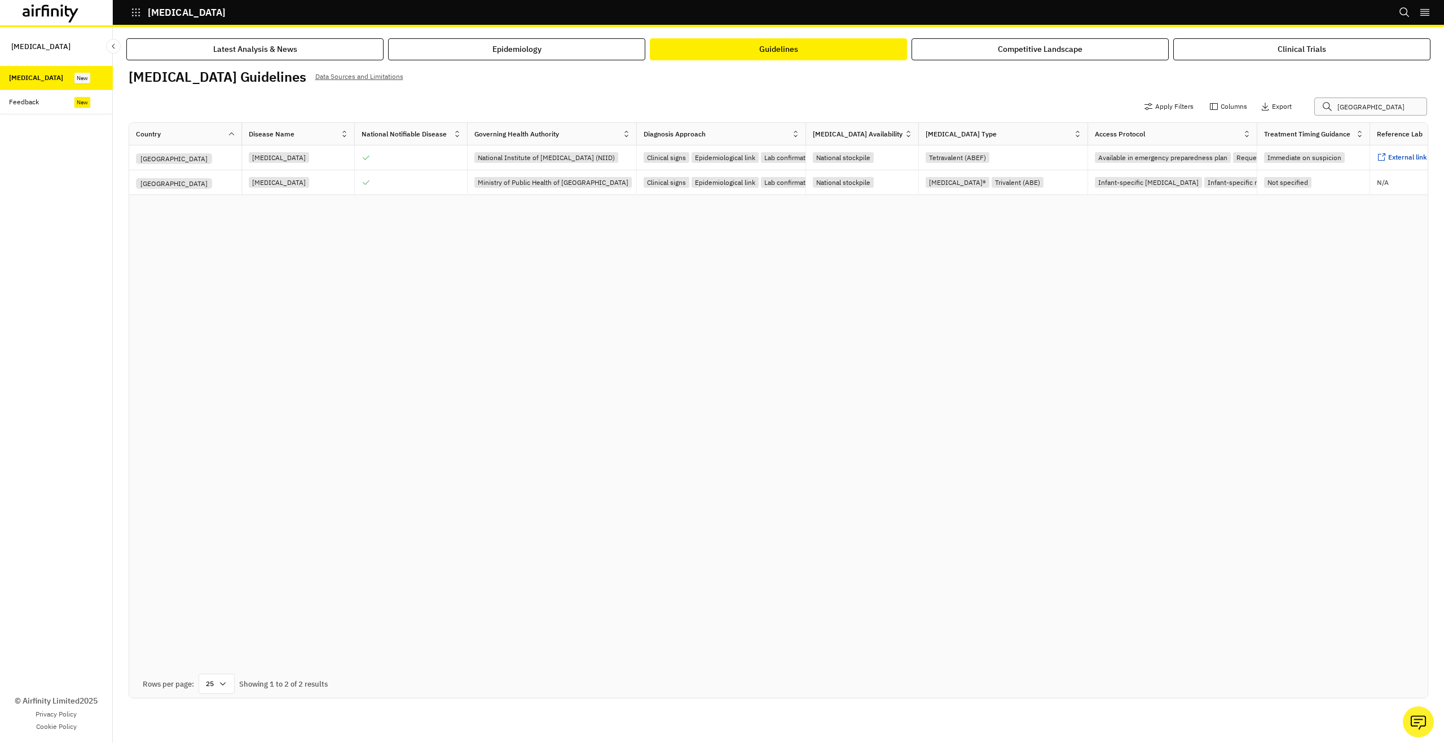
click at [1366, 109] on input "japan" at bounding box center [1370, 107] width 113 height 18
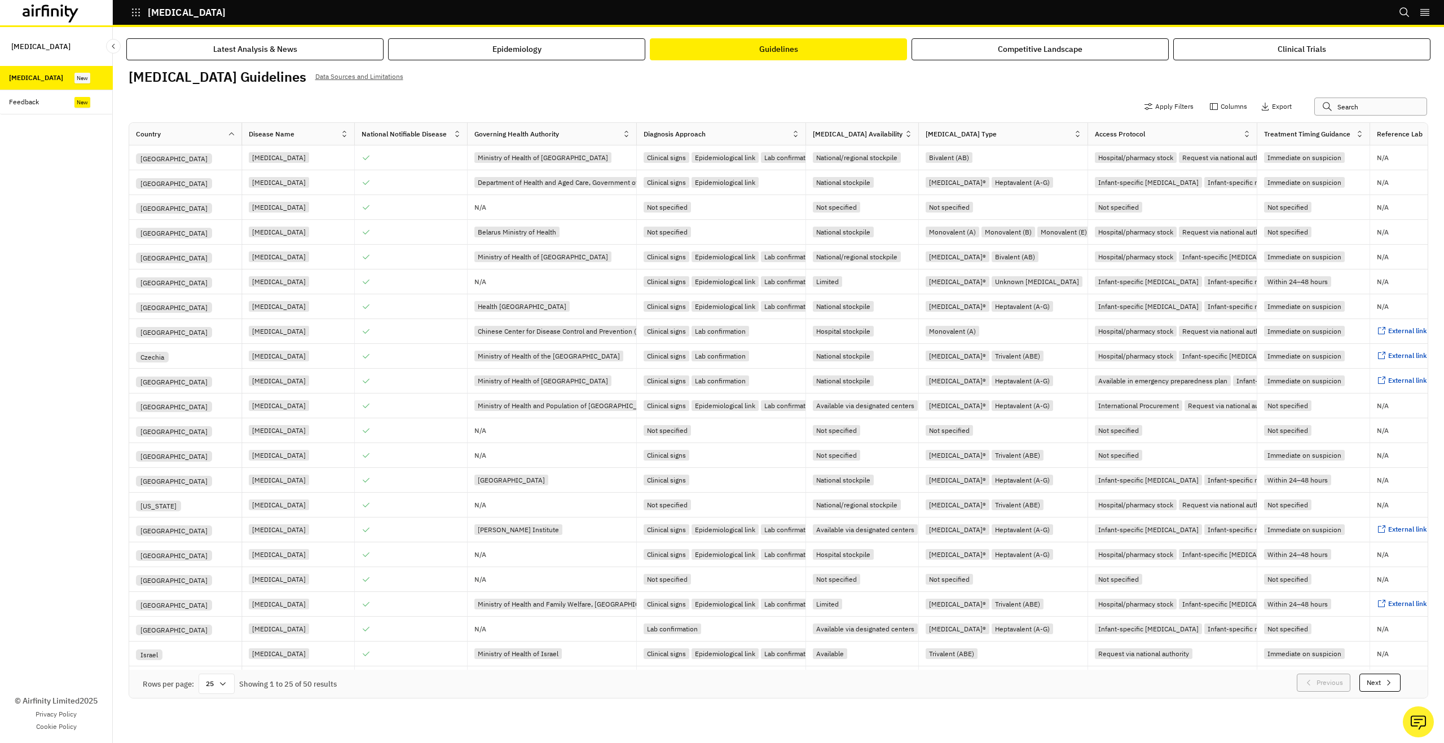
click at [1370, 103] on input "text" at bounding box center [1370, 107] width 113 height 18
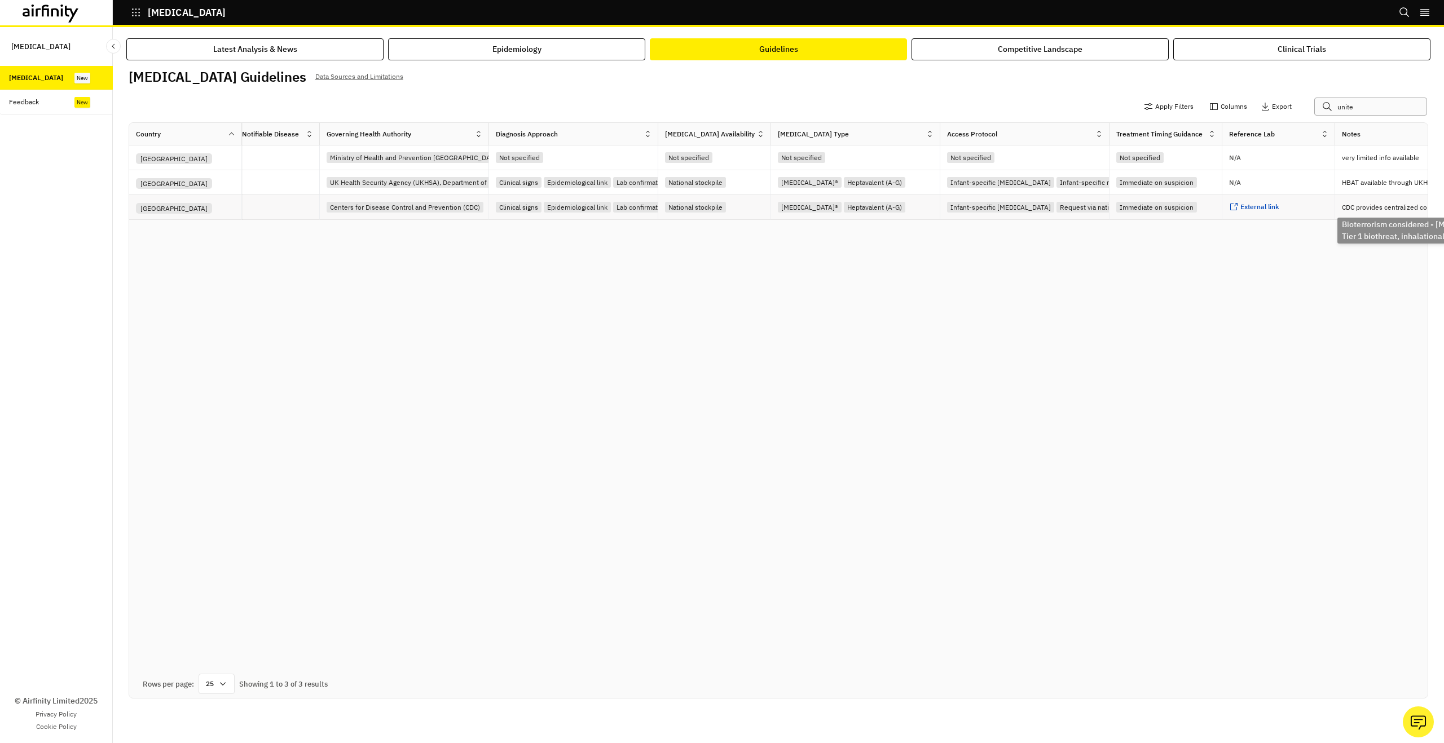
scroll to position [0, 91]
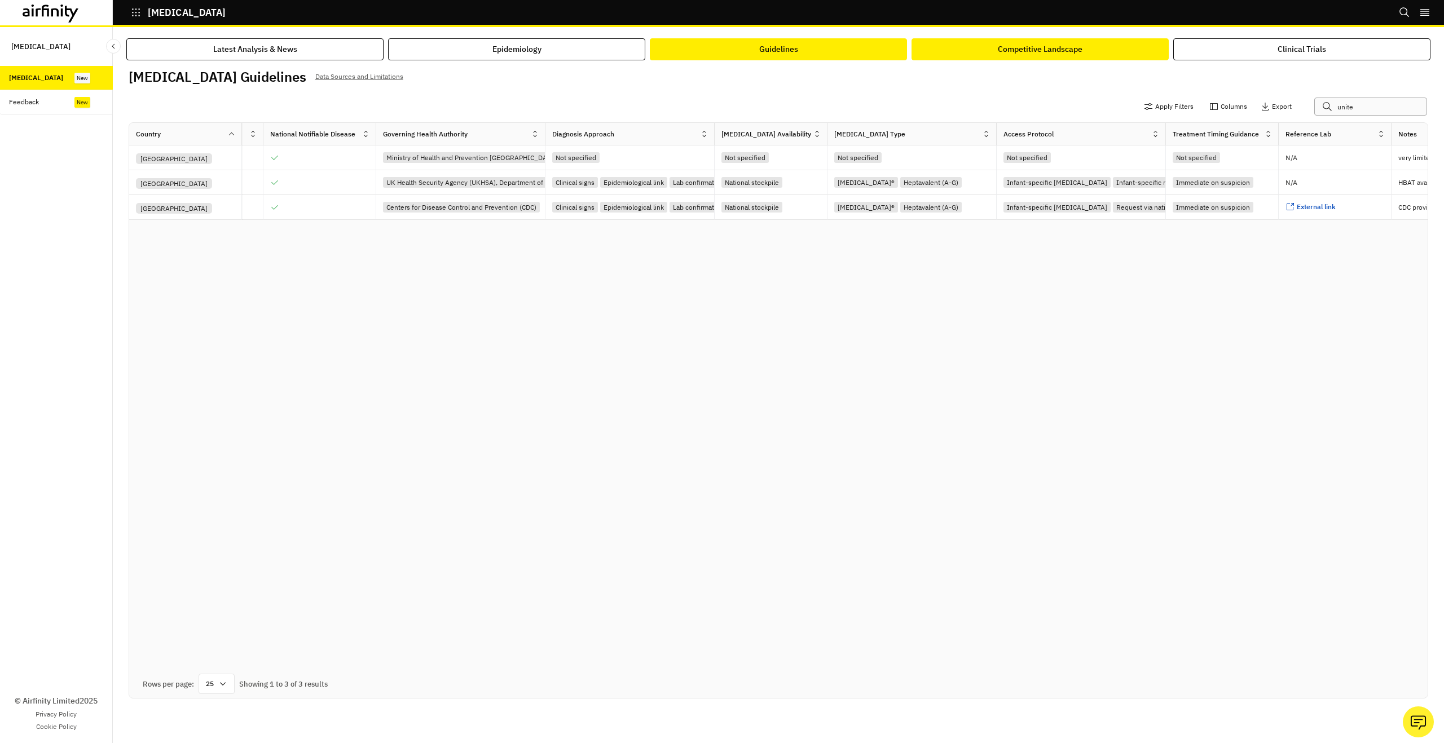
type input "unite"
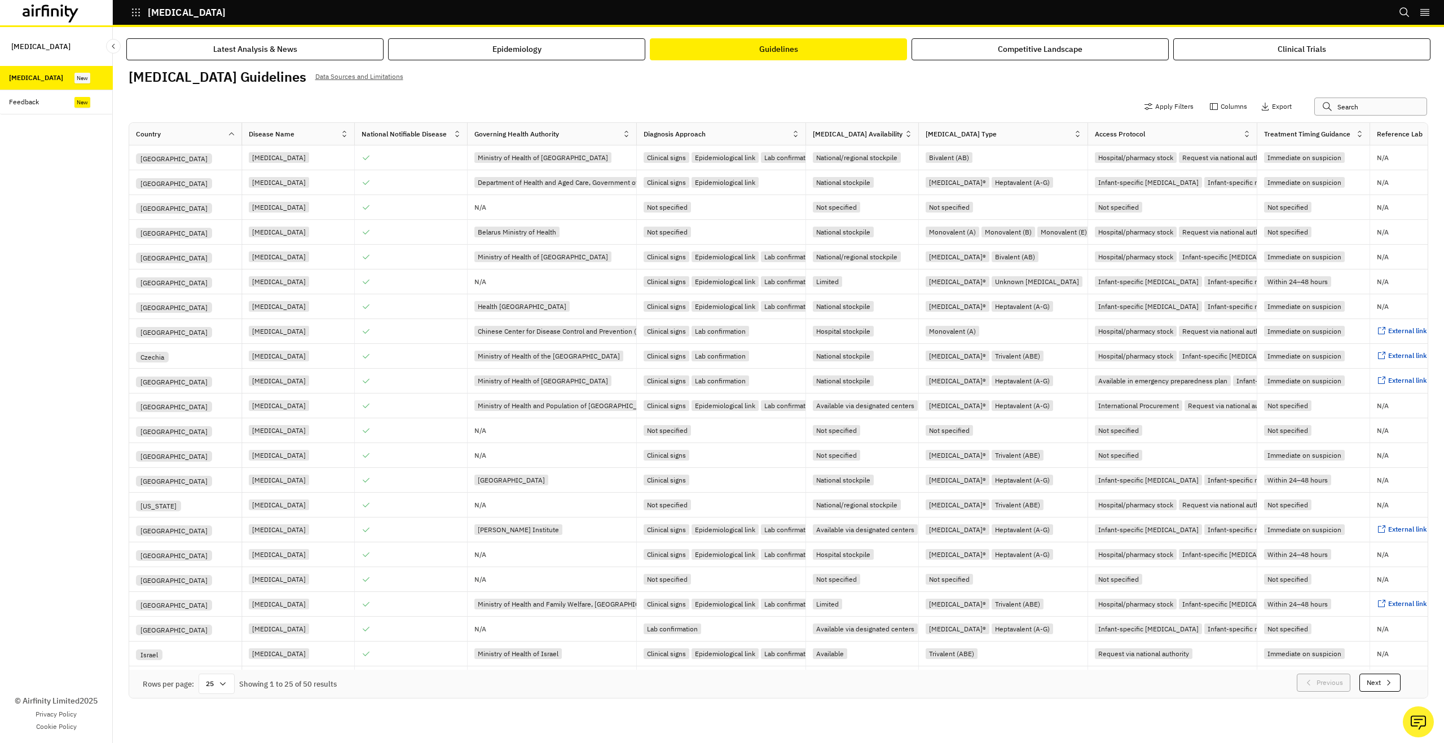
click at [1392, 109] on input "text" at bounding box center [1370, 107] width 113 height 18
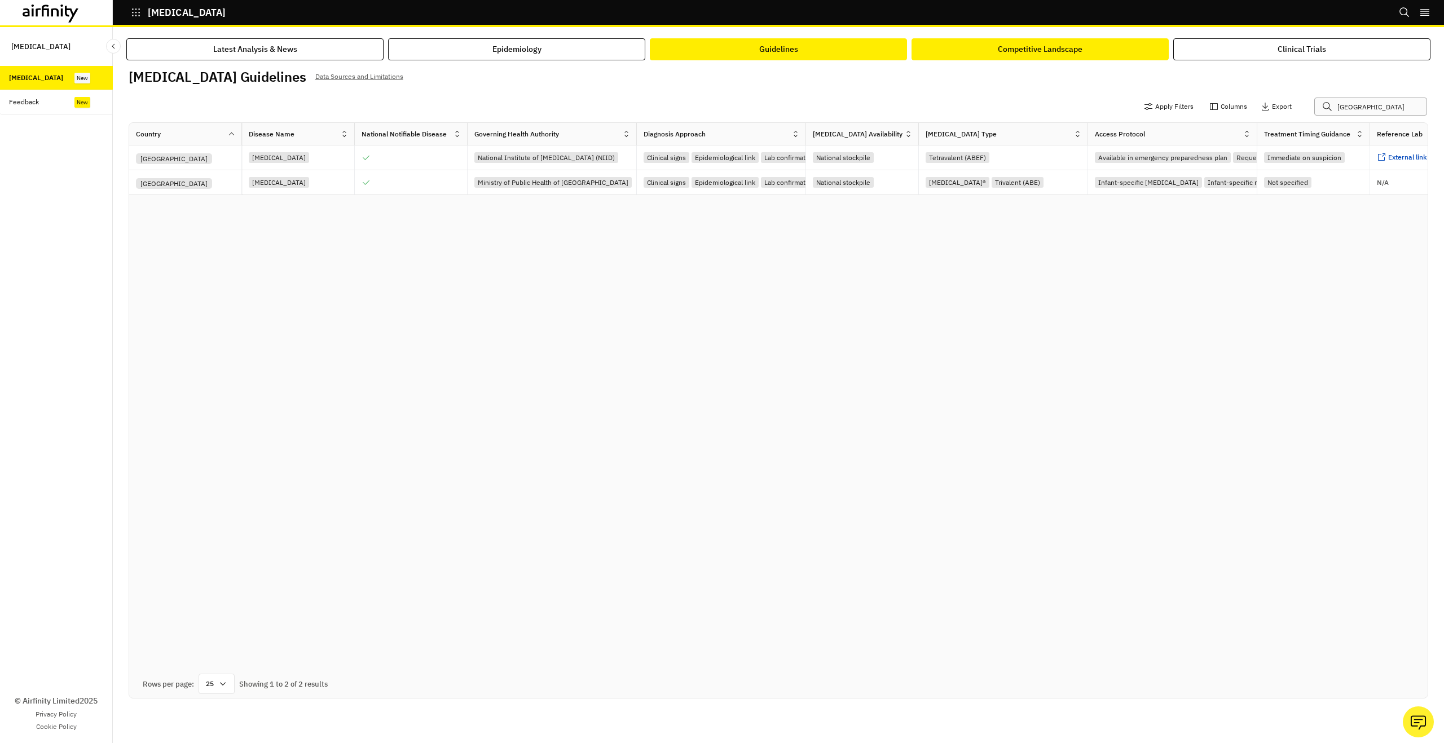
type input "japan"
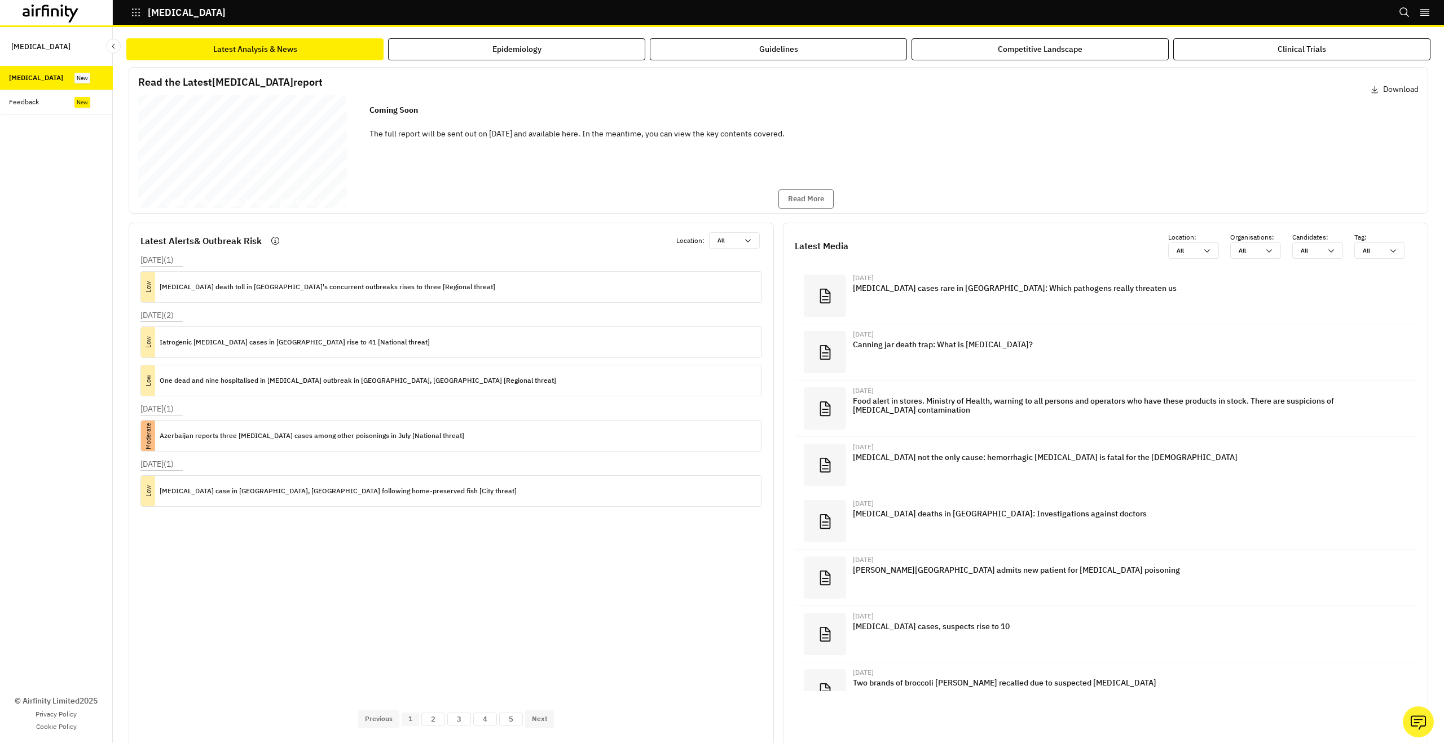
click at [306, 145] on div "[MEDICAL_DATA] Report [DATE] © 2025 Airfinity – Private & Co nfidential Last up…" at bounding box center [242, 153] width 209 height 117
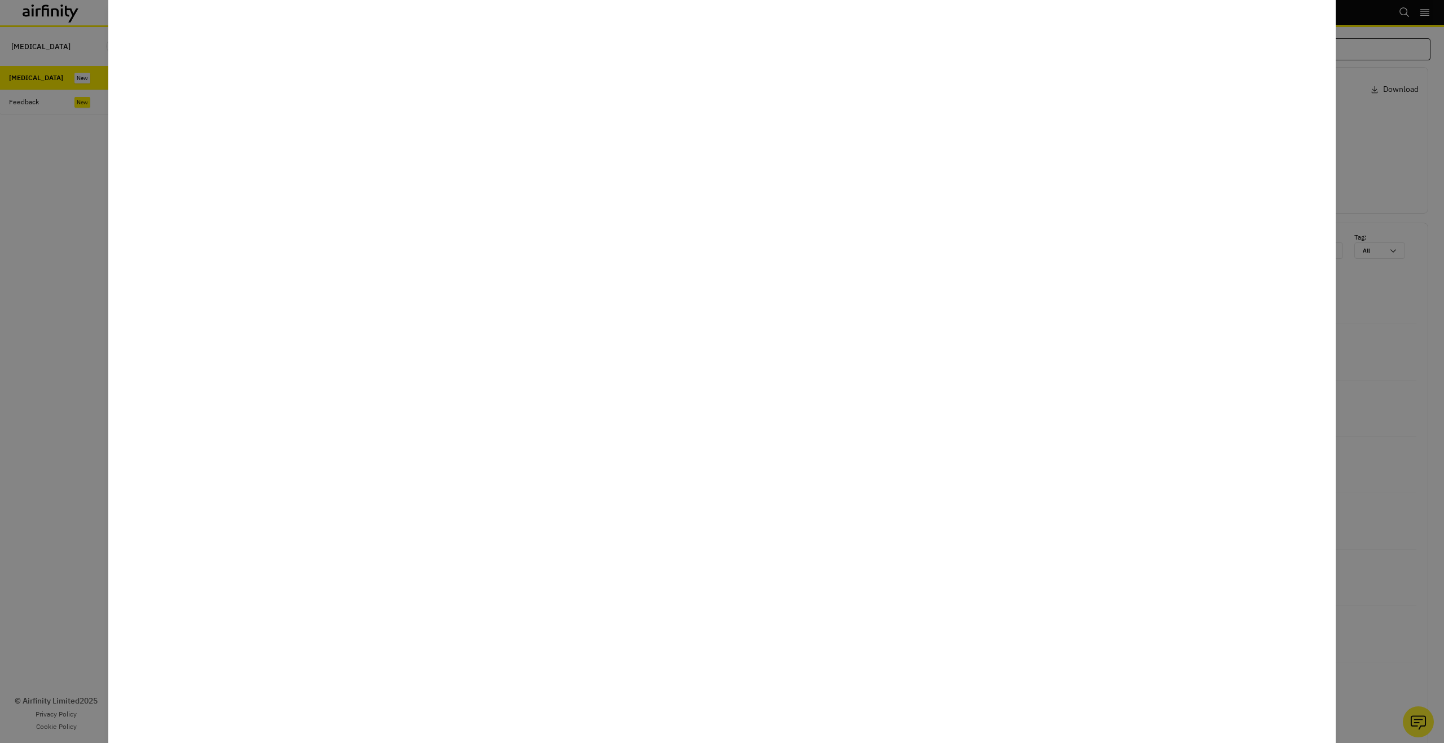
click at [71, 254] on div at bounding box center [722, 371] width 1444 height 743
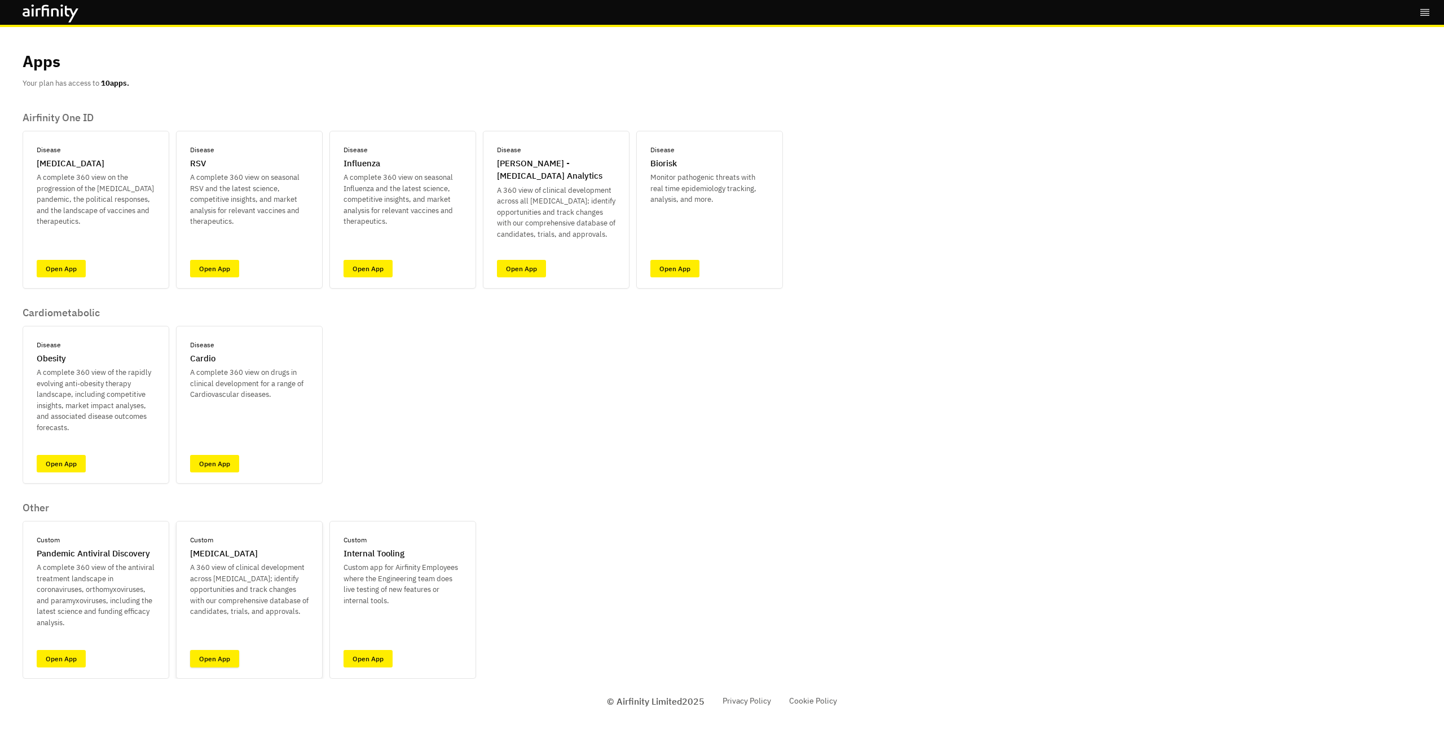
click at [210, 662] on link "Open App" at bounding box center [214, 658] width 49 height 17
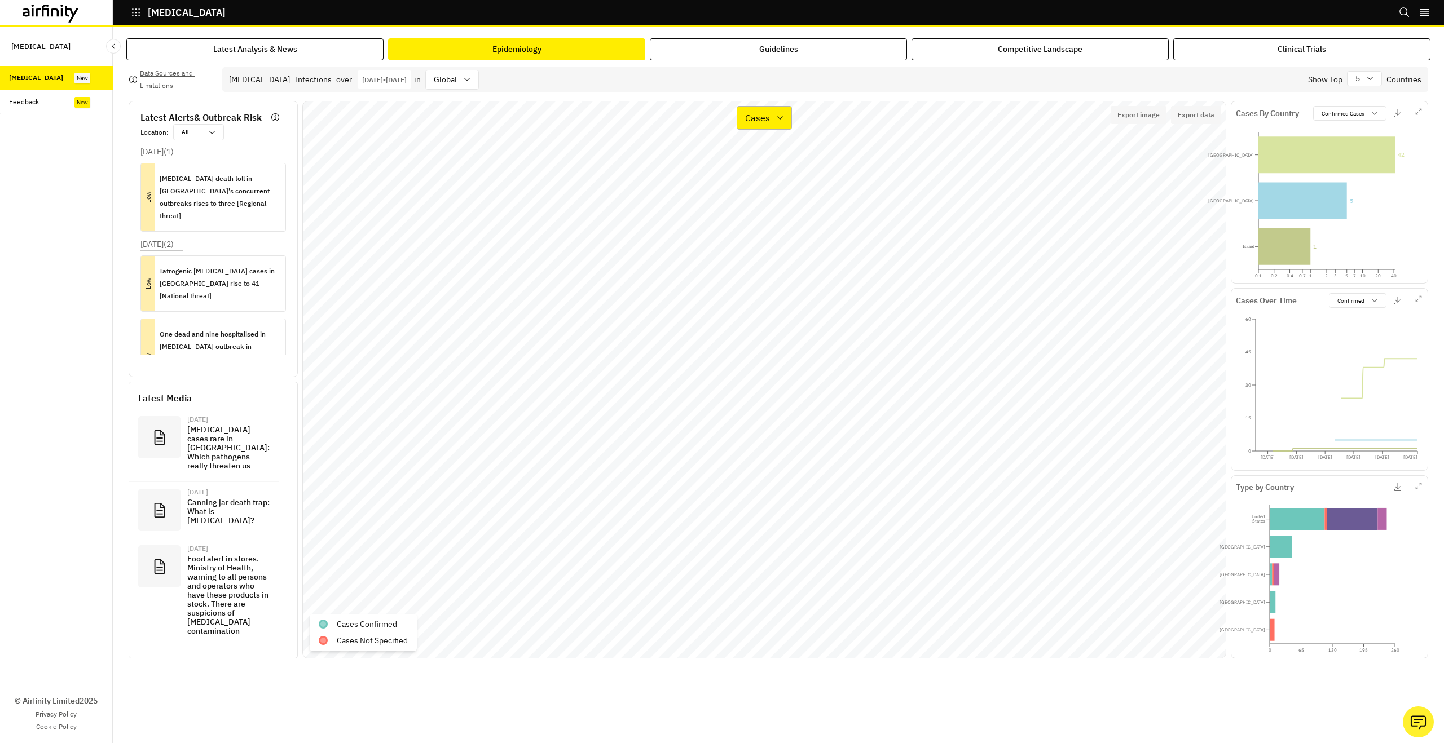
click at [762, 125] on div "Cases" at bounding box center [756, 118] width 38 height 16
click at [776, 173] on div "Types" at bounding box center [793, 173] width 95 height 14
click at [117, 191] on div "Latest Analysis & News Epidemiology Guidelines Competitive Landscape Clinical T…" at bounding box center [778, 385] width 1331 height 716
